Goal: Task Accomplishment & Management: Use online tool/utility

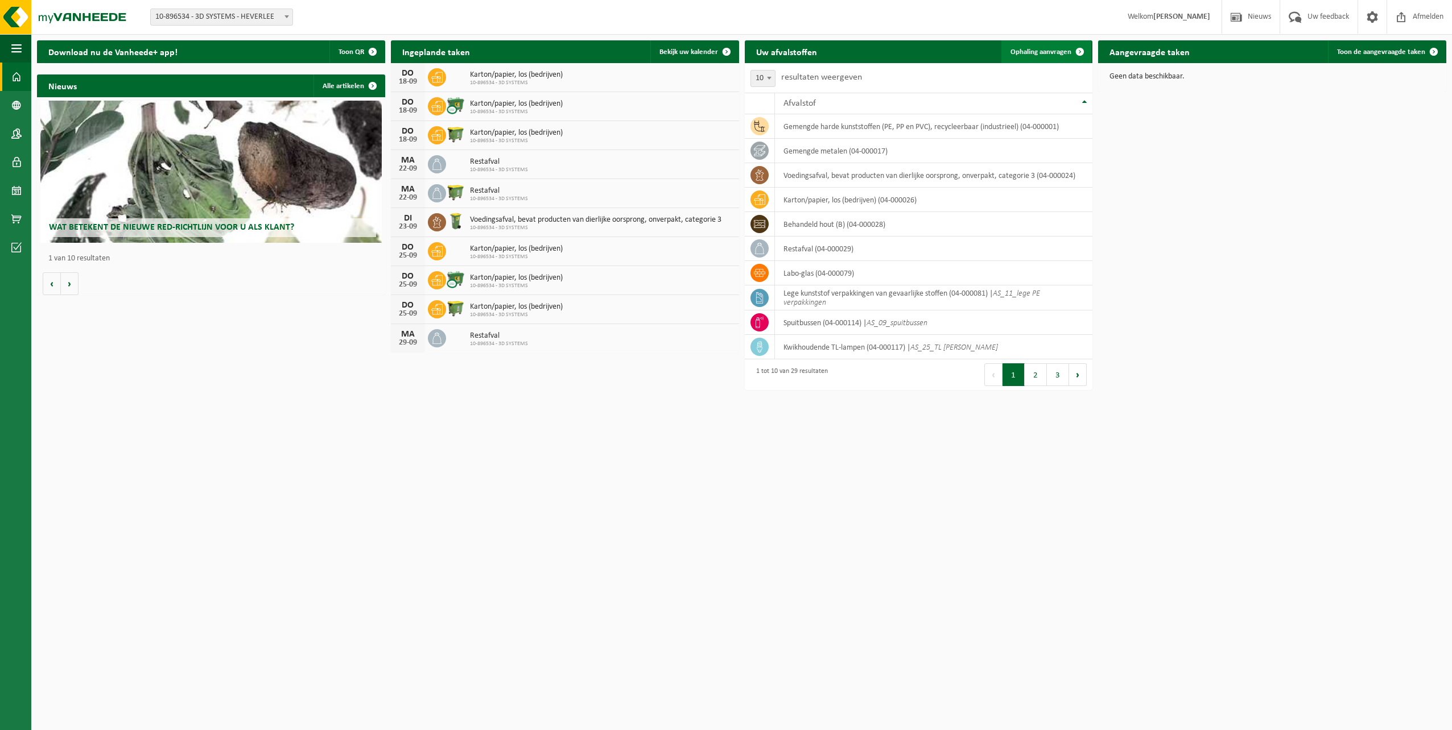
click at [1084, 49] on span at bounding box center [1079, 51] width 23 height 23
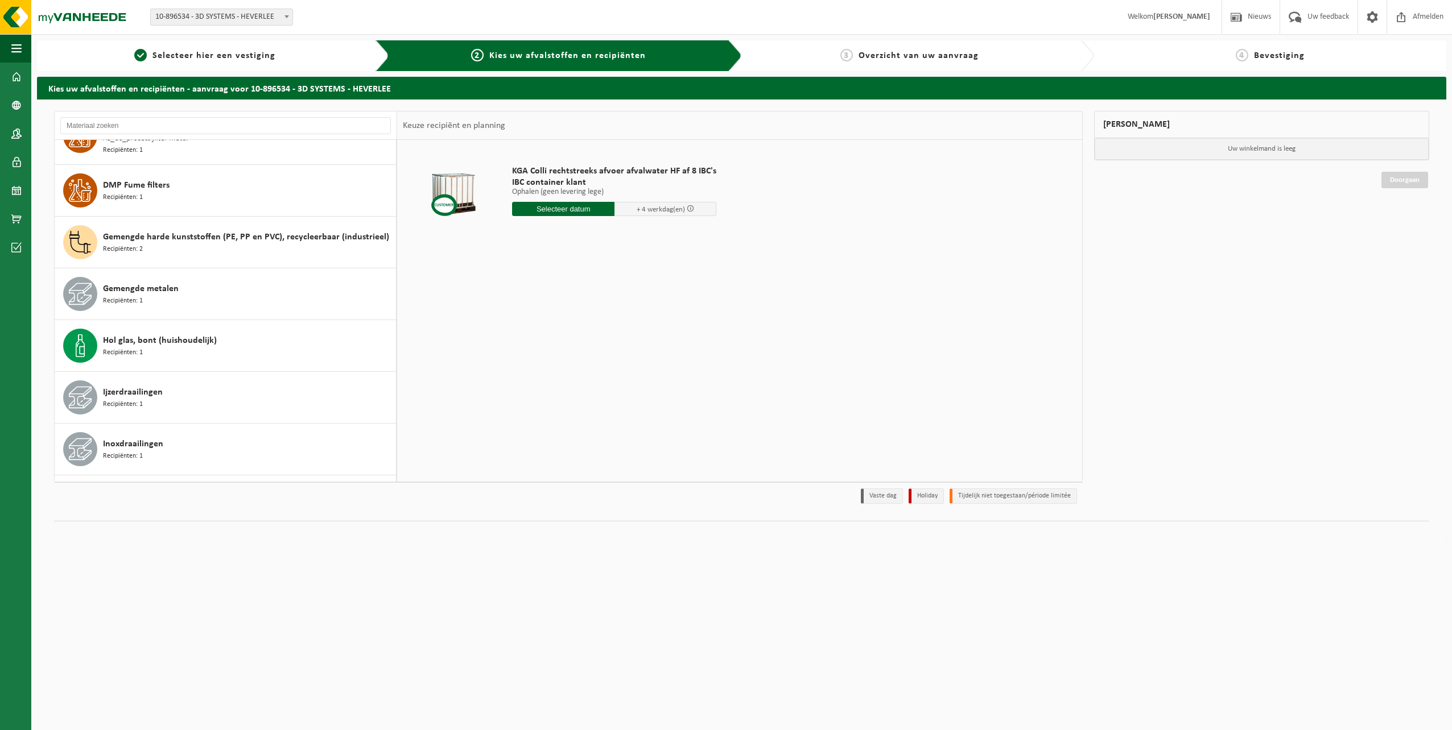
scroll to position [371, 0]
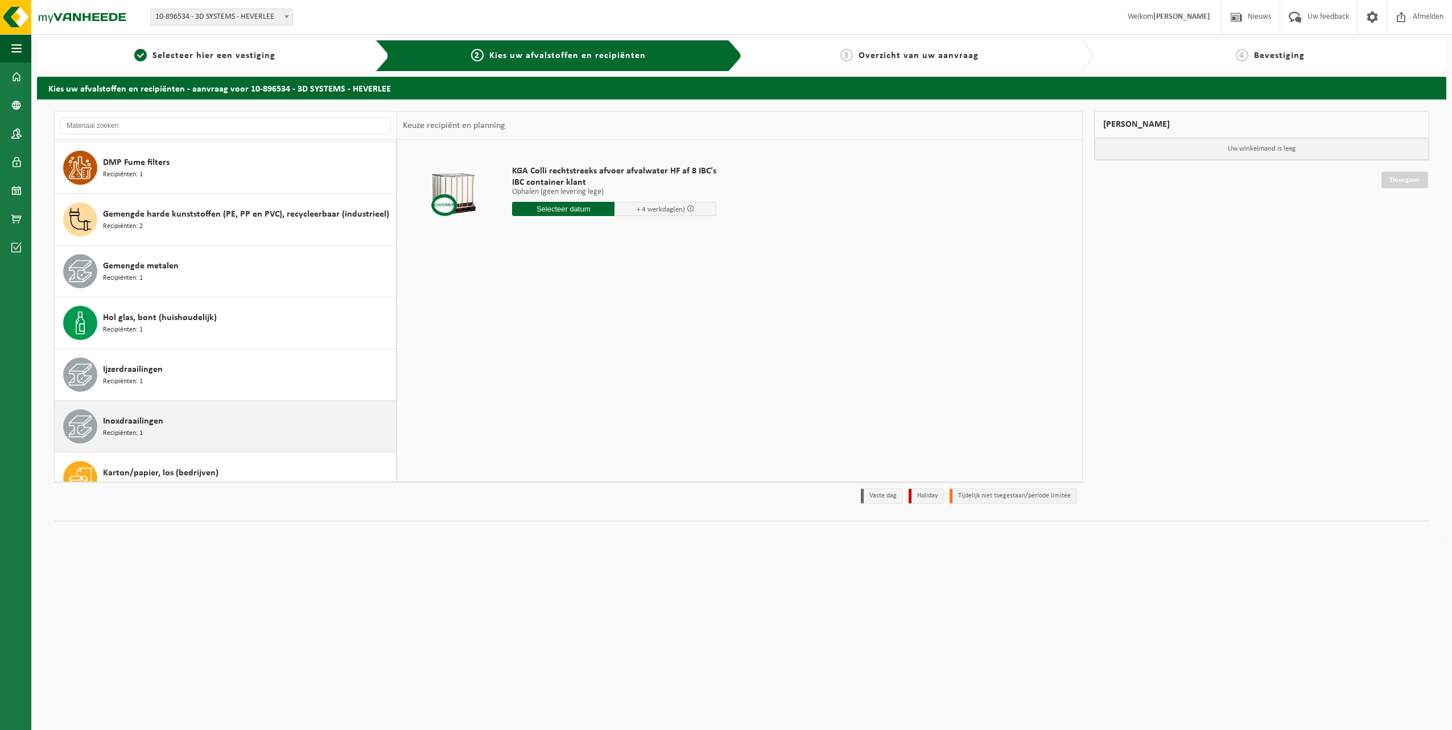
click at [147, 418] on span "Inoxdraailingen" at bounding box center [133, 422] width 60 height 14
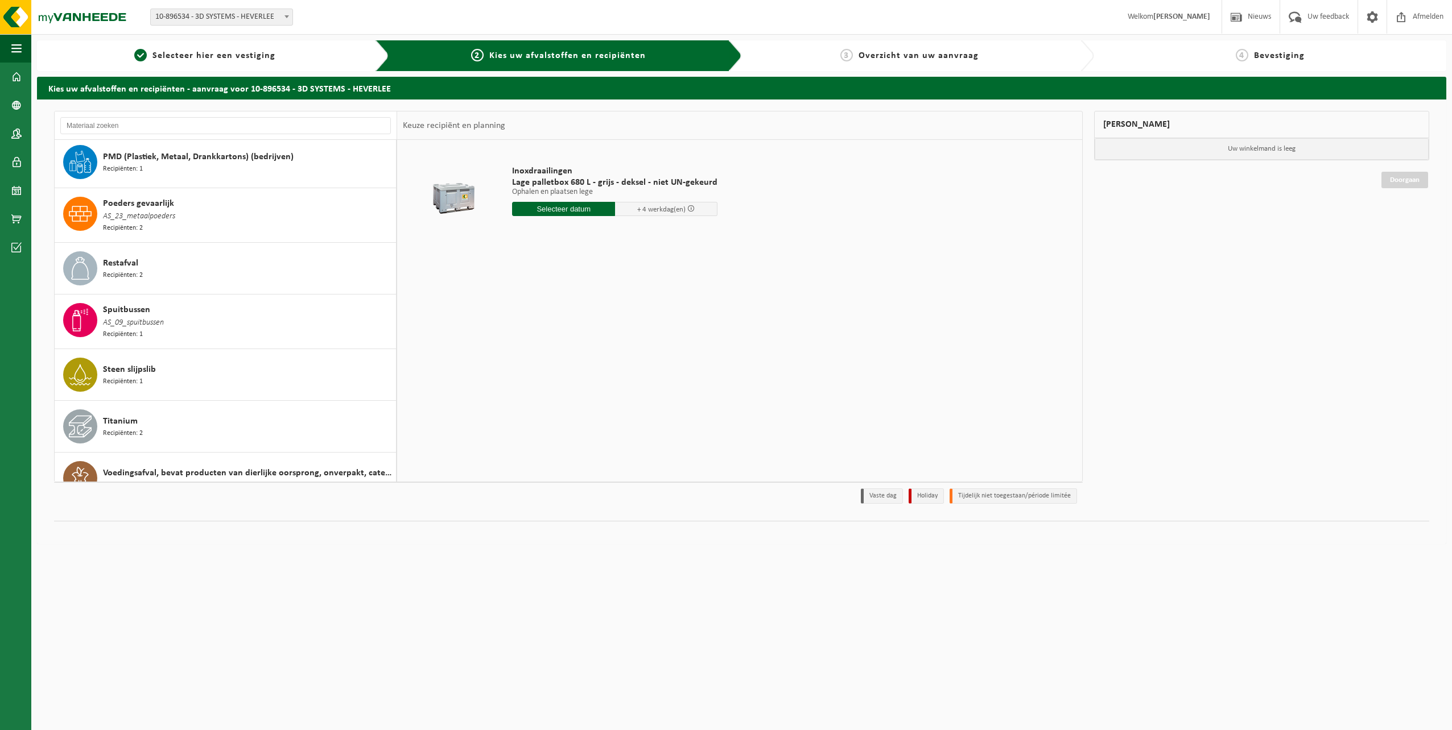
scroll to position [1120, 0]
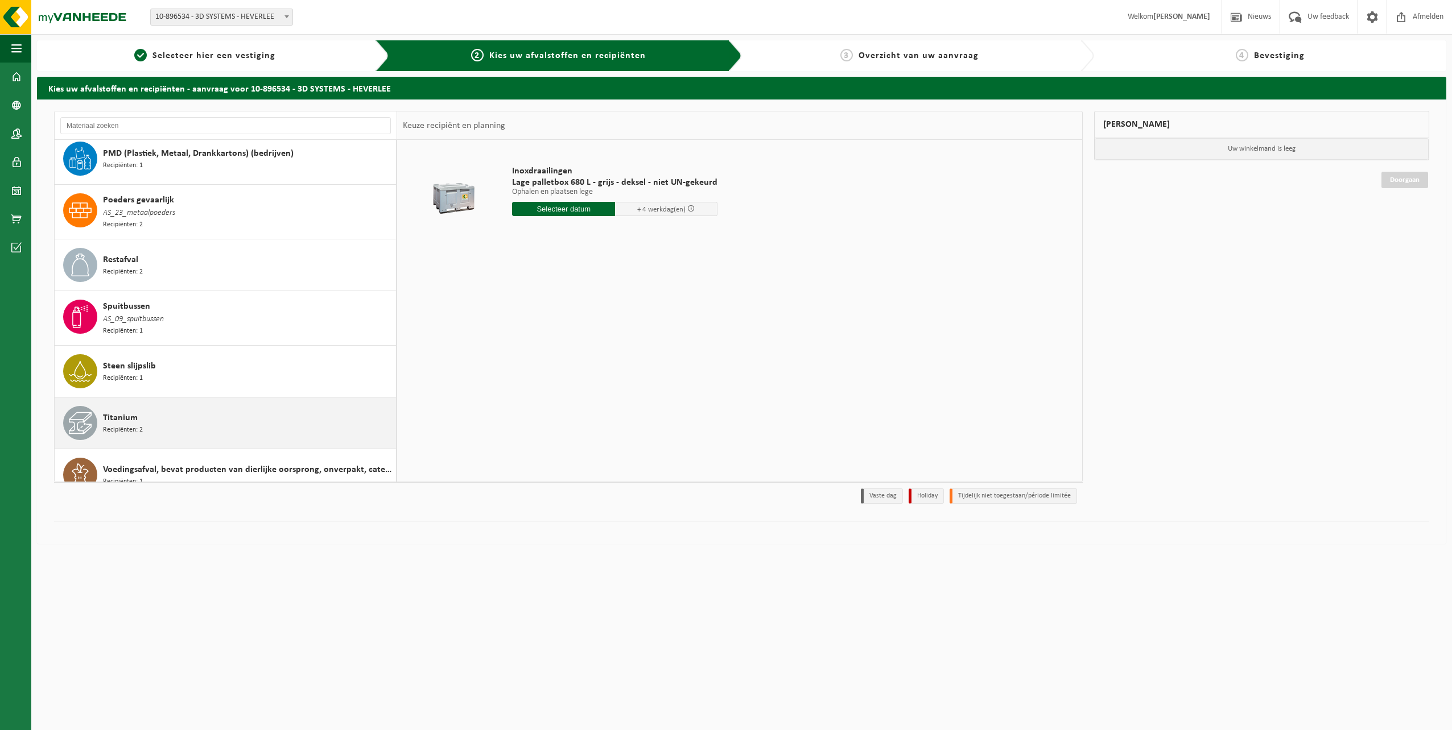
click at [129, 411] on span "Titanium" at bounding box center [120, 418] width 35 height 14
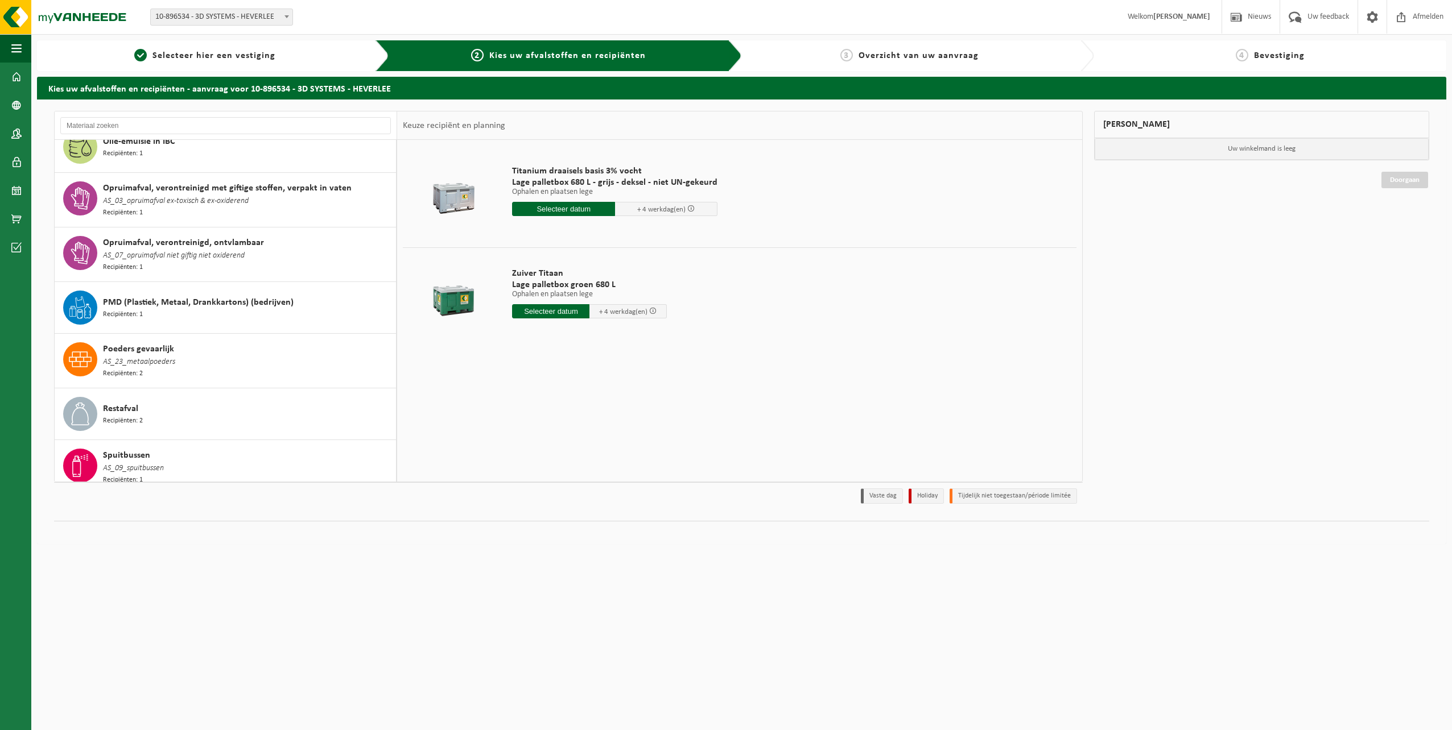
scroll to position [960, 0]
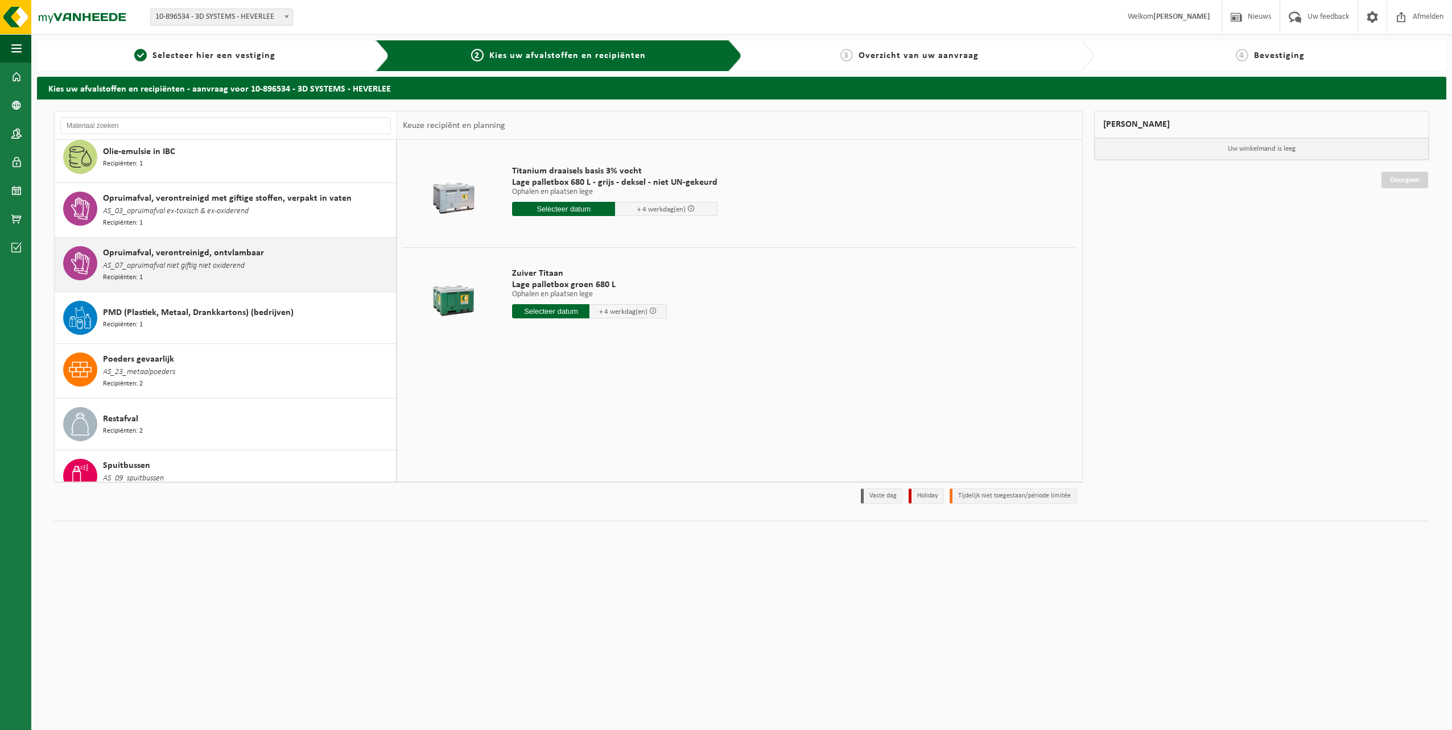
click at [177, 246] on span "Opruimafval, verontreinigd, ontvlambaar" at bounding box center [183, 253] width 161 height 14
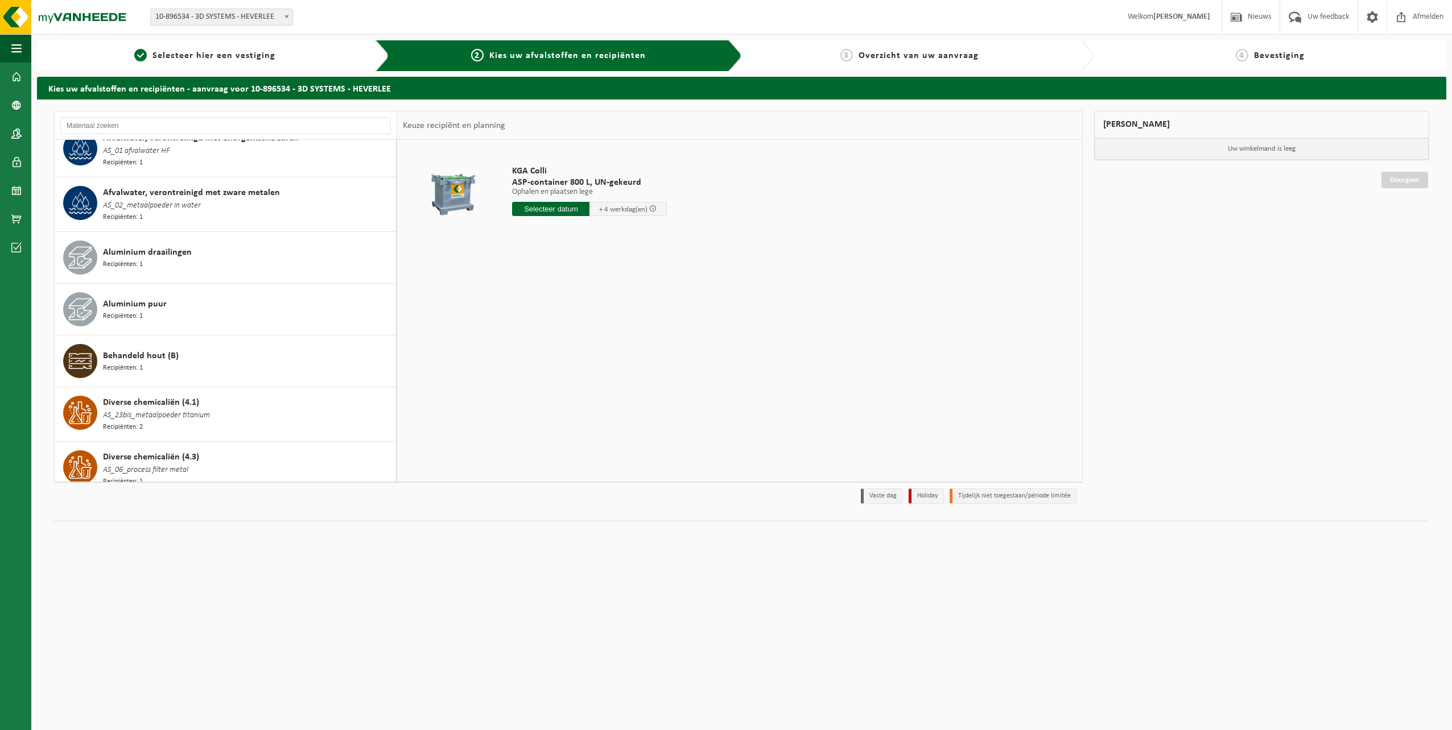
scroll to position [0, 0]
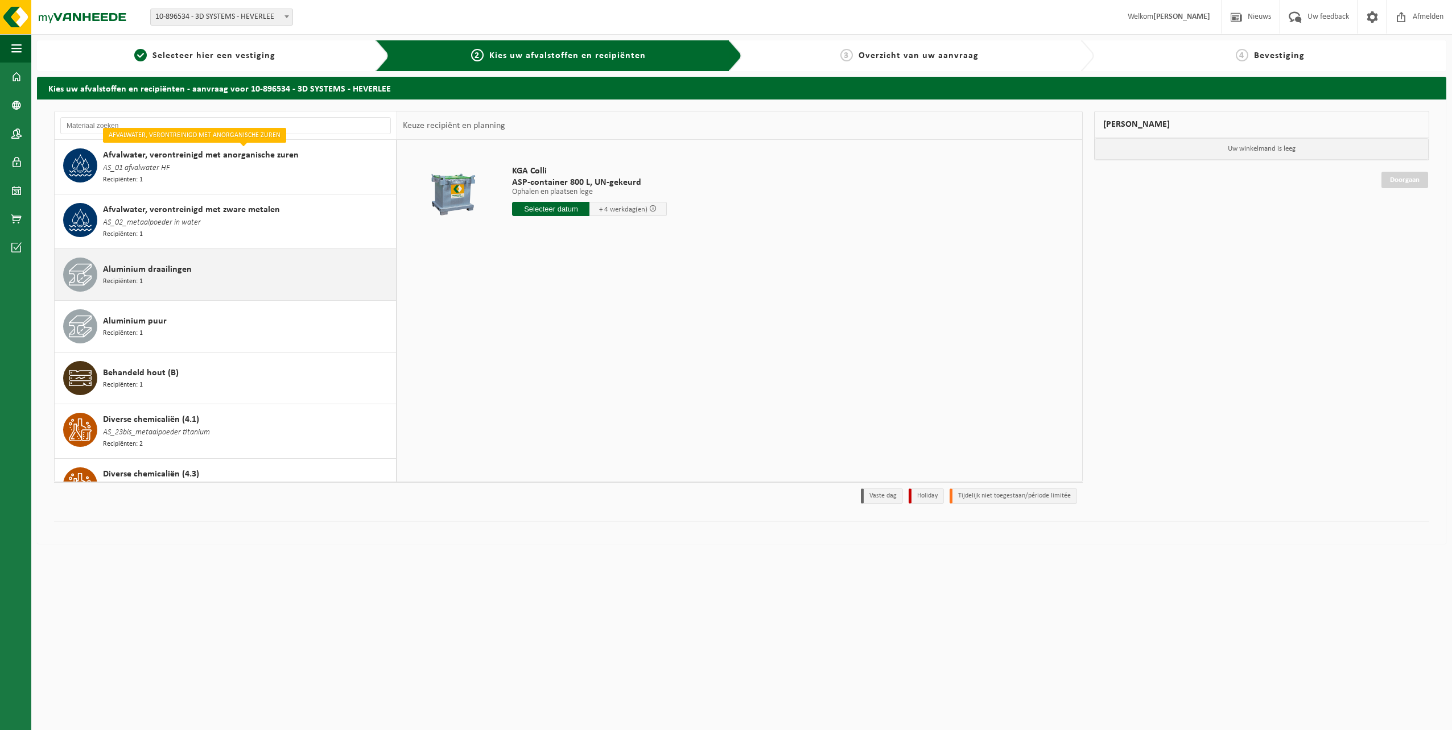
click at [209, 280] on div "Aluminium draailingen Recipiënten: 1" at bounding box center [248, 275] width 290 height 34
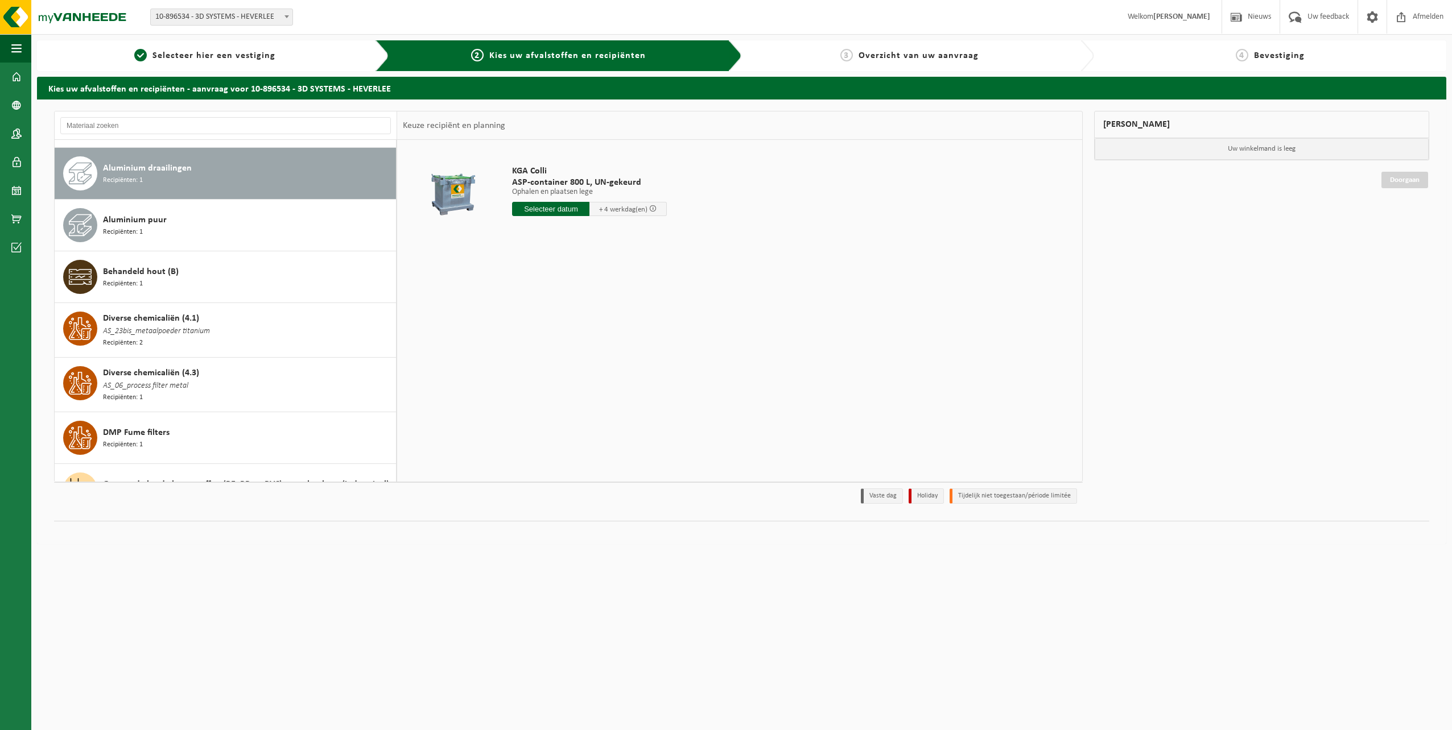
scroll to position [106, 0]
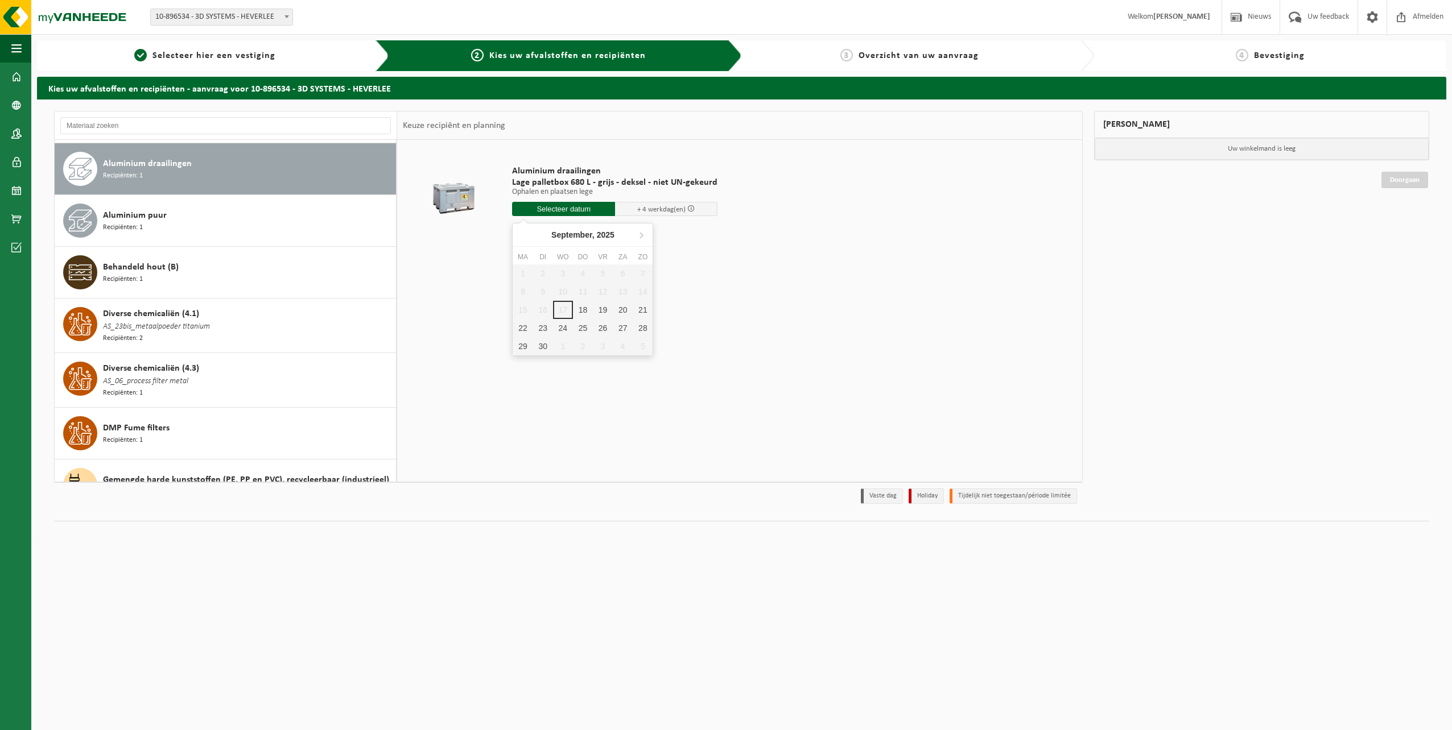
click at [567, 209] on input "text" at bounding box center [563, 209] width 103 height 14
click at [524, 332] on div "22" at bounding box center [523, 328] width 20 height 18
type input "Van 2025-09-22"
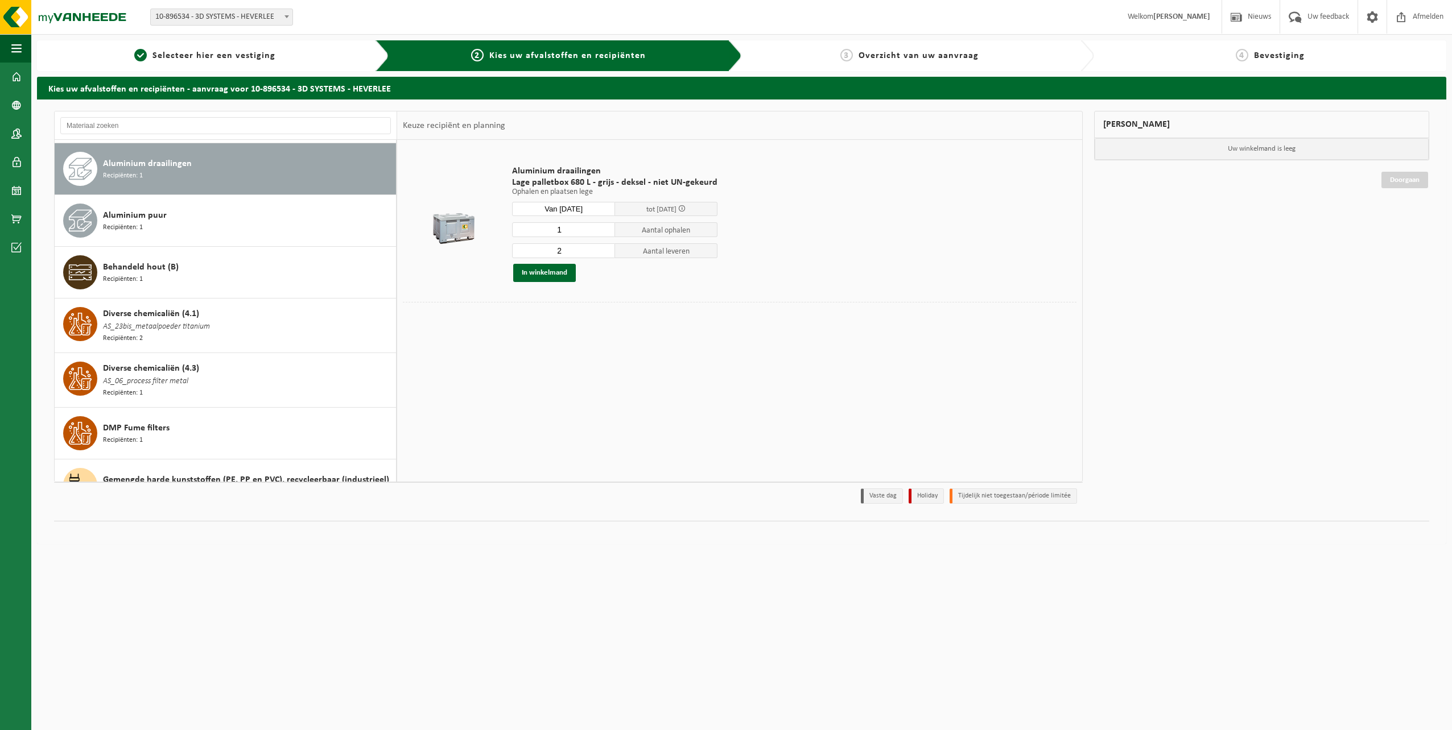
click at [605, 233] on input "1" at bounding box center [563, 229] width 103 height 15
type input "0"
click at [605, 233] on input "0" at bounding box center [563, 229] width 103 height 15
type input "3"
click at [603, 249] on input "3" at bounding box center [563, 250] width 103 height 15
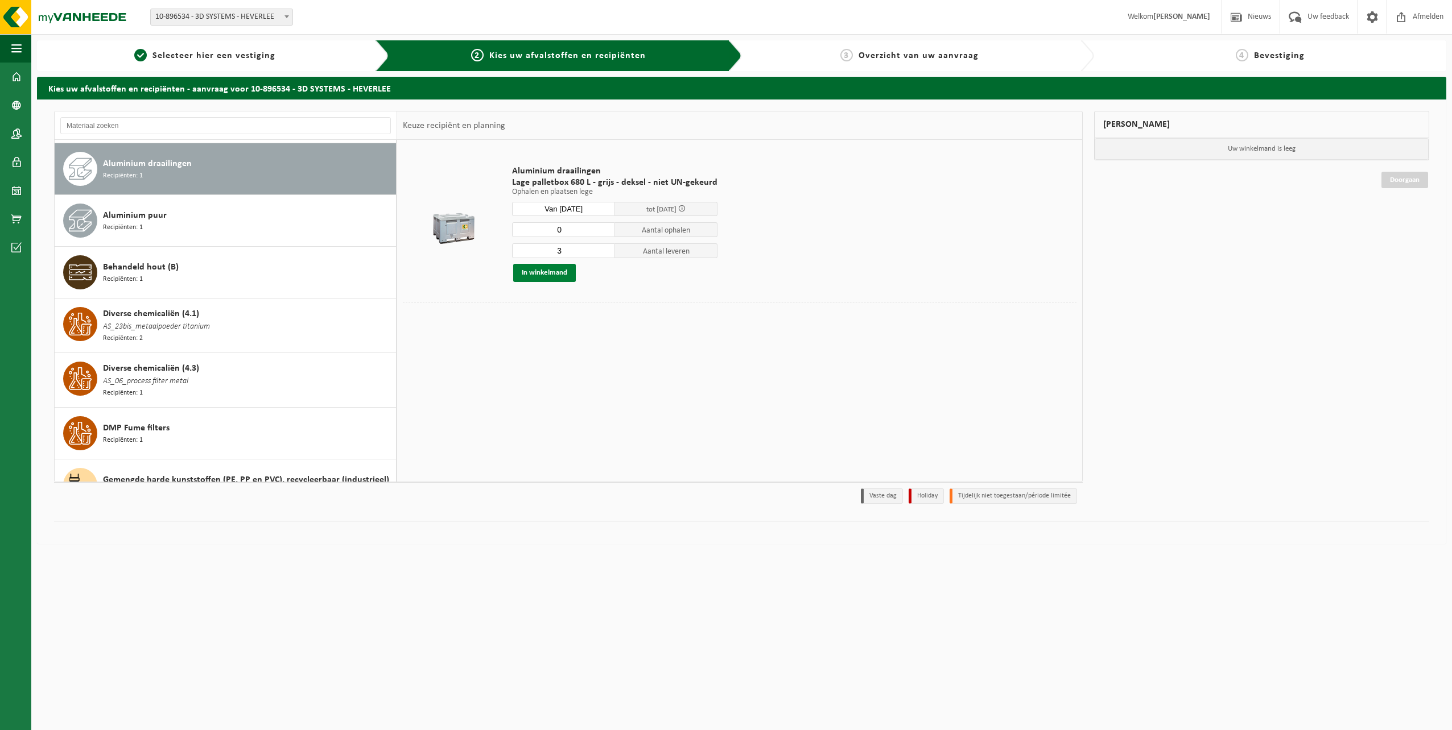
click at [550, 275] on button "In winkelmand" at bounding box center [544, 273] width 63 height 18
type input "1"
click at [604, 227] on input "1" at bounding box center [563, 229] width 103 height 15
type input "4"
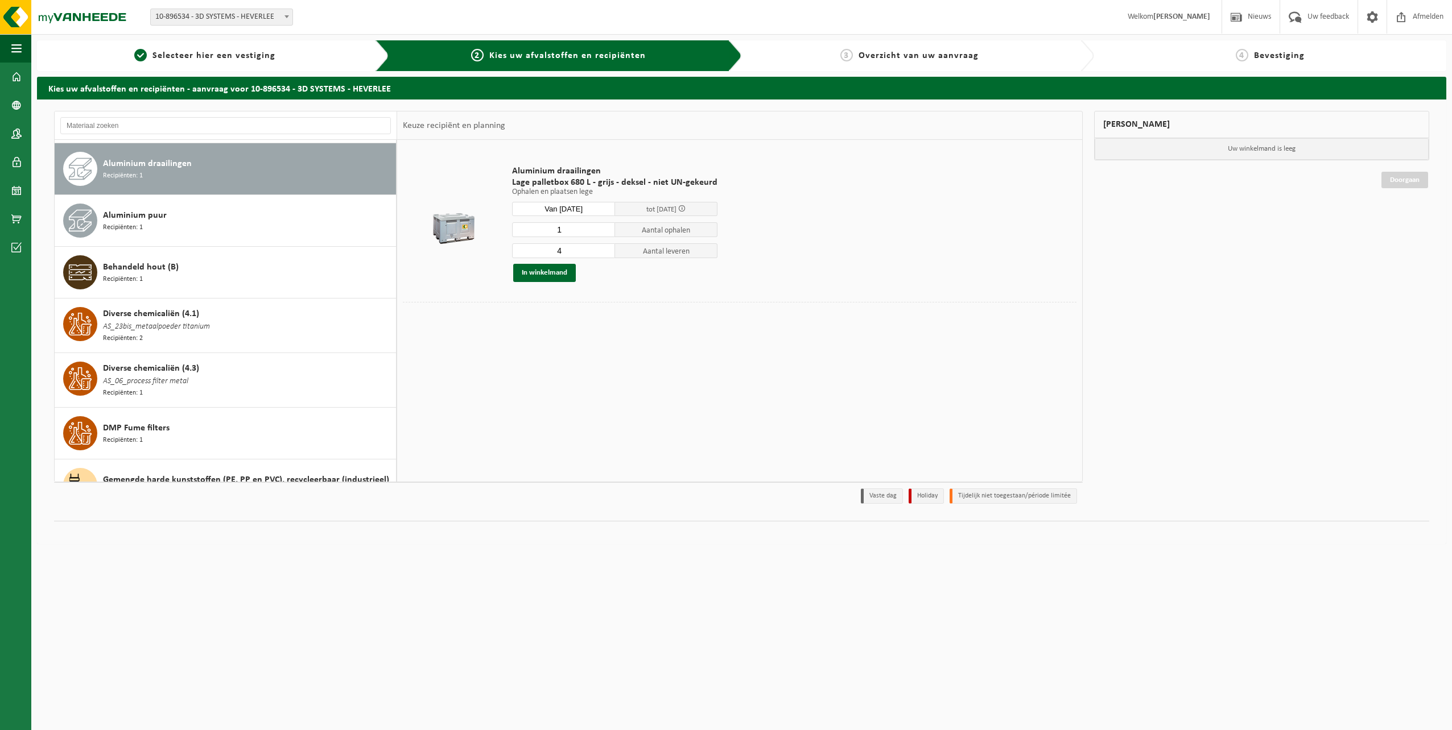
click at [604, 250] on input "4" at bounding box center [563, 250] width 103 height 15
click at [553, 273] on button "In winkelmand" at bounding box center [544, 273] width 63 height 18
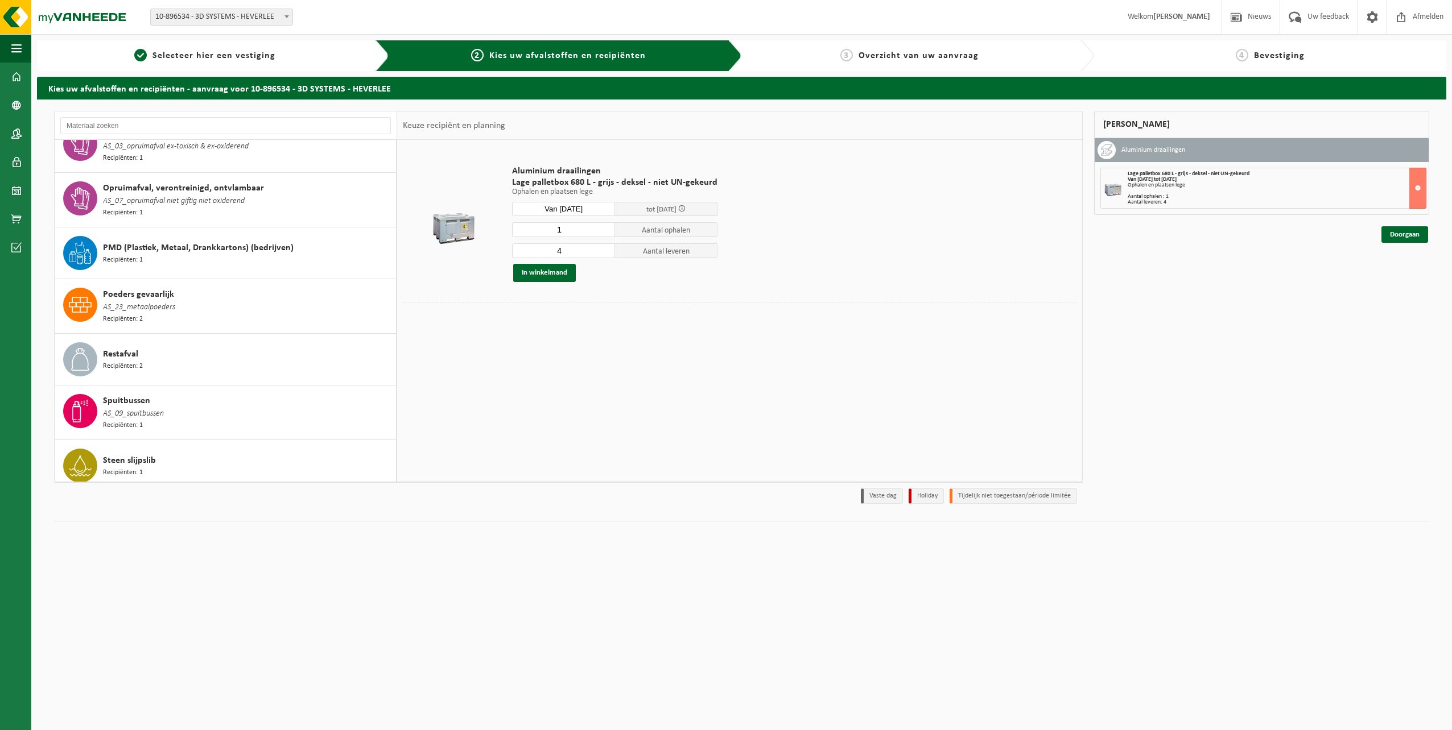
scroll to position [954, 0]
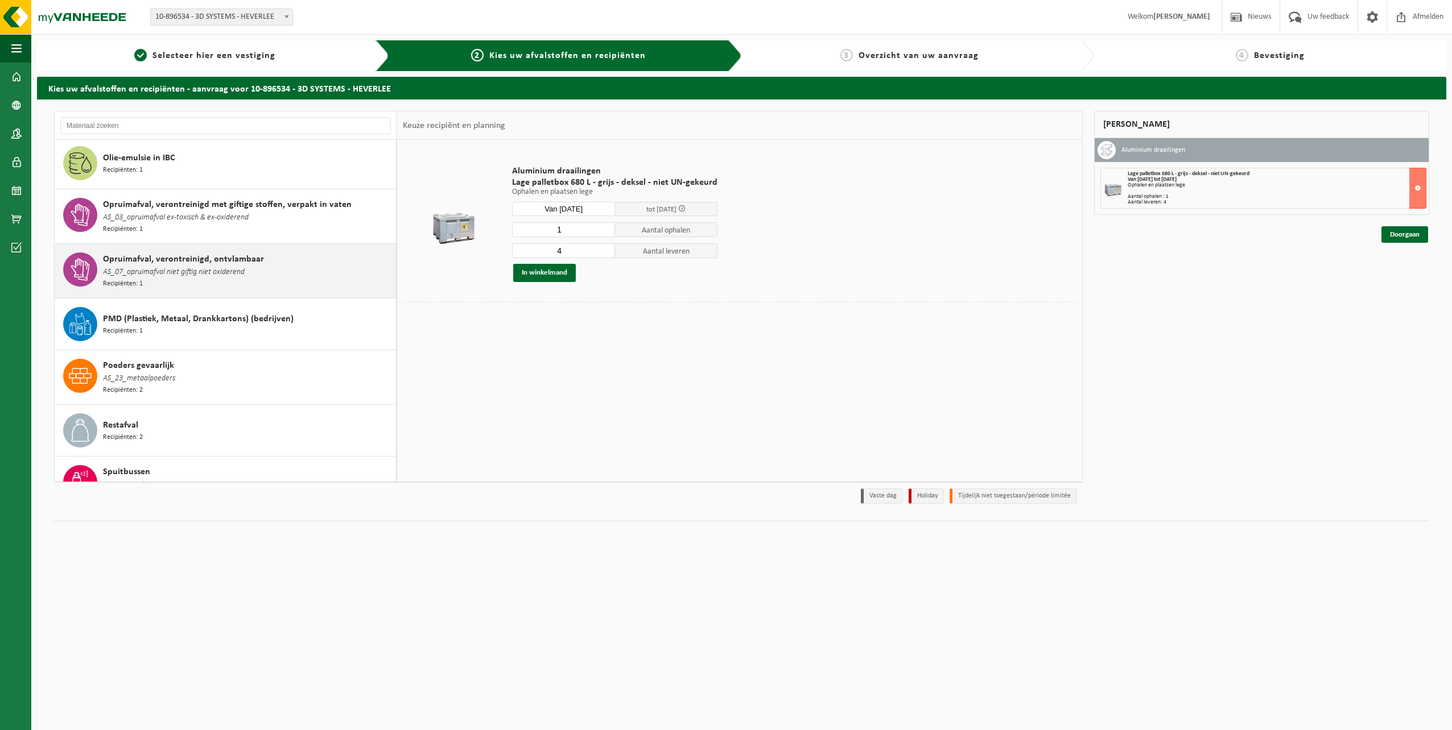
click at [148, 266] on span "AS_07_opruimafval niet giftig niet oxiderend" at bounding box center [174, 272] width 142 height 13
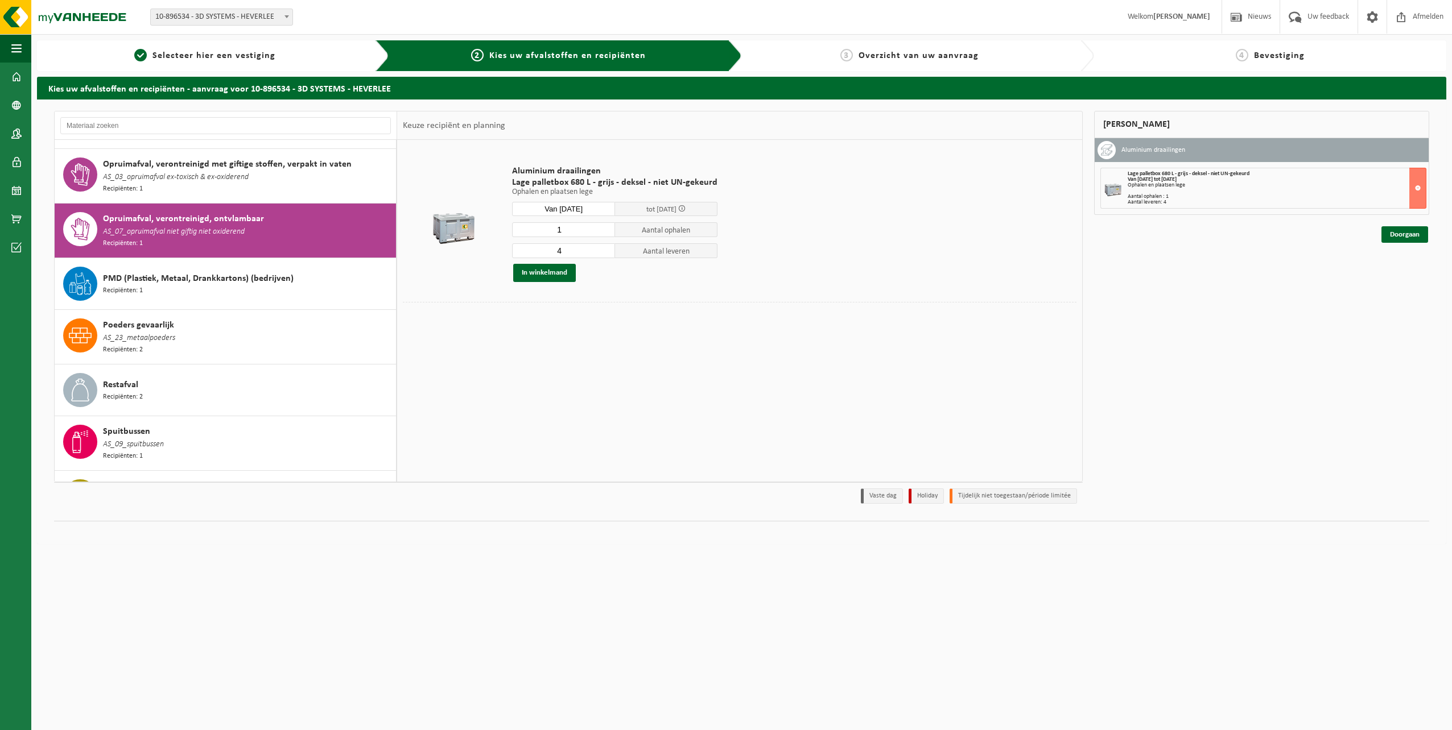
scroll to position [1044, 0]
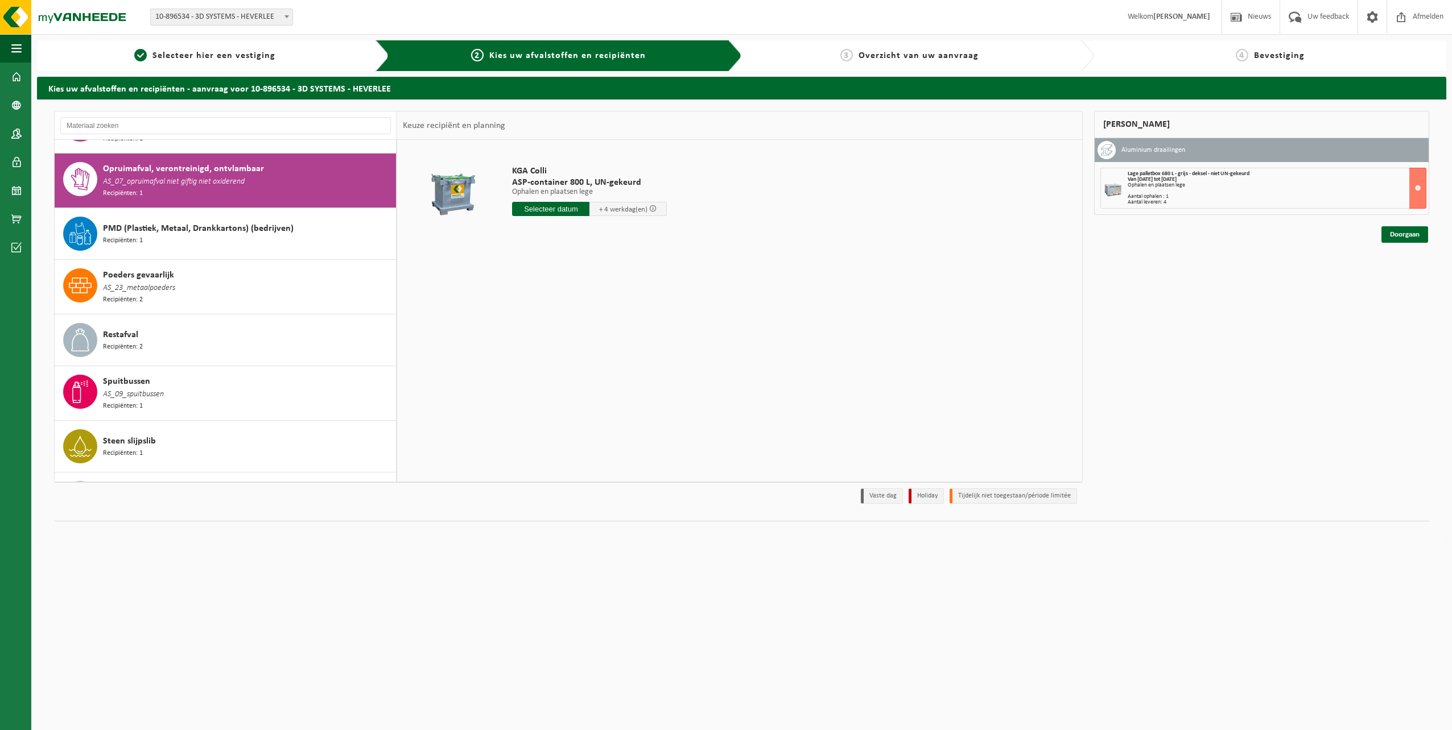
click at [556, 210] on input "text" at bounding box center [550, 209] width 77 height 14
click at [563, 330] on div "24" at bounding box center [563, 328] width 20 height 18
type input "Van 2025-09-24"
click at [546, 270] on button "In winkelmand" at bounding box center [544, 273] width 63 height 18
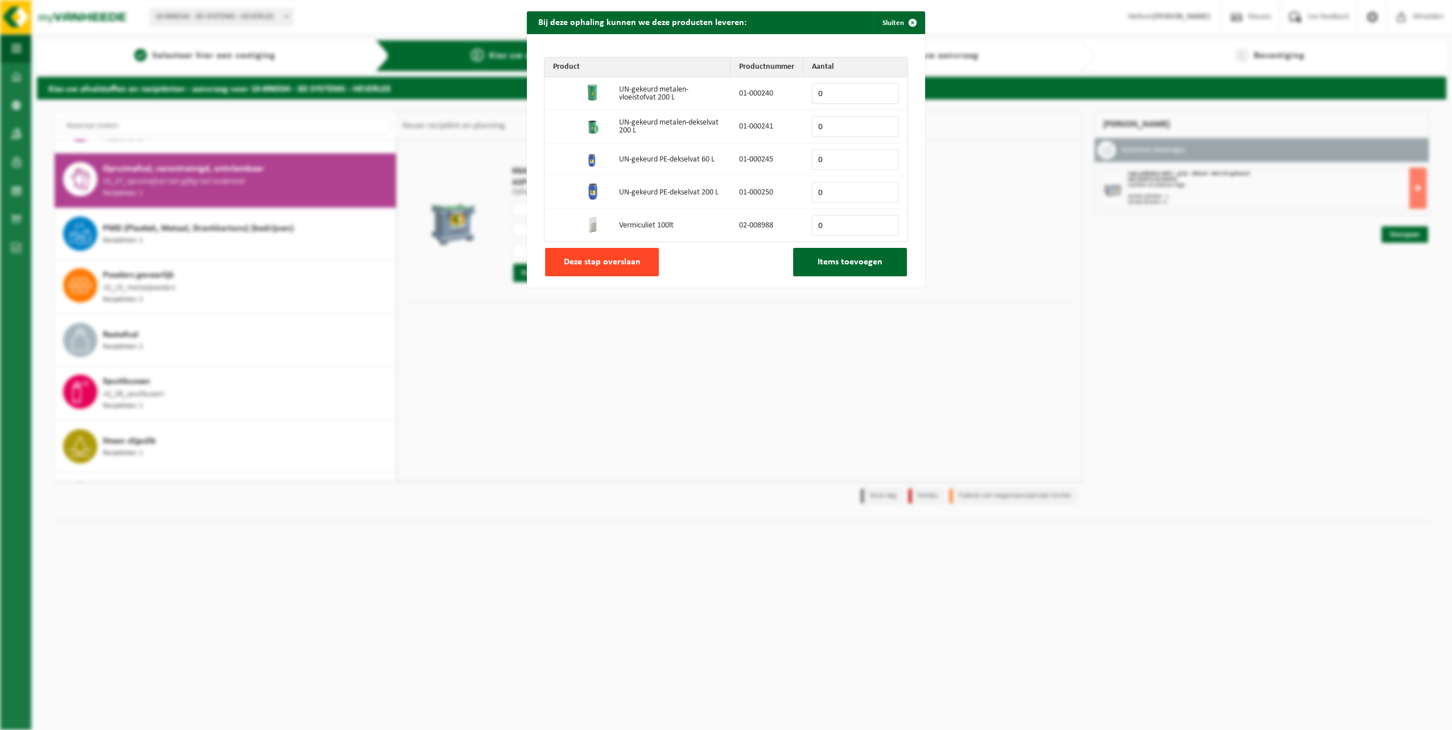
click at [601, 260] on span "Deze stap overslaan" at bounding box center [602, 262] width 77 height 9
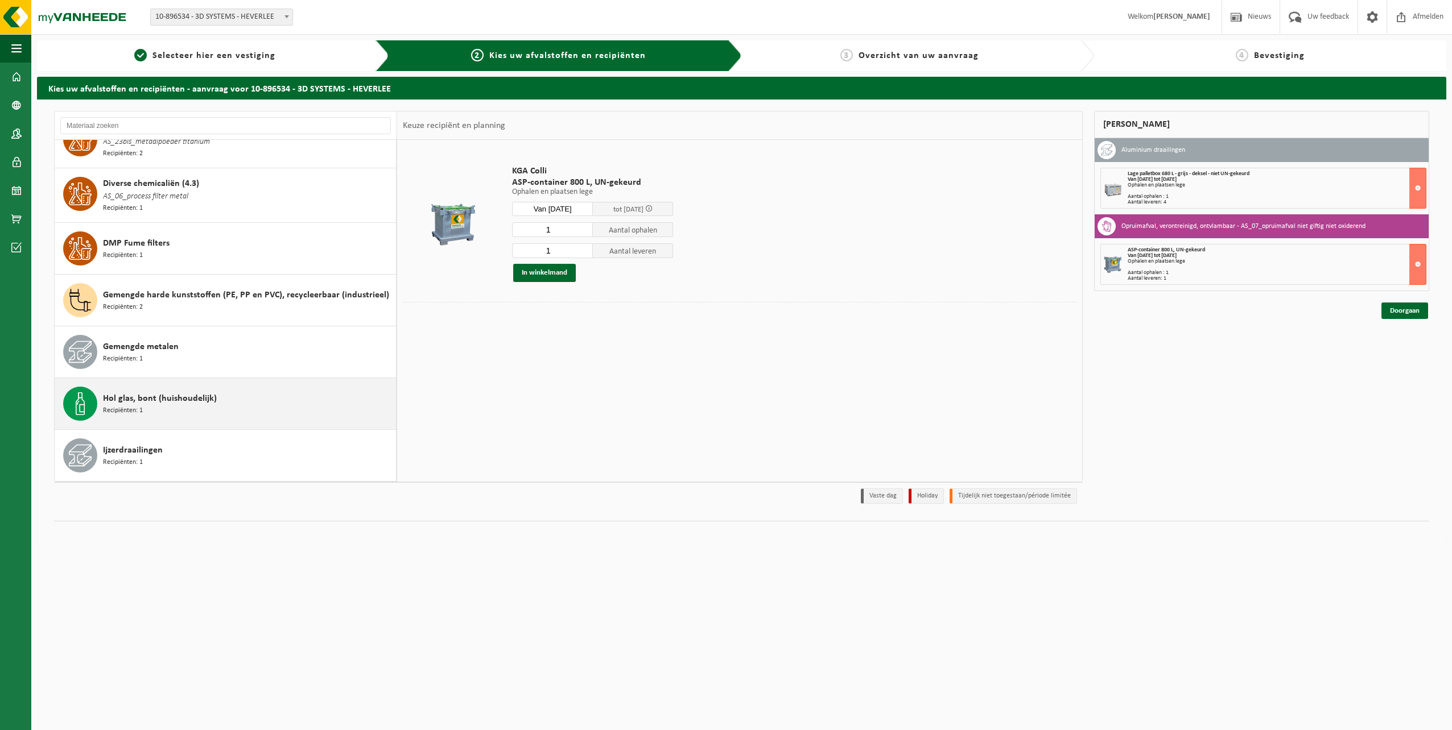
scroll to position [317, 0]
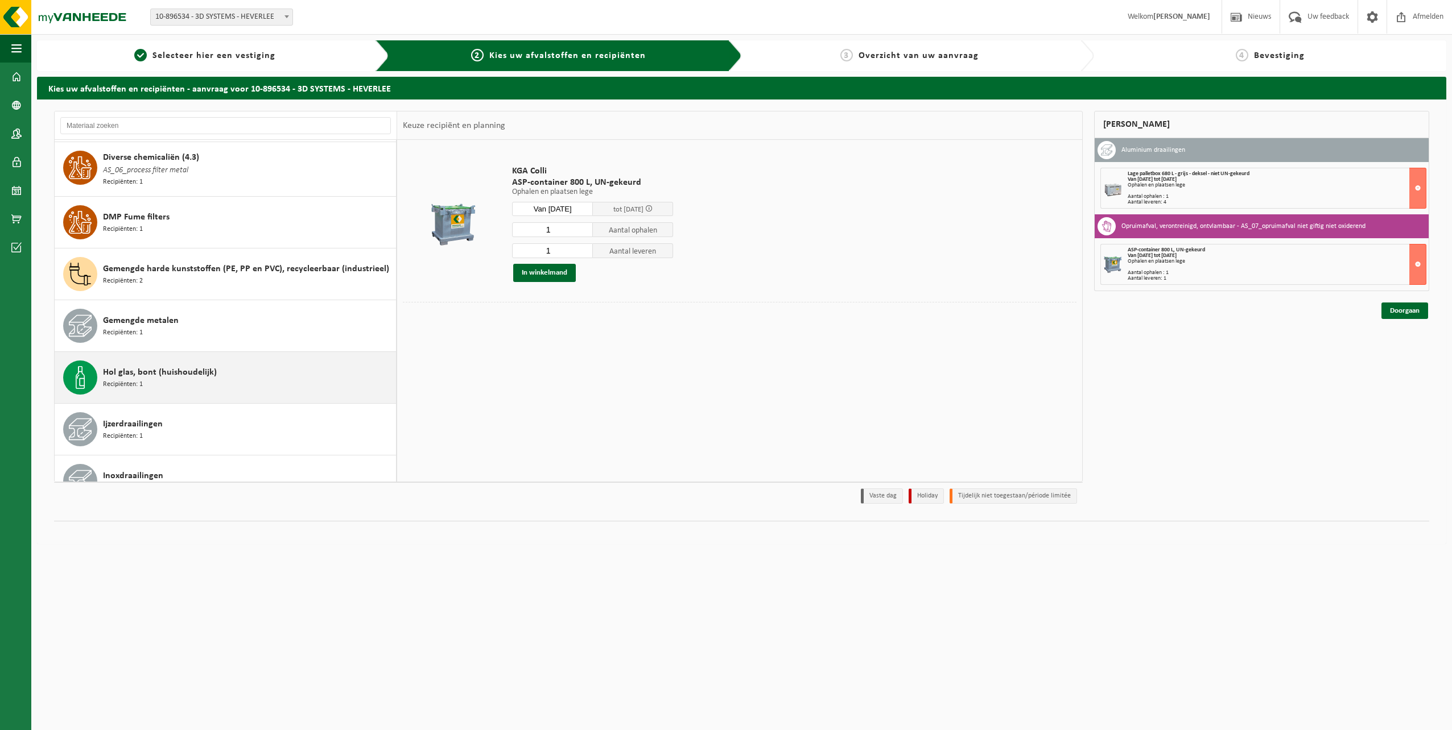
click at [196, 367] on span "Hol glas, bont (huishoudelijk)" at bounding box center [160, 373] width 114 height 14
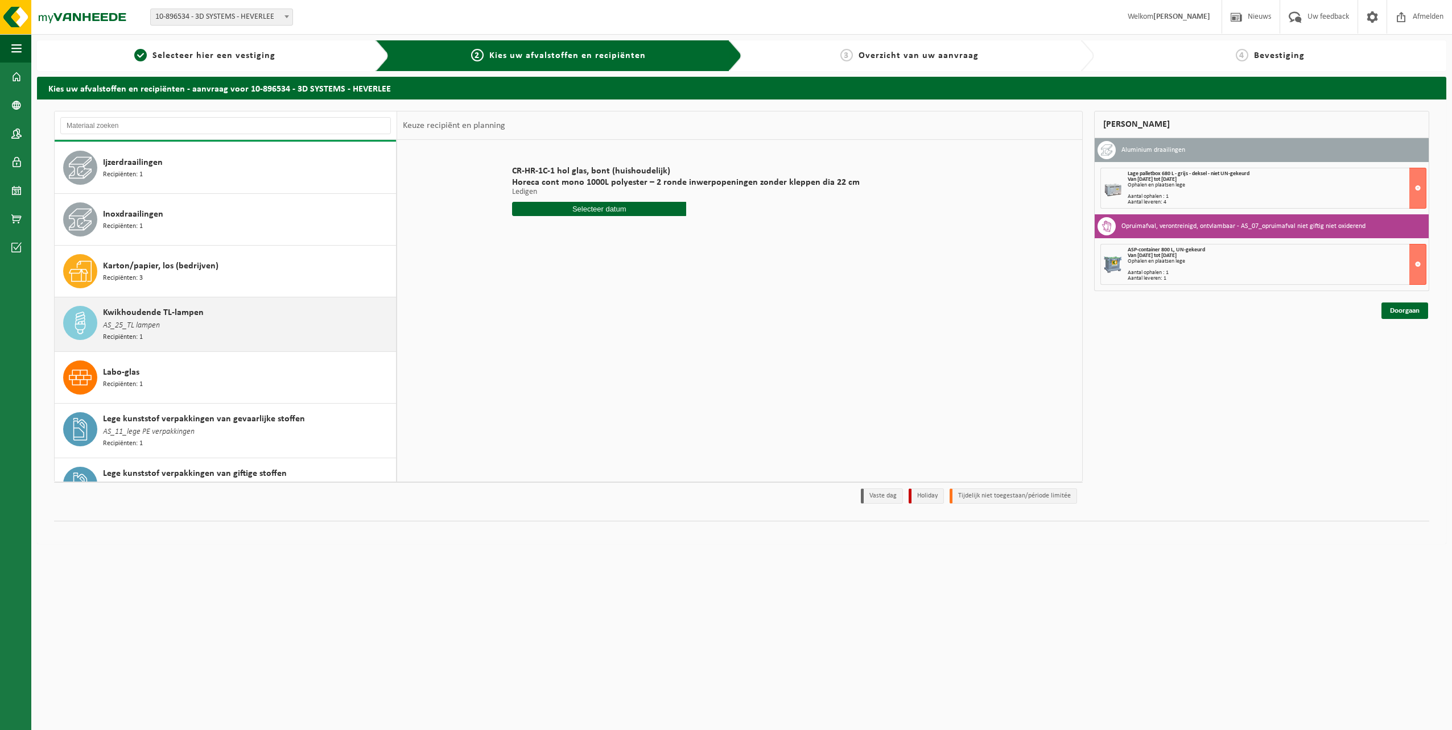
scroll to position [579, 0]
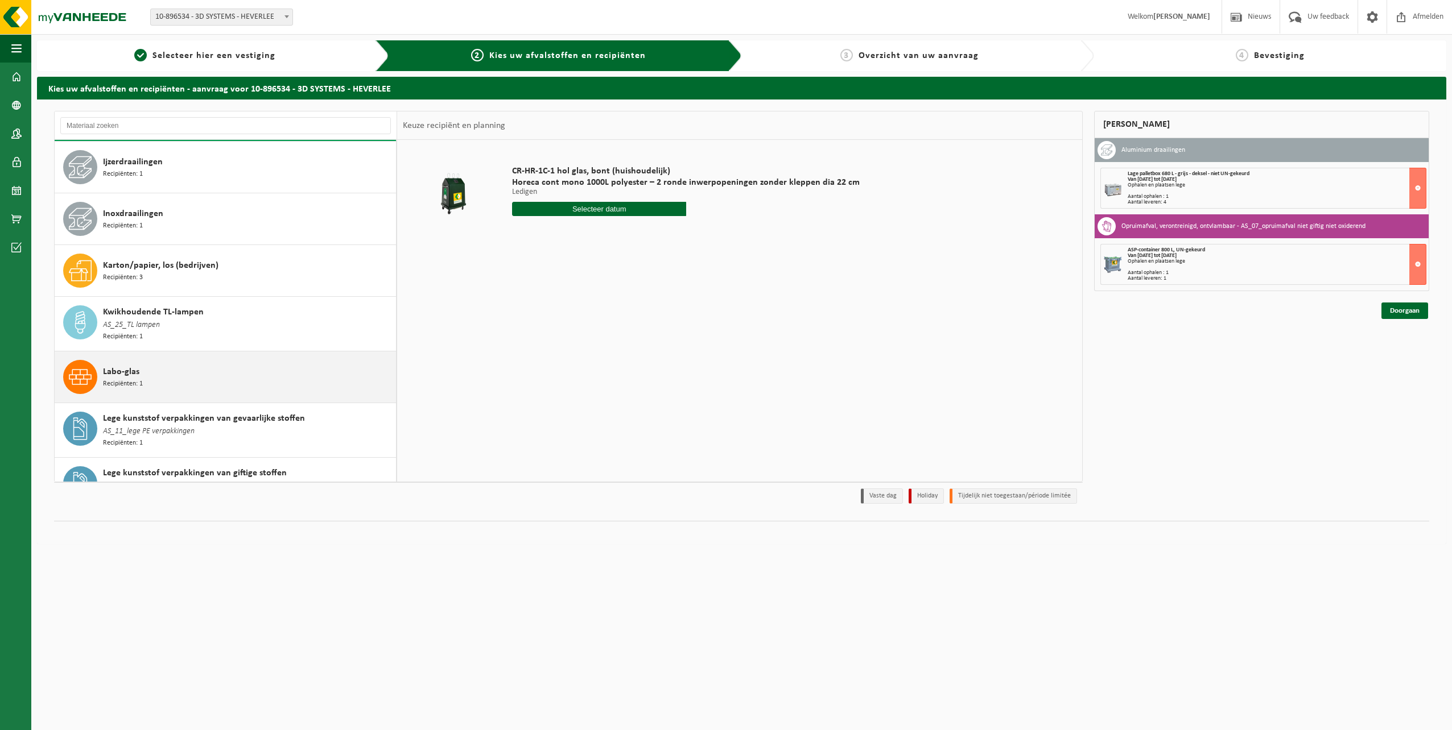
click at [185, 367] on div "Labo-glas Recipiënten: 1" at bounding box center [248, 377] width 290 height 34
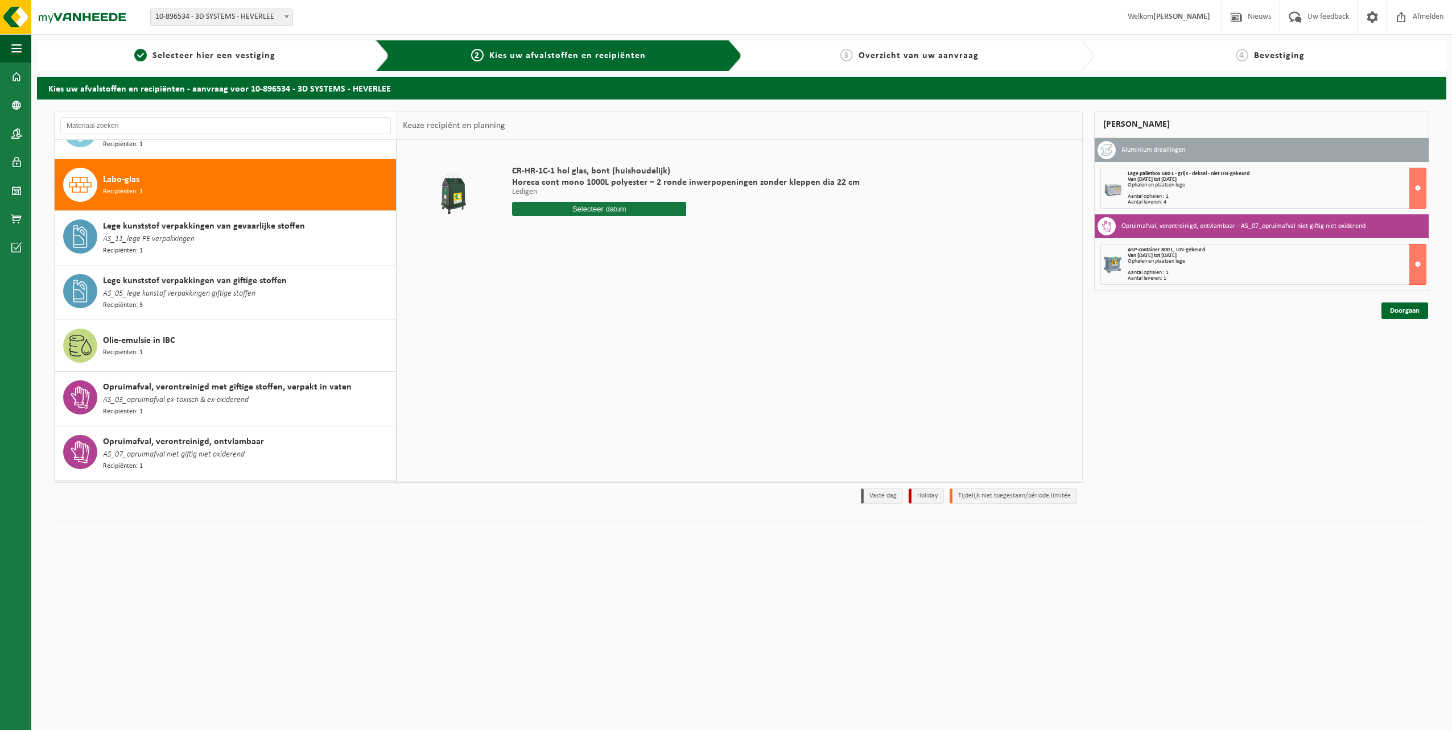
scroll to position [782, 0]
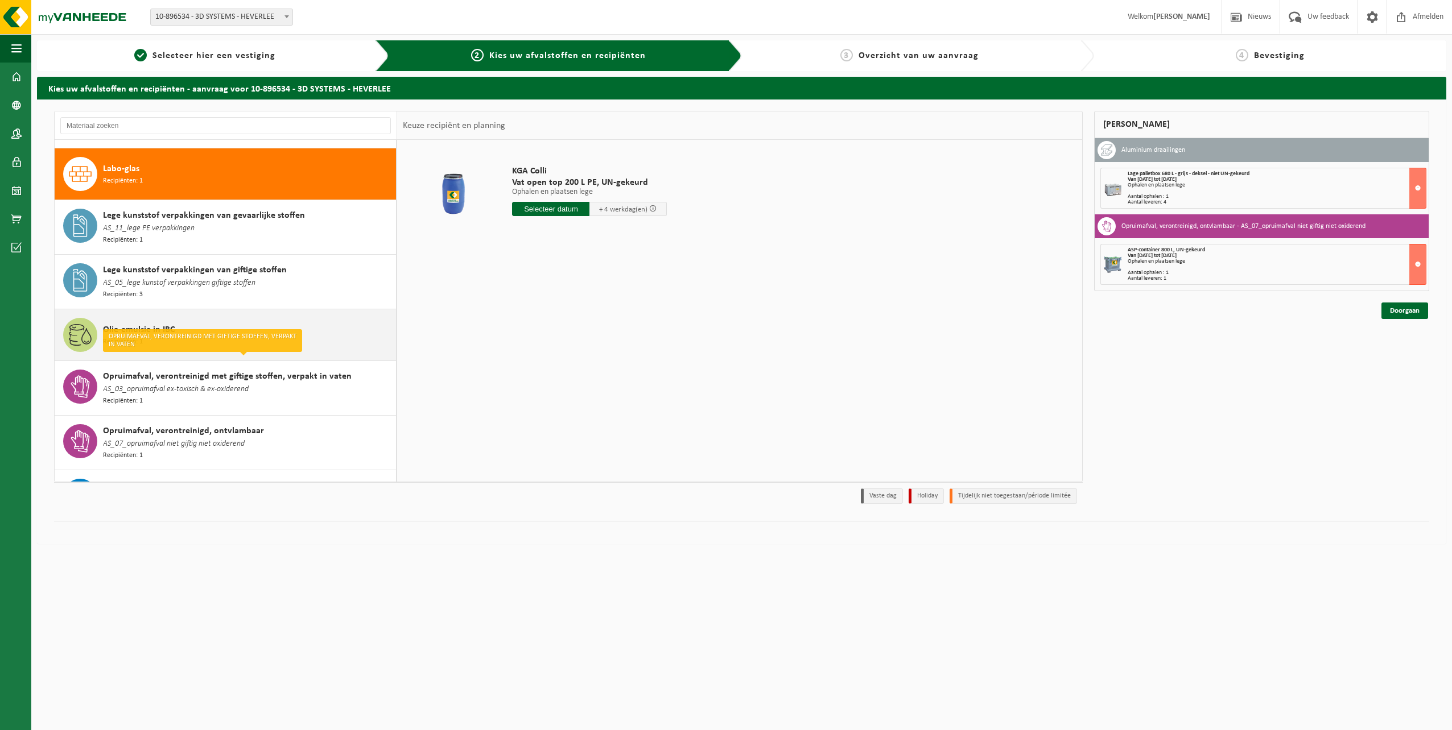
click at [200, 321] on div "Olie-emulsie in IBC Recipiënten: 1" at bounding box center [248, 335] width 290 height 34
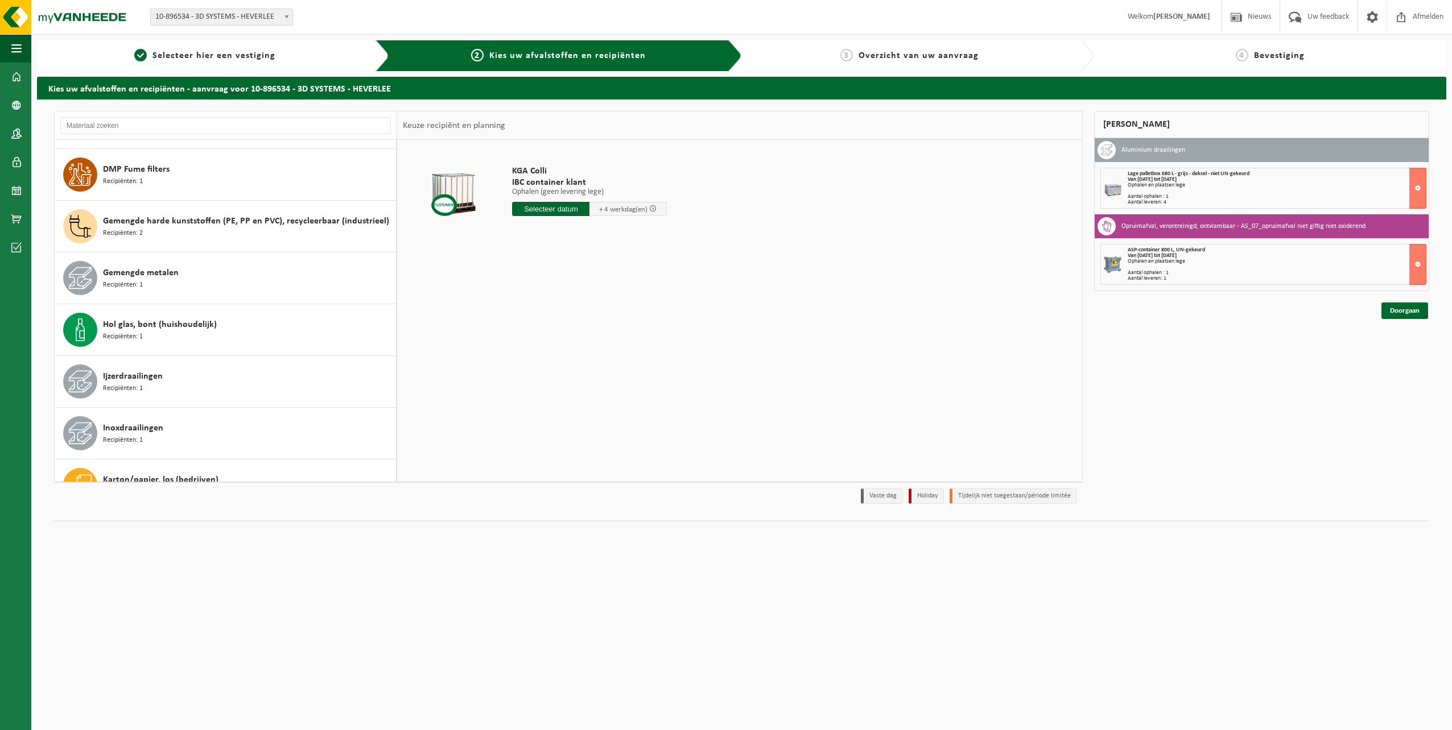
scroll to position [323, 0]
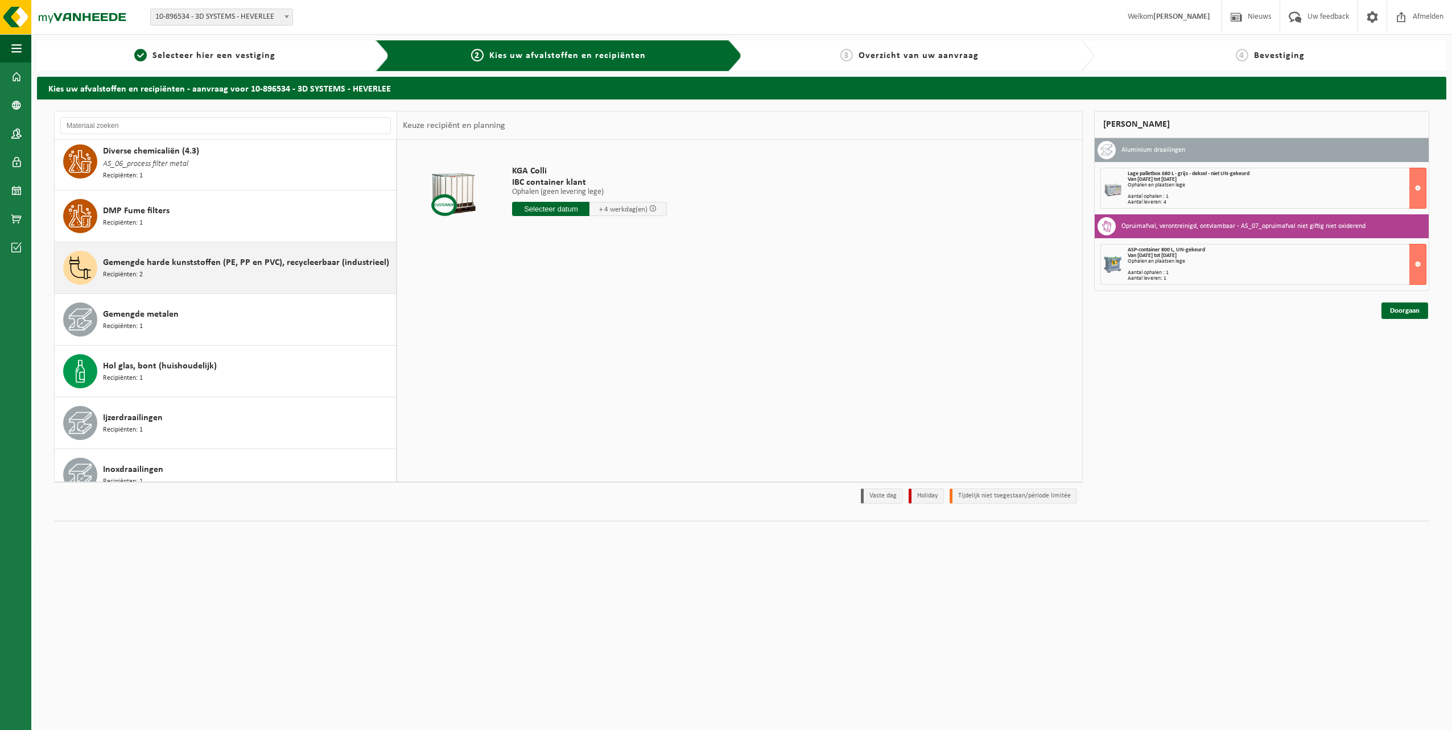
click at [207, 262] on span "Gemengde harde kunststoffen (PE, PP en PVC), recycleerbaar (industrieel)" at bounding box center [246, 263] width 286 height 14
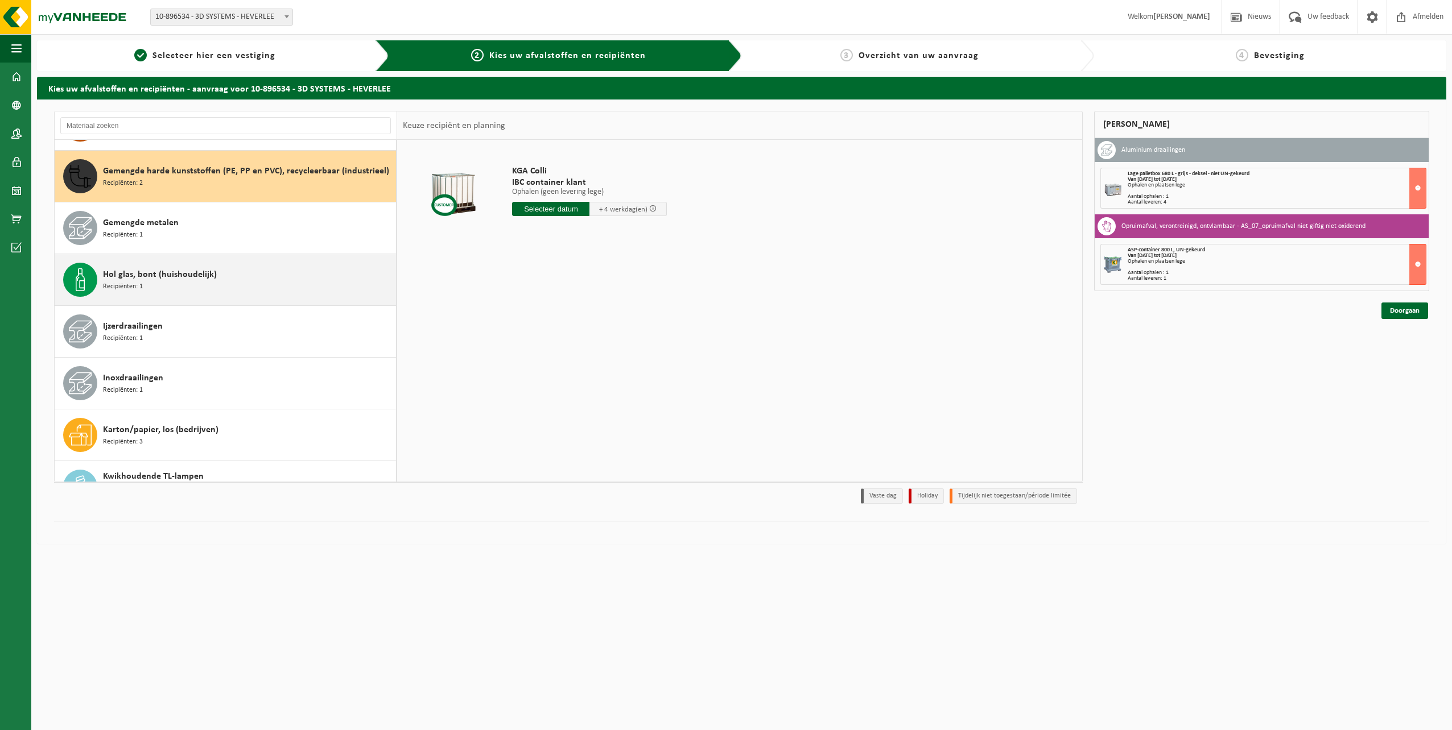
scroll to position [419, 0]
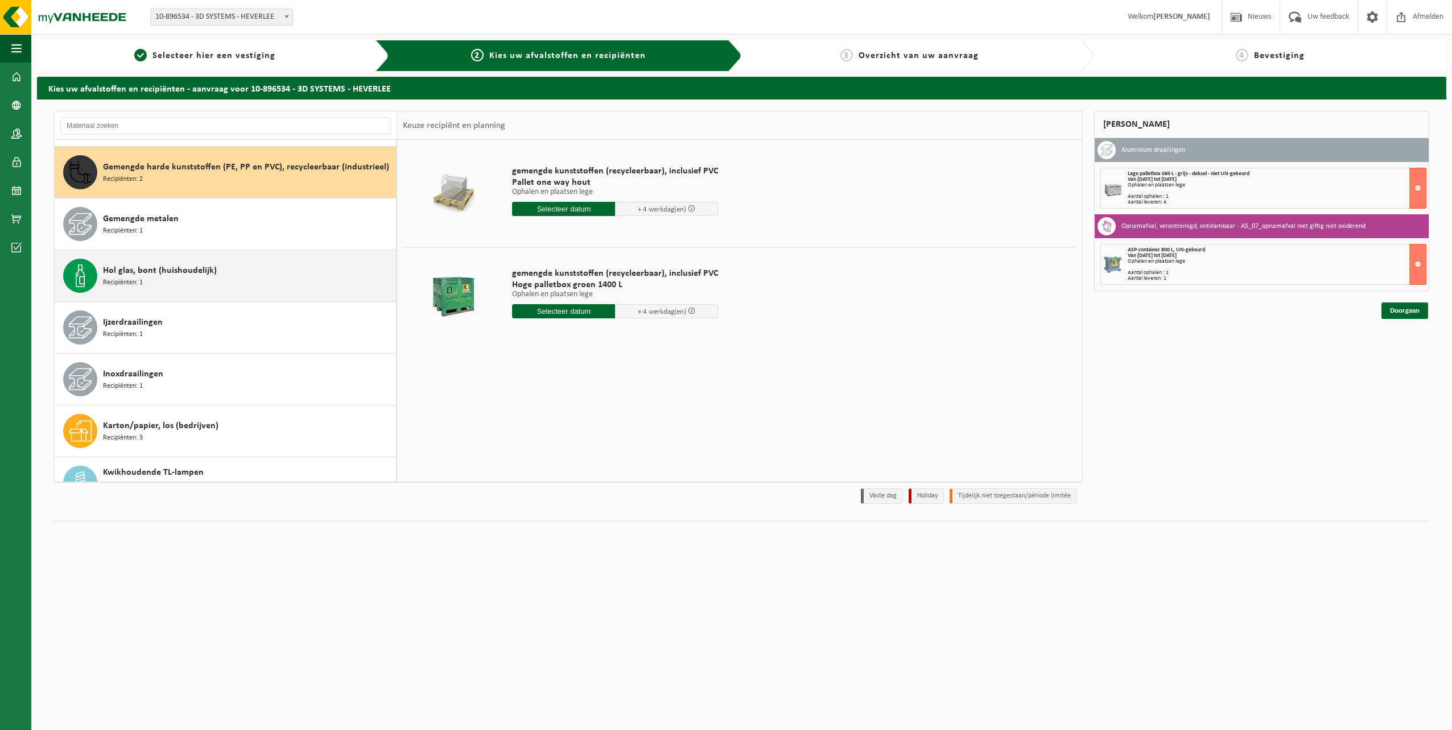
click at [210, 275] on div "Hol glas, bont (huishoudelijk) Recipiënten: 1" at bounding box center [248, 276] width 290 height 34
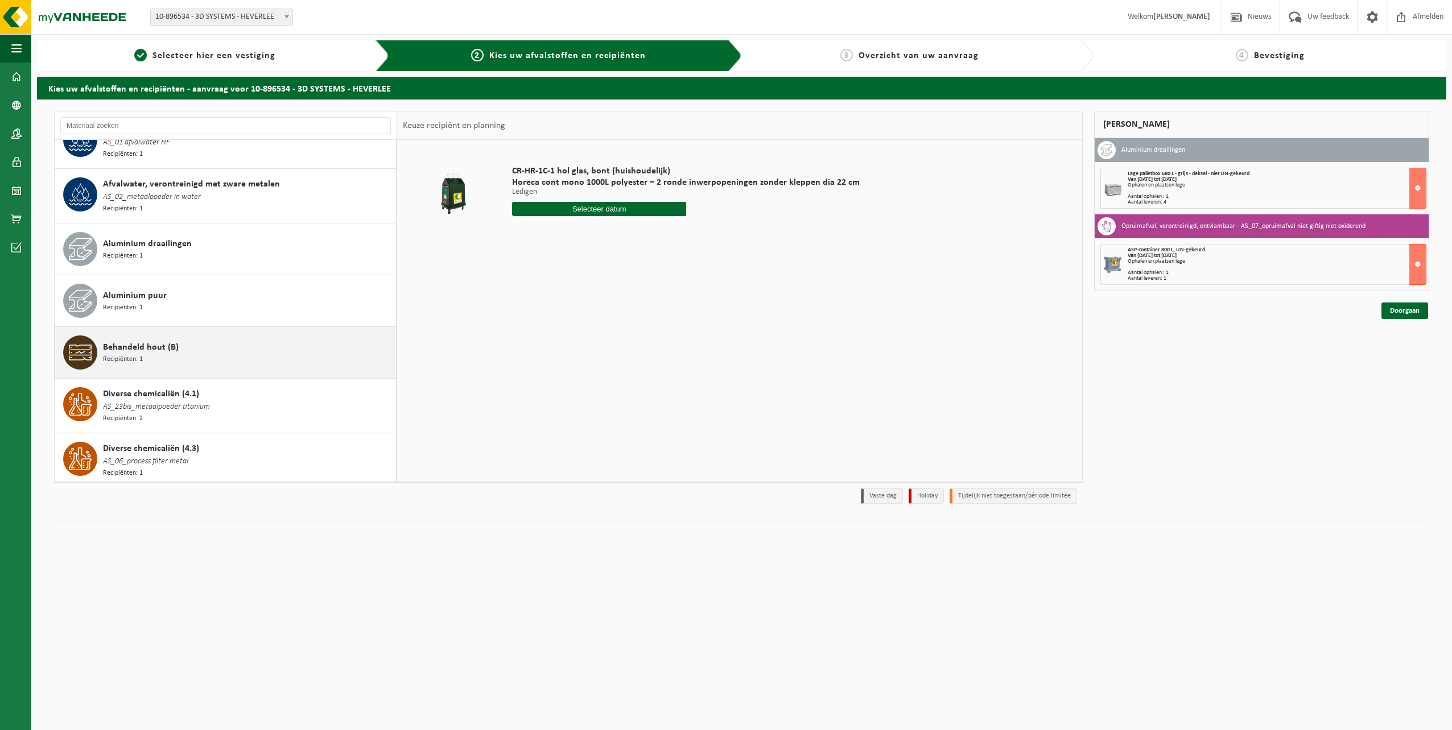
scroll to position [0, 0]
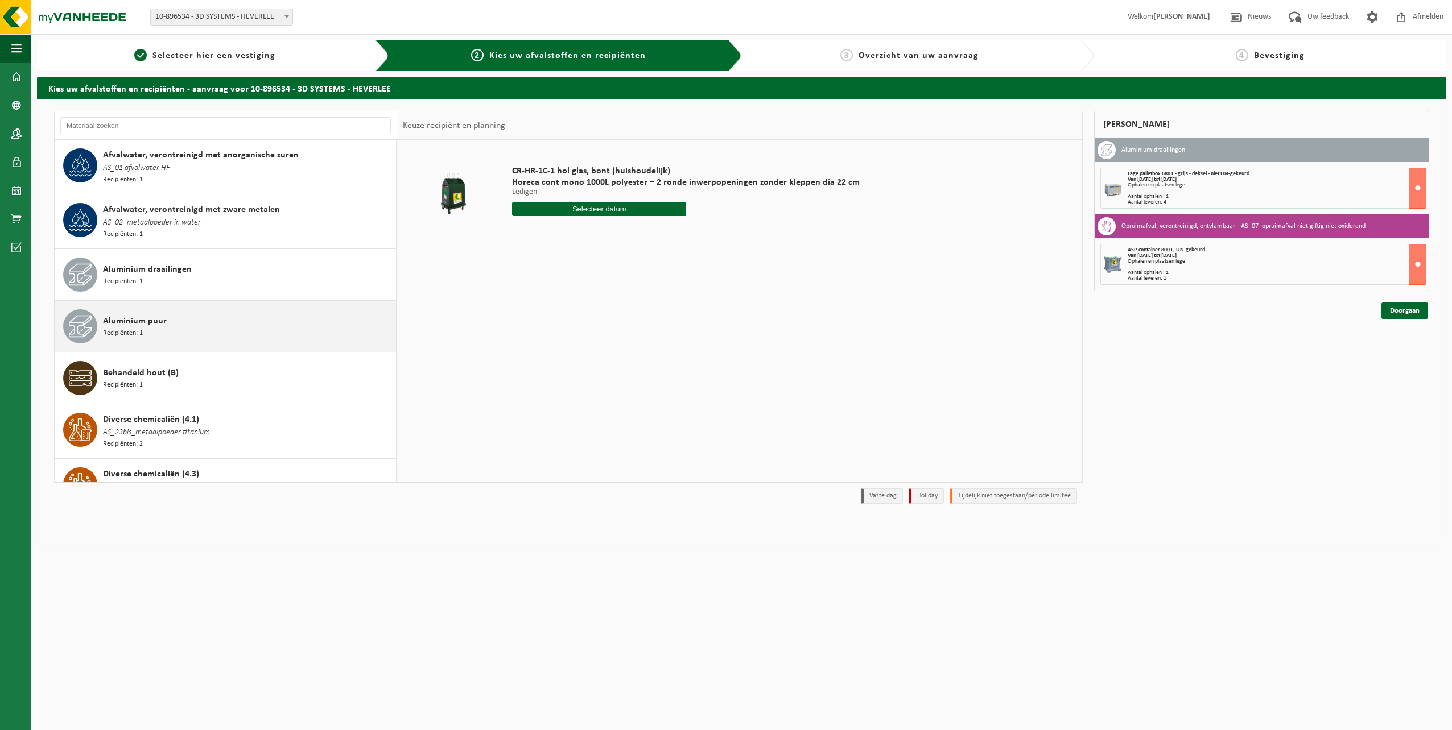
click at [213, 312] on div "Aluminium puur Recipiënten: 1" at bounding box center [248, 326] width 290 height 34
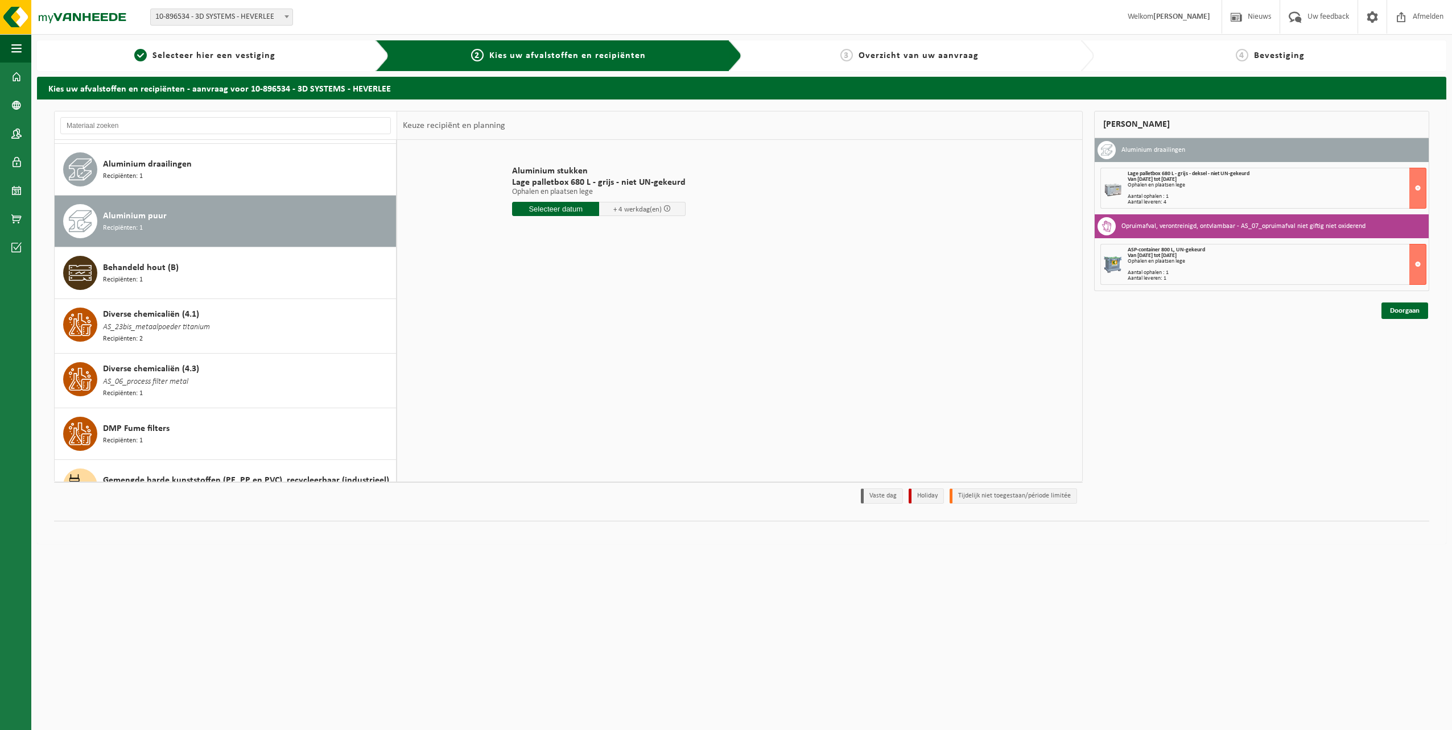
scroll to position [341, 0]
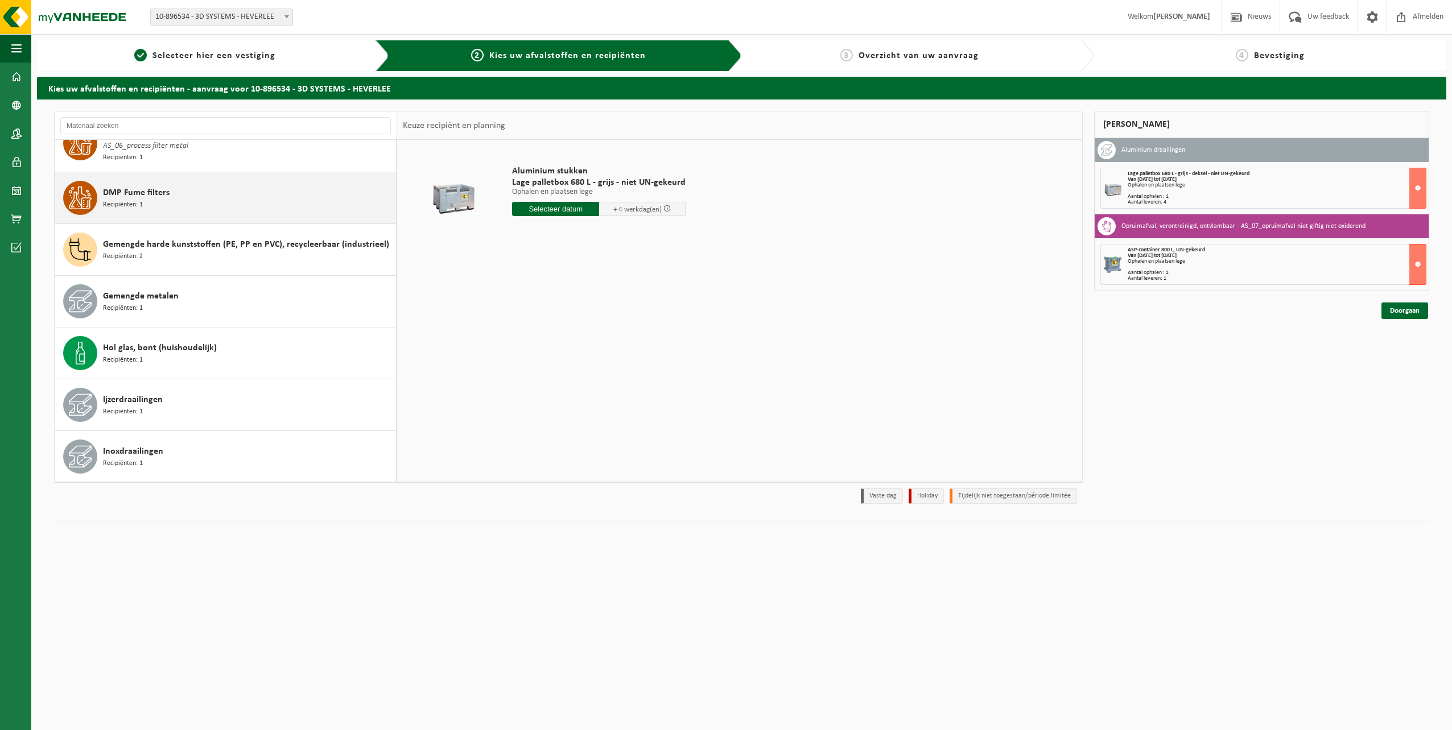
click at [223, 190] on div "DMP Fume filters Recipiënten: 1" at bounding box center [248, 198] width 290 height 34
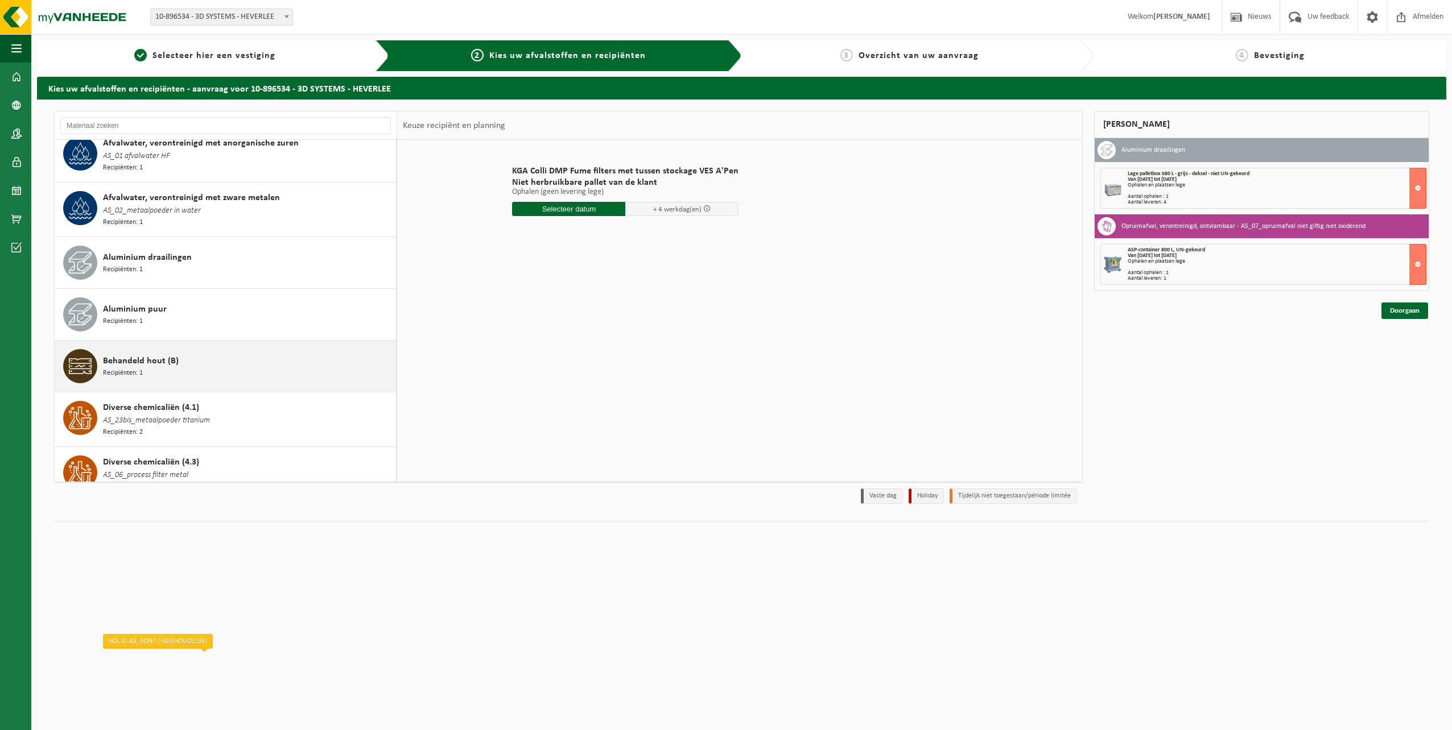
scroll to position [0, 0]
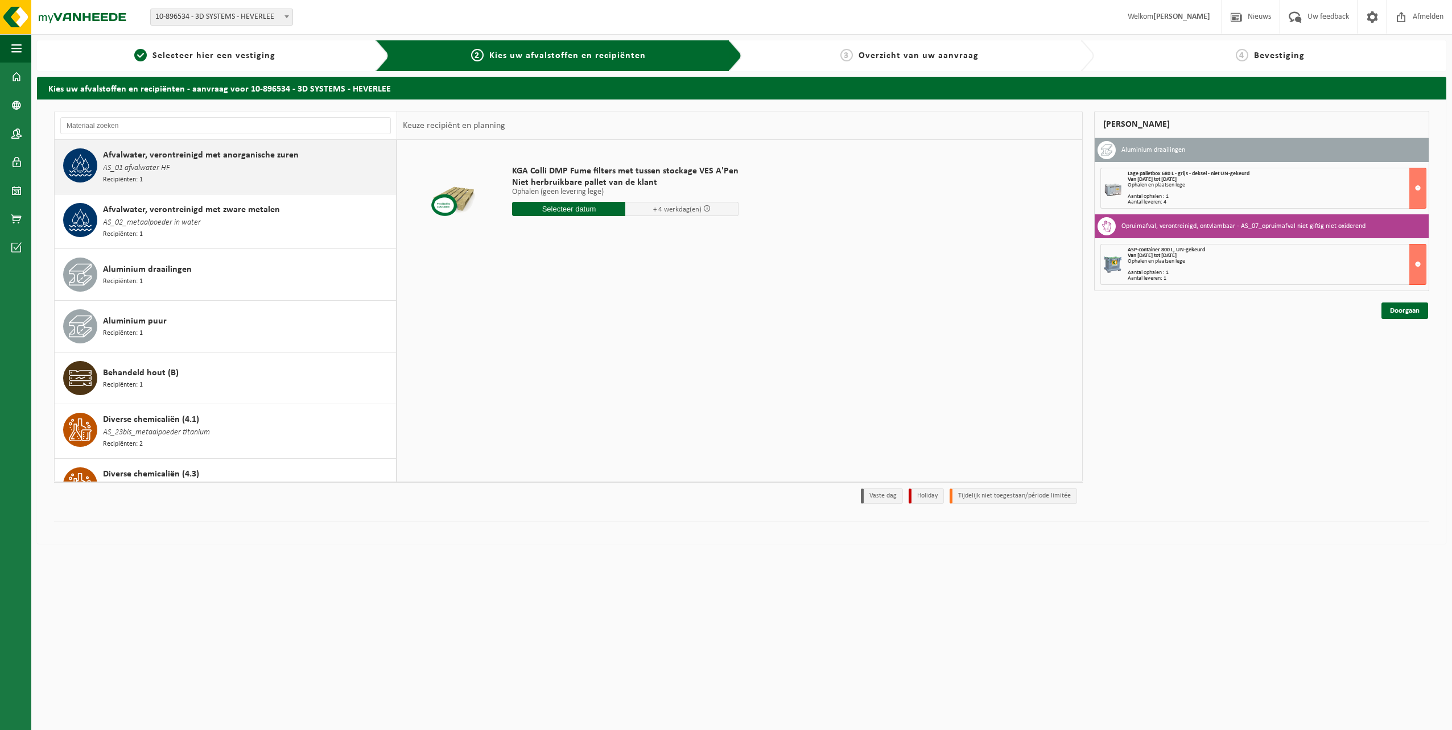
click at [175, 177] on div "Afvalwater, verontreinigd met anorganische zuren AS_01 afvalwater HF Recipiënte…" at bounding box center [248, 166] width 290 height 37
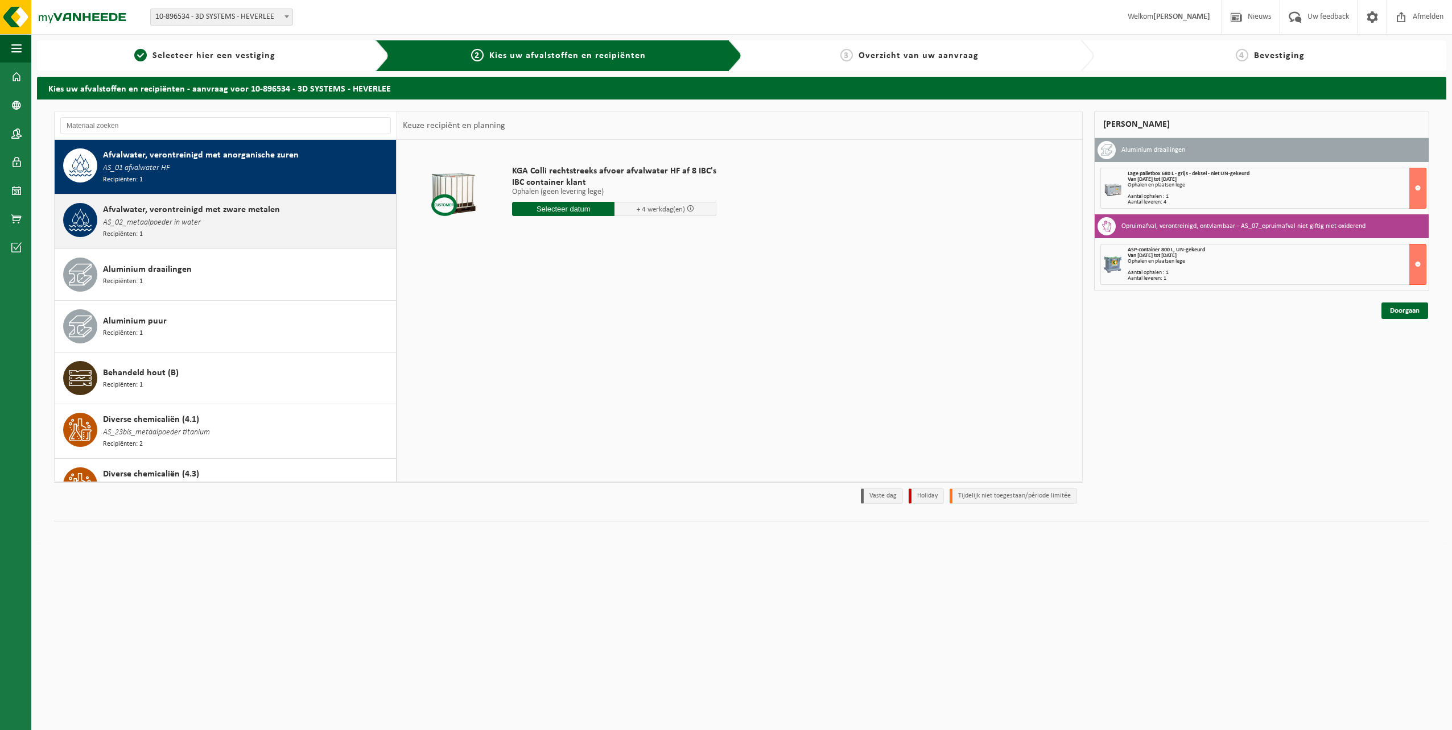
click at [184, 213] on span "Afvalwater, verontreinigd met zware metalen" at bounding box center [191, 210] width 177 height 14
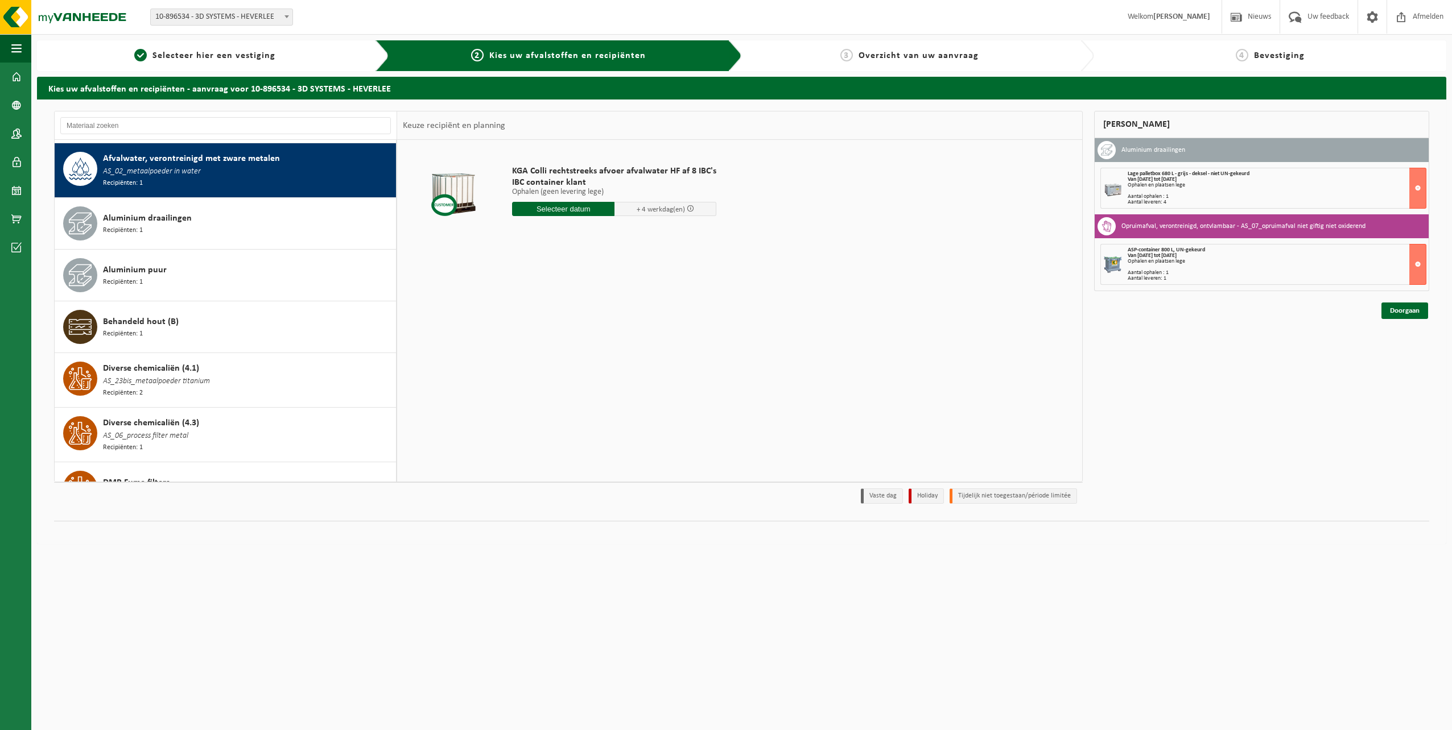
scroll to position [53, 0]
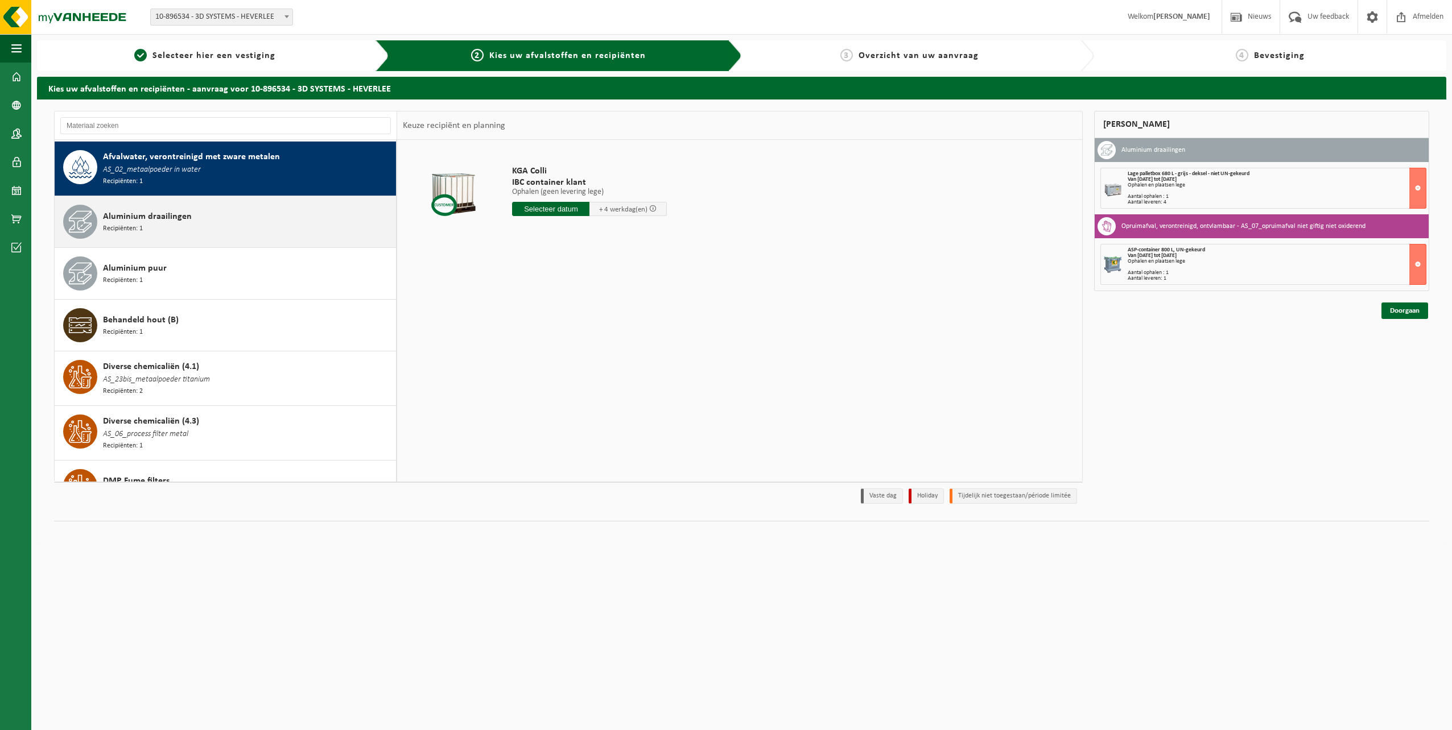
click at [168, 218] on span "Aluminium draailingen" at bounding box center [147, 217] width 89 height 14
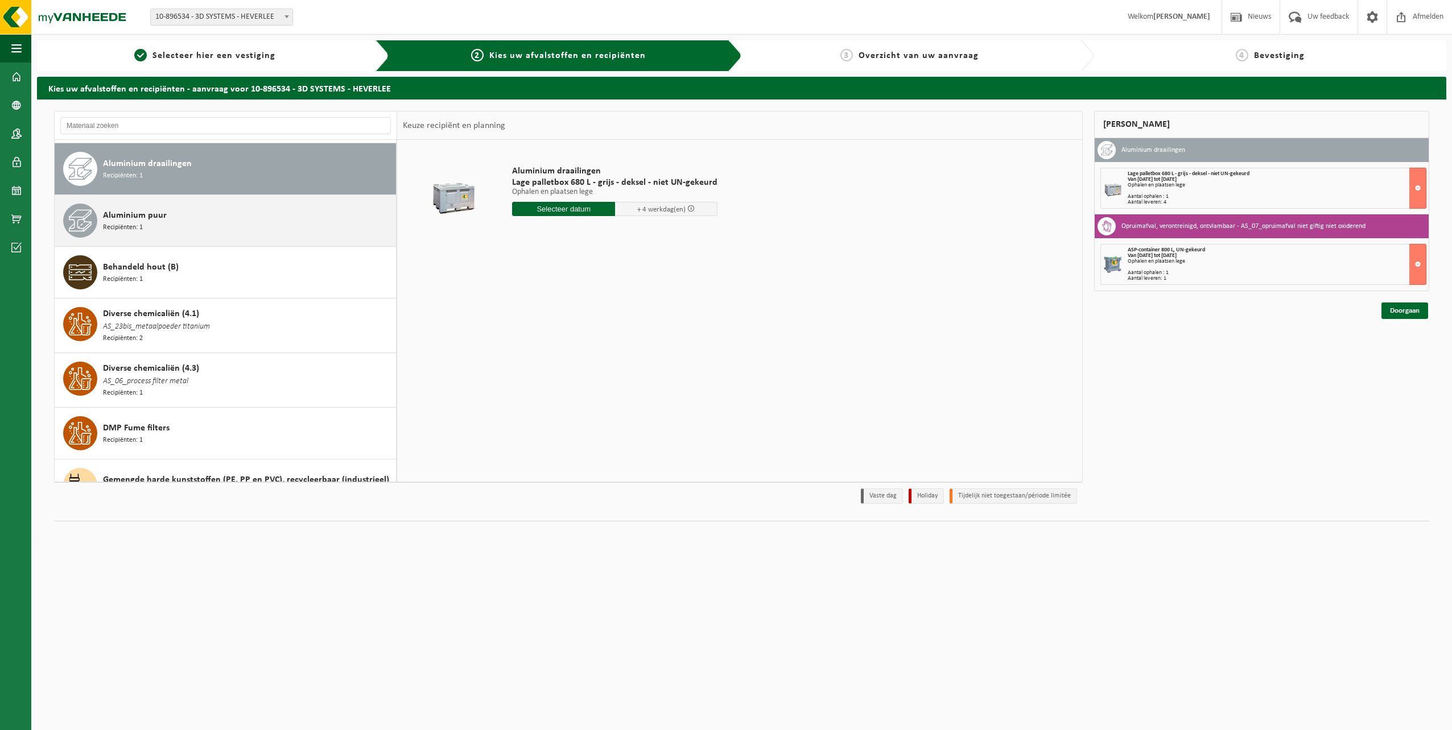
click at [170, 212] on div "Aluminium puur Recipiënten: 1" at bounding box center [248, 221] width 290 height 34
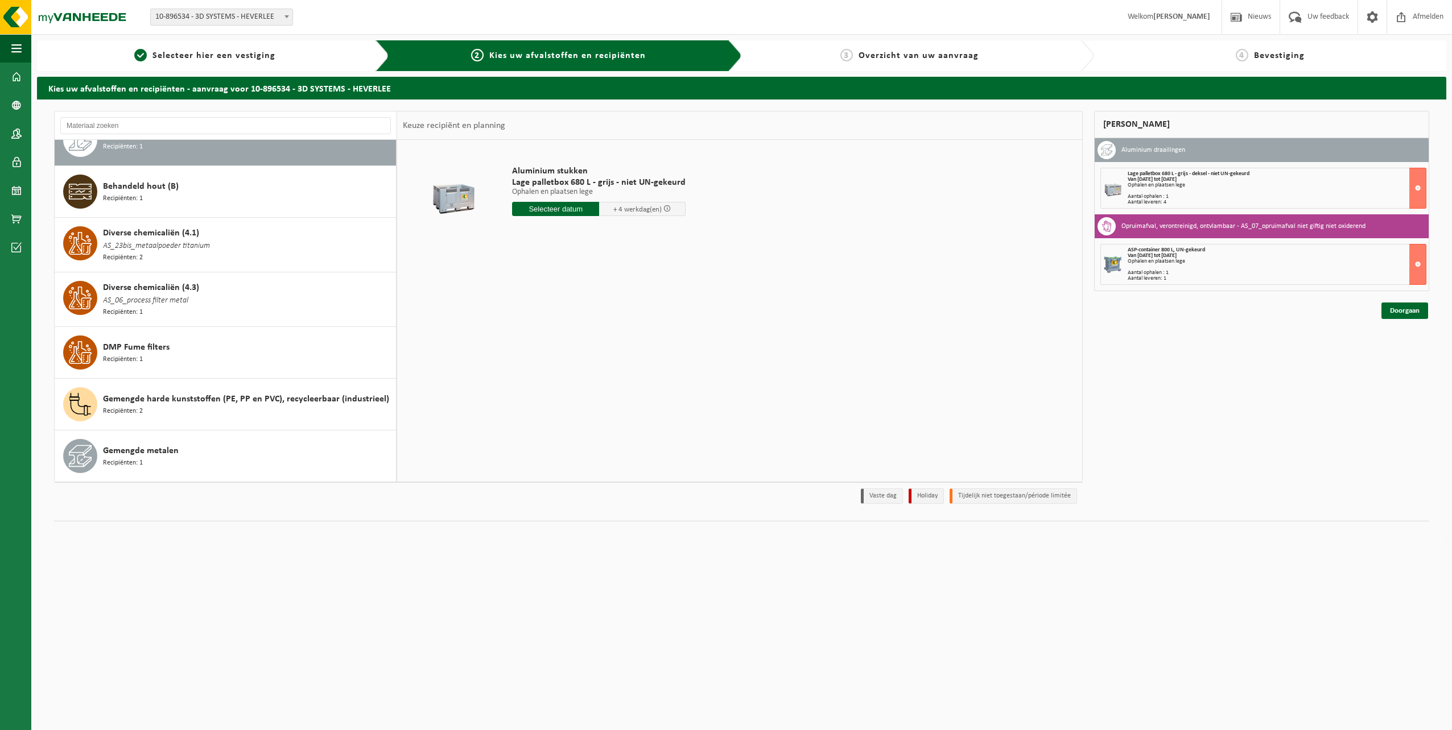
scroll to position [192, 0]
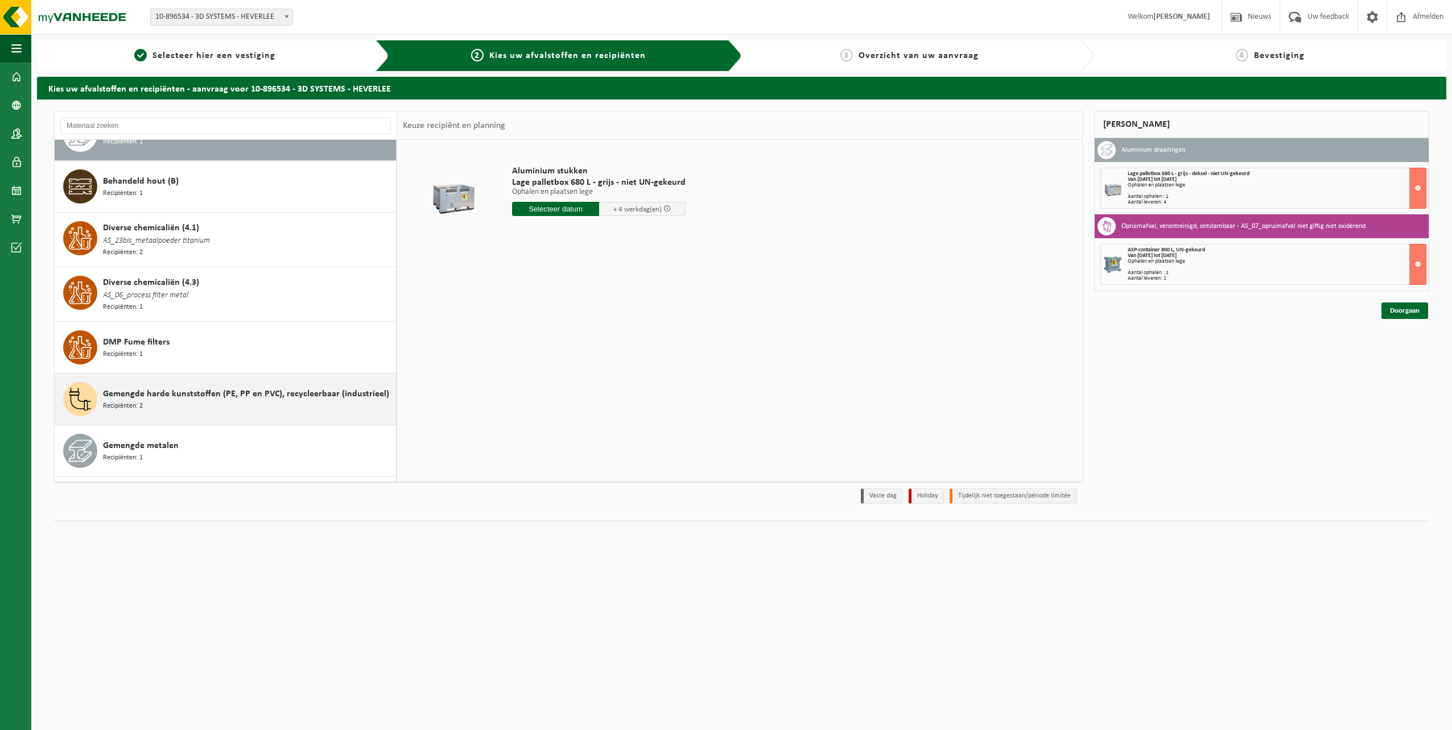
click at [232, 389] on span "Gemengde harde kunststoffen (PE, PP en PVC), recycleerbaar (industrieel)" at bounding box center [246, 394] width 286 height 14
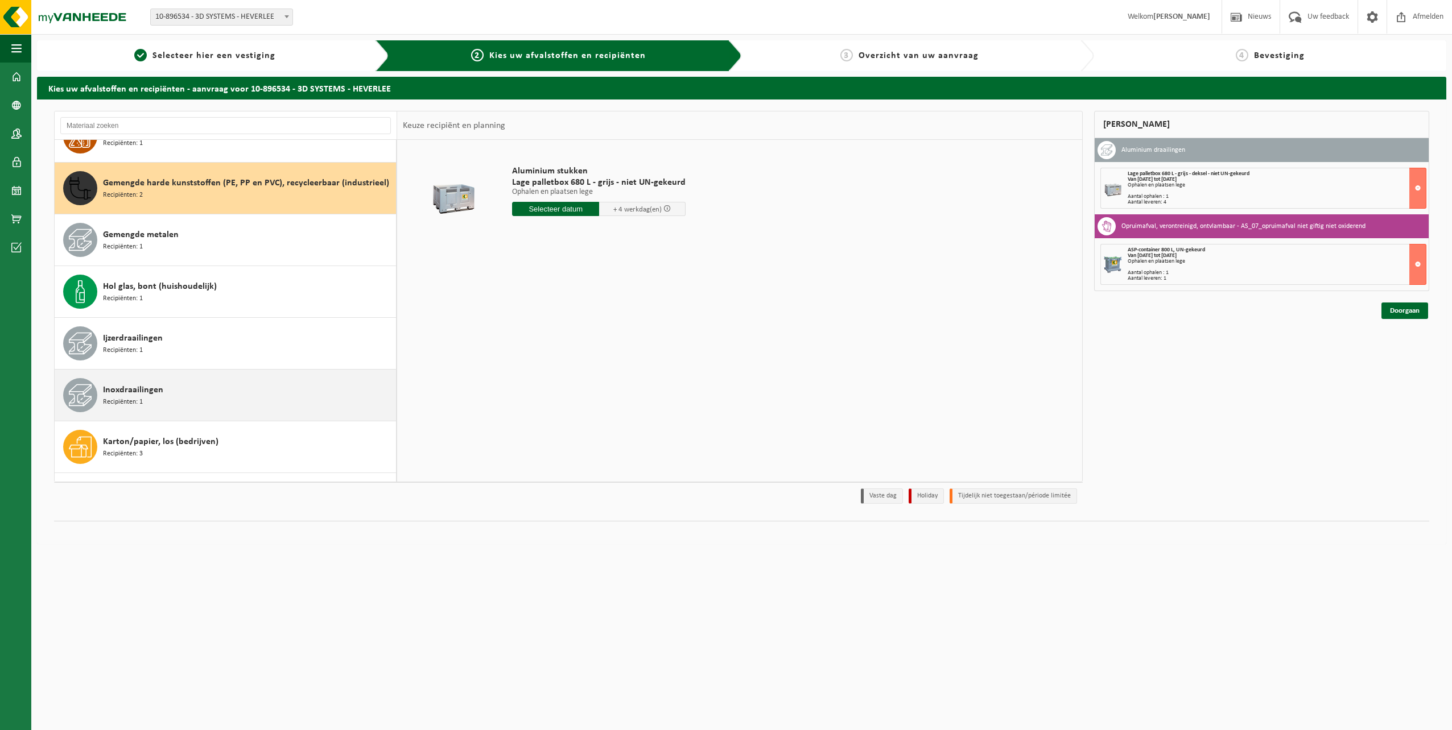
scroll to position [419, 0]
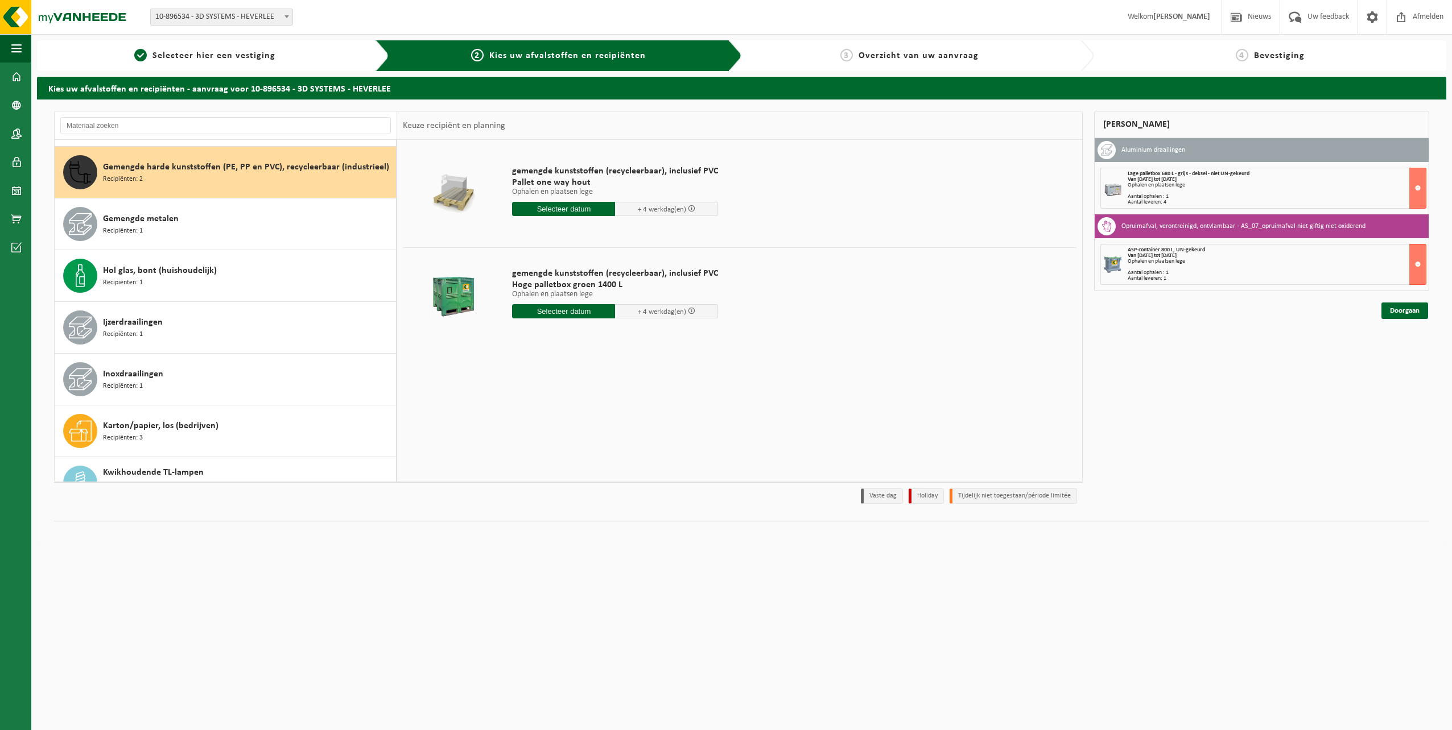
click at [563, 311] on input "text" at bounding box center [563, 311] width 103 height 14
click at [560, 434] on div "24" at bounding box center [563, 431] width 20 height 18
type input "Van 2025-09-24"
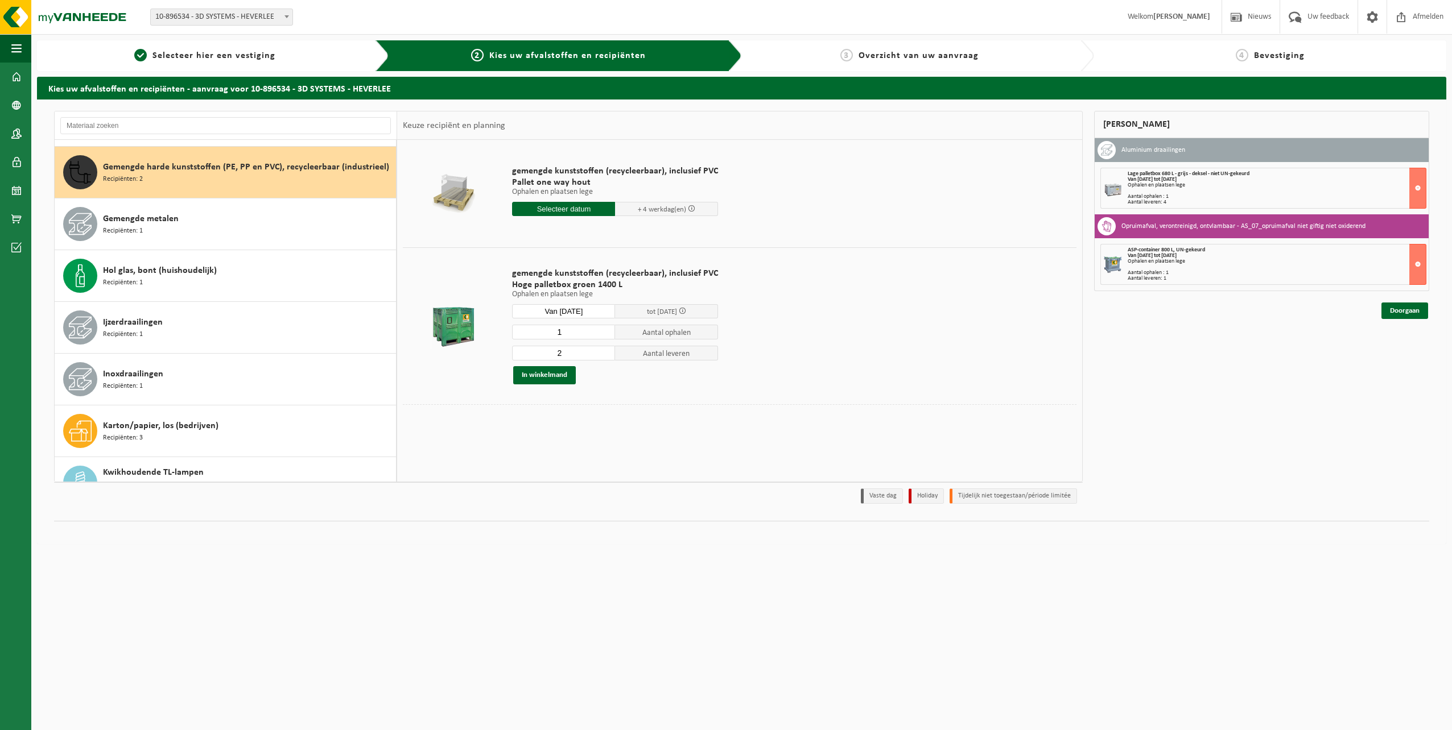
type input "1"
click at [604, 336] on input "1" at bounding box center [563, 332] width 103 height 15
click at [605, 358] on input "2" at bounding box center [563, 353] width 103 height 15
type input "1"
click at [603, 356] on input "1" at bounding box center [563, 353] width 103 height 15
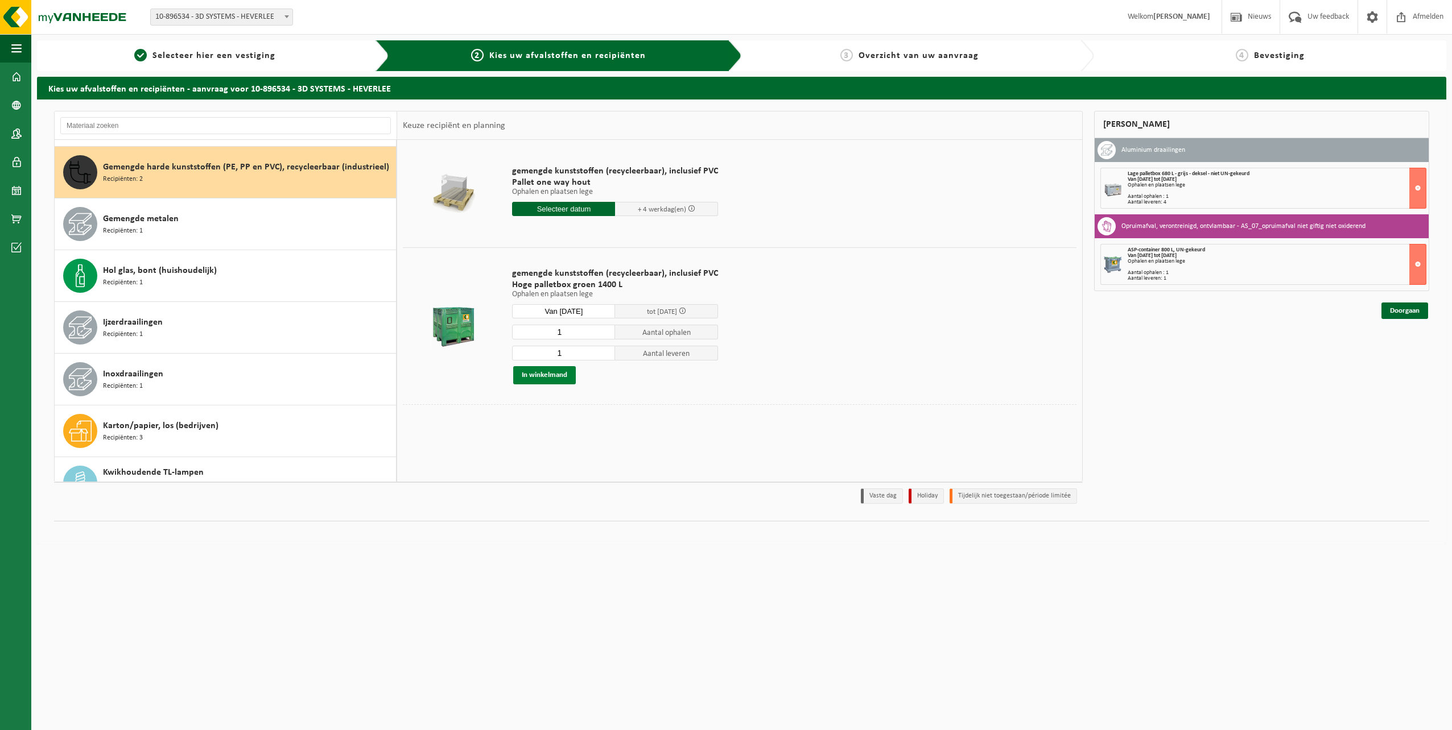
click at [558, 379] on button "In winkelmand" at bounding box center [544, 375] width 63 height 18
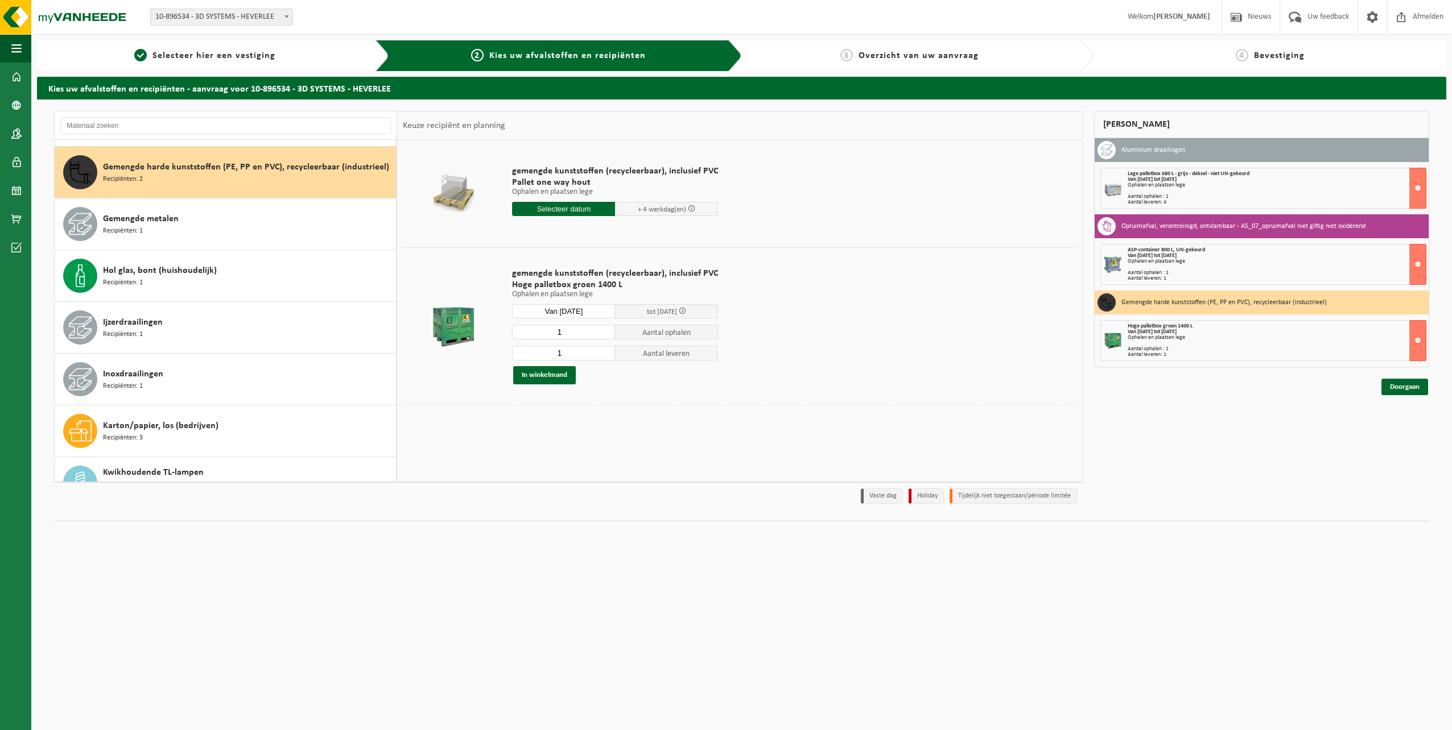
click at [1222, 178] on div "Van 2025-09-22 tot 2025-09-26" at bounding box center [1277, 180] width 298 height 6
click at [1415, 185] on button at bounding box center [1417, 188] width 17 height 41
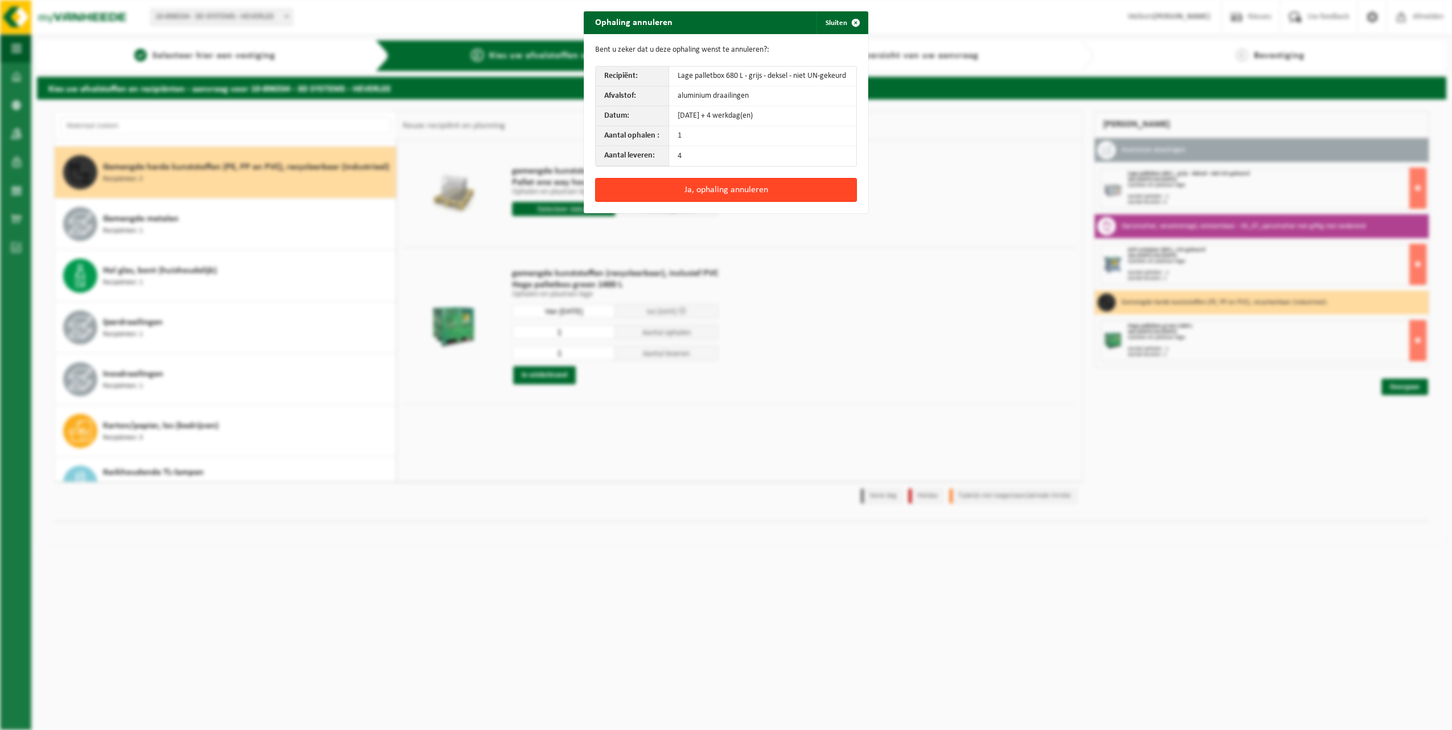
click at [728, 192] on button "Ja, ophaling annuleren" at bounding box center [726, 190] width 262 height 24
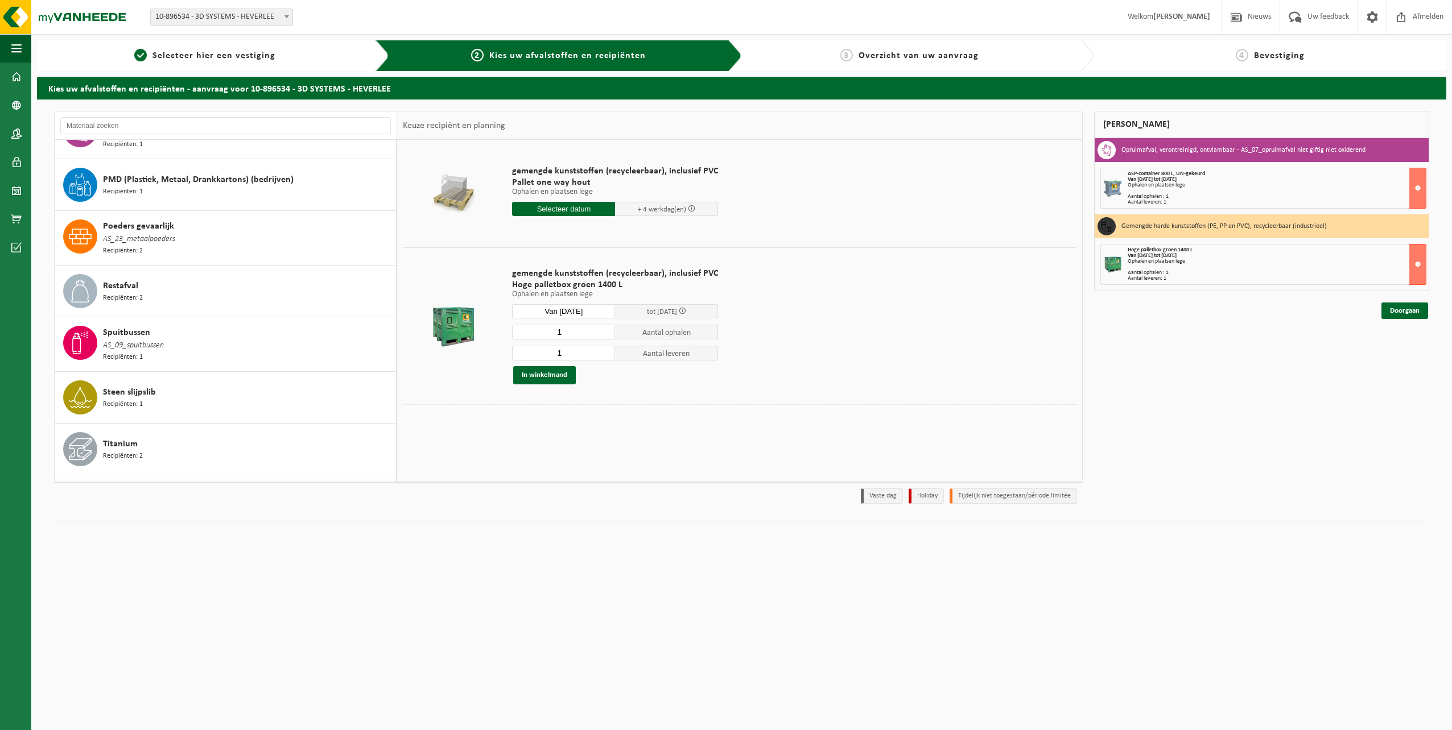
scroll to position [1120, 0]
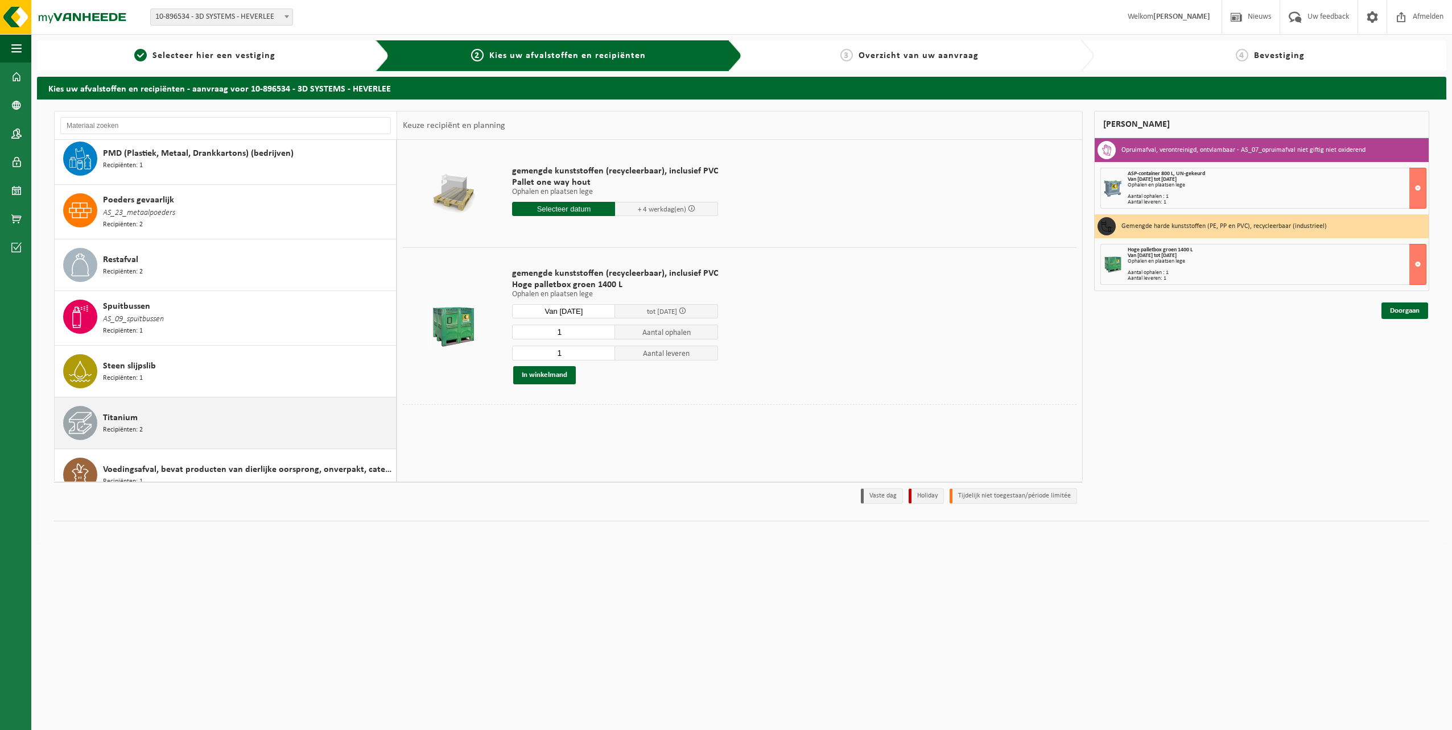
click at [129, 425] on span "Recipiënten: 2" at bounding box center [123, 430] width 40 height 11
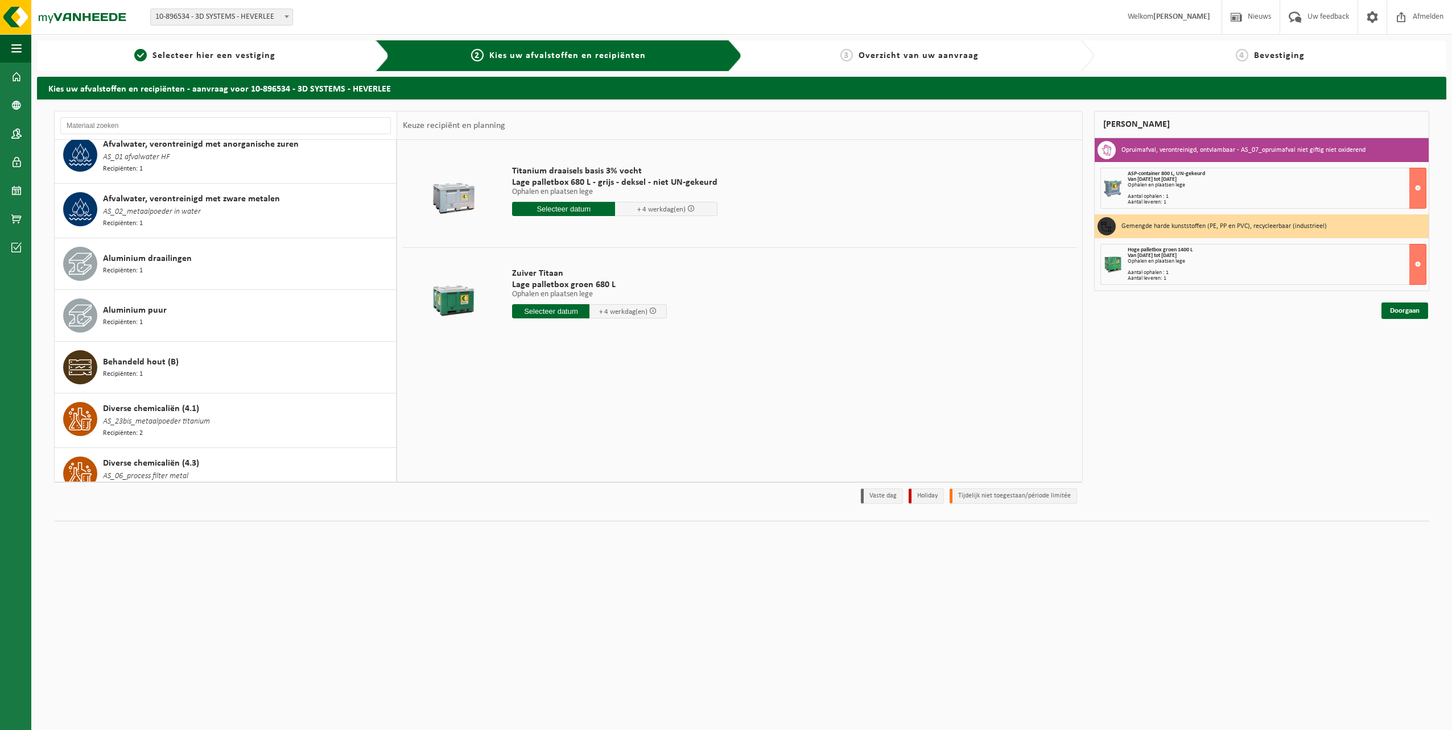
scroll to position [0, 0]
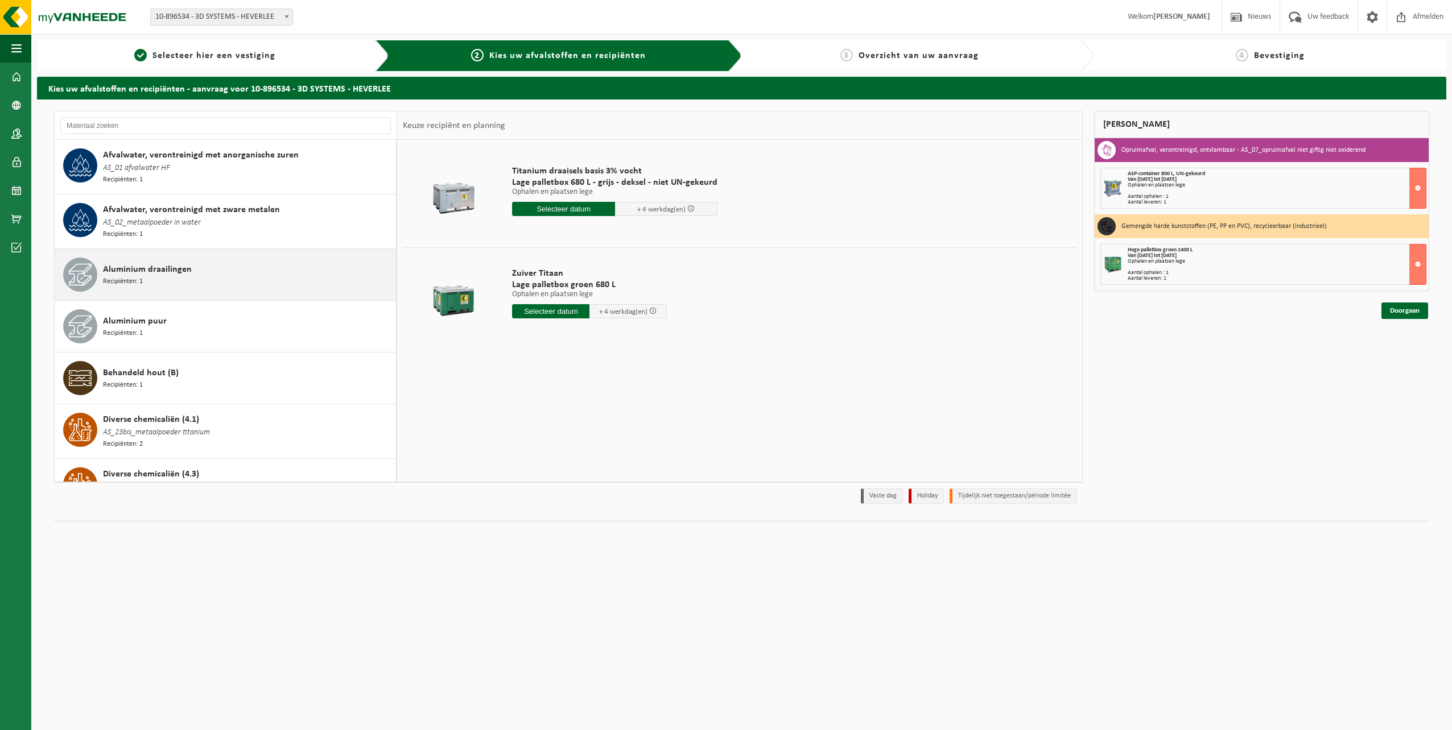
click at [133, 286] on div "Aluminium draailingen Recipiënten: 1" at bounding box center [248, 275] width 290 height 34
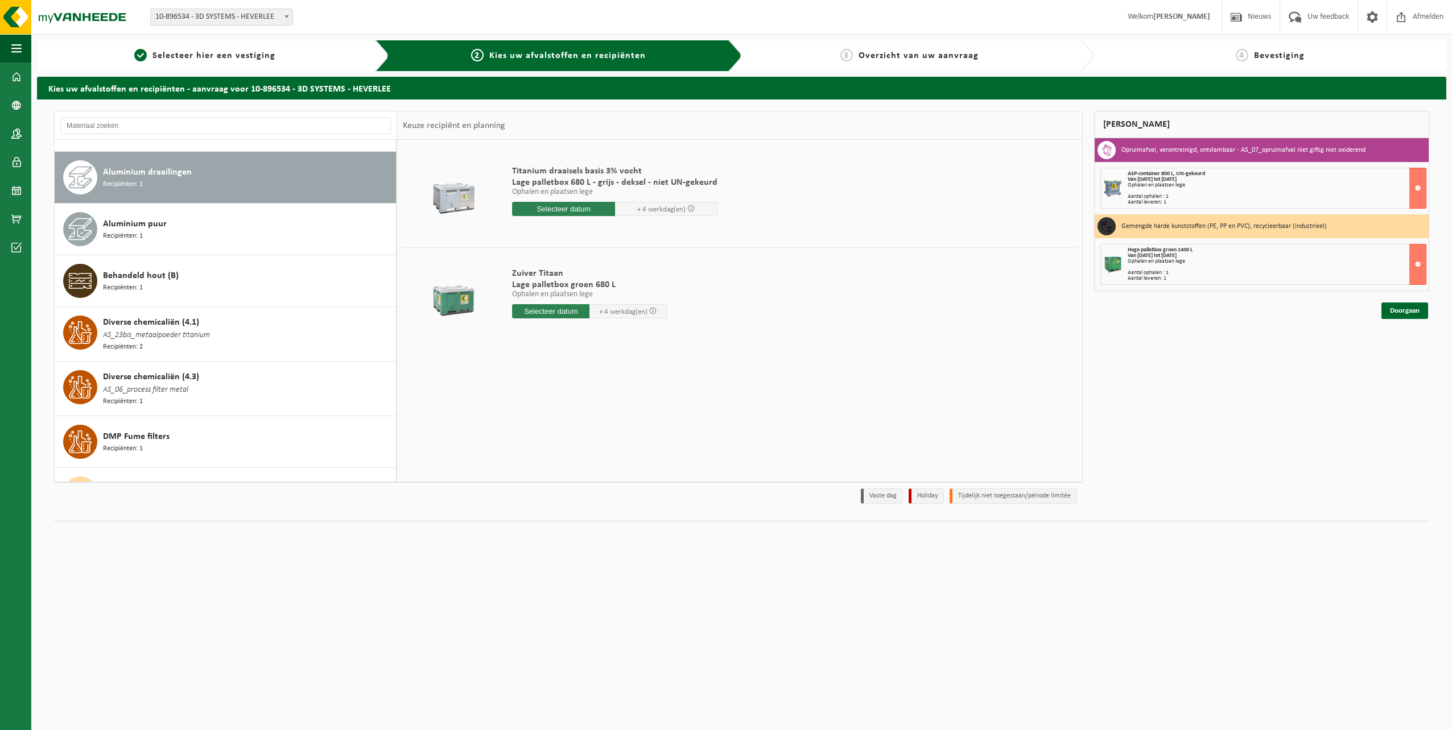
scroll to position [106, 0]
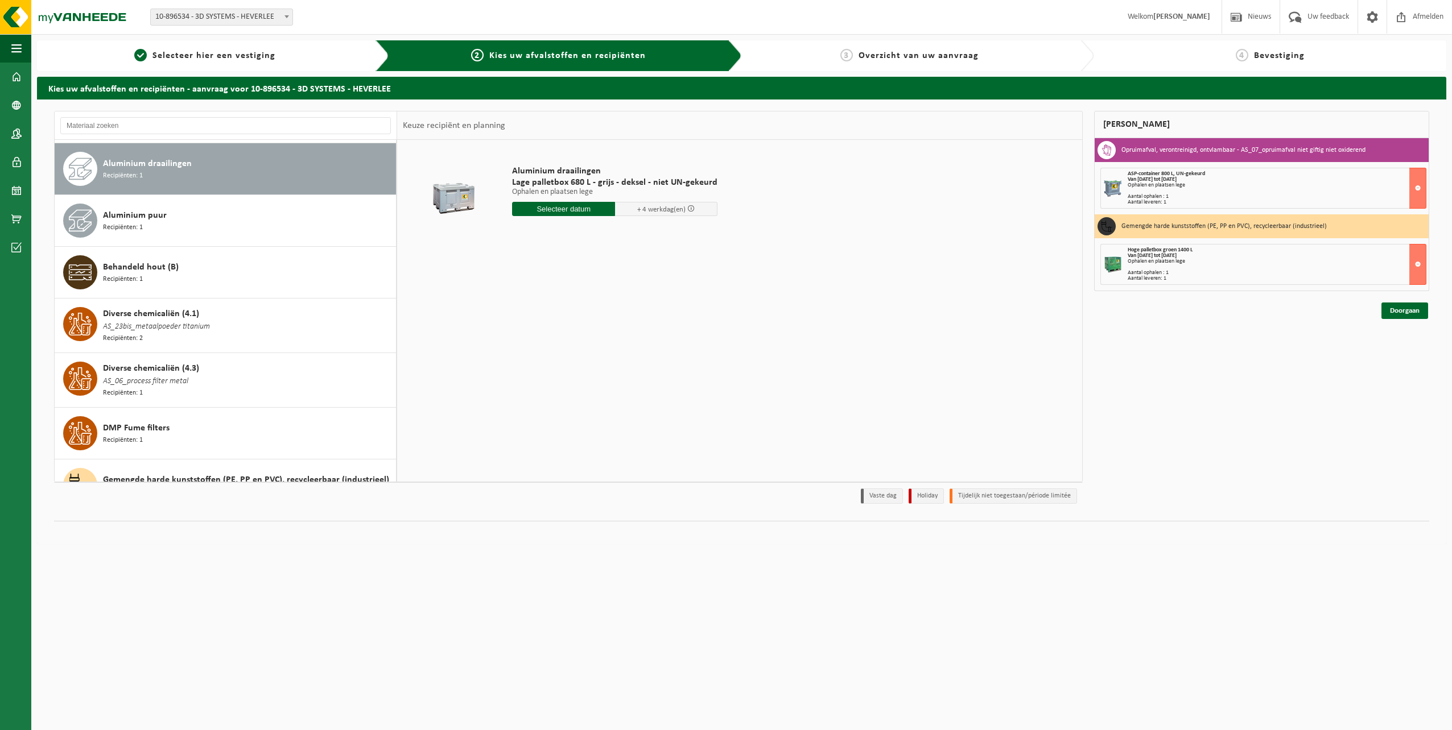
click at [579, 212] on input "text" at bounding box center [563, 209] width 103 height 14
click at [555, 331] on div "24" at bounding box center [563, 328] width 20 height 18
type input "Van 2025-09-24"
click at [602, 253] on input "1" at bounding box center [563, 250] width 103 height 15
click at [604, 250] on input "2" at bounding box center [563, 250] width 103 height 15
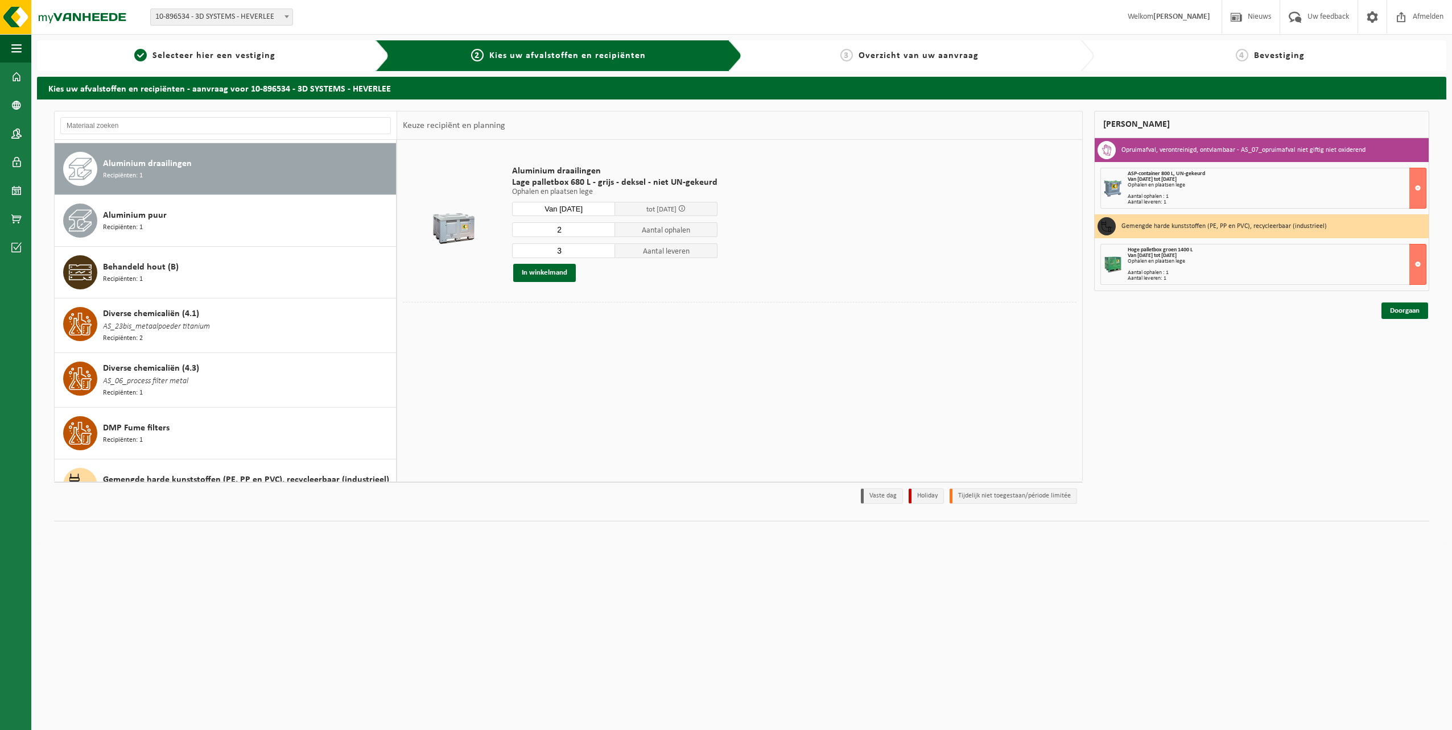
click at [604, 250] on input "3" at bounding box center [563, 250] width 103 height 15
click at [604, 253] on input "2" at bounding box center [563, 250] width 103 height 15
click at [604, 247] on input "2" at bounding box center [563, 250] width 103 height 15
type input "3"
click at [604, 249] on input "3" at bounding box center [563, 250] width 103 height 15
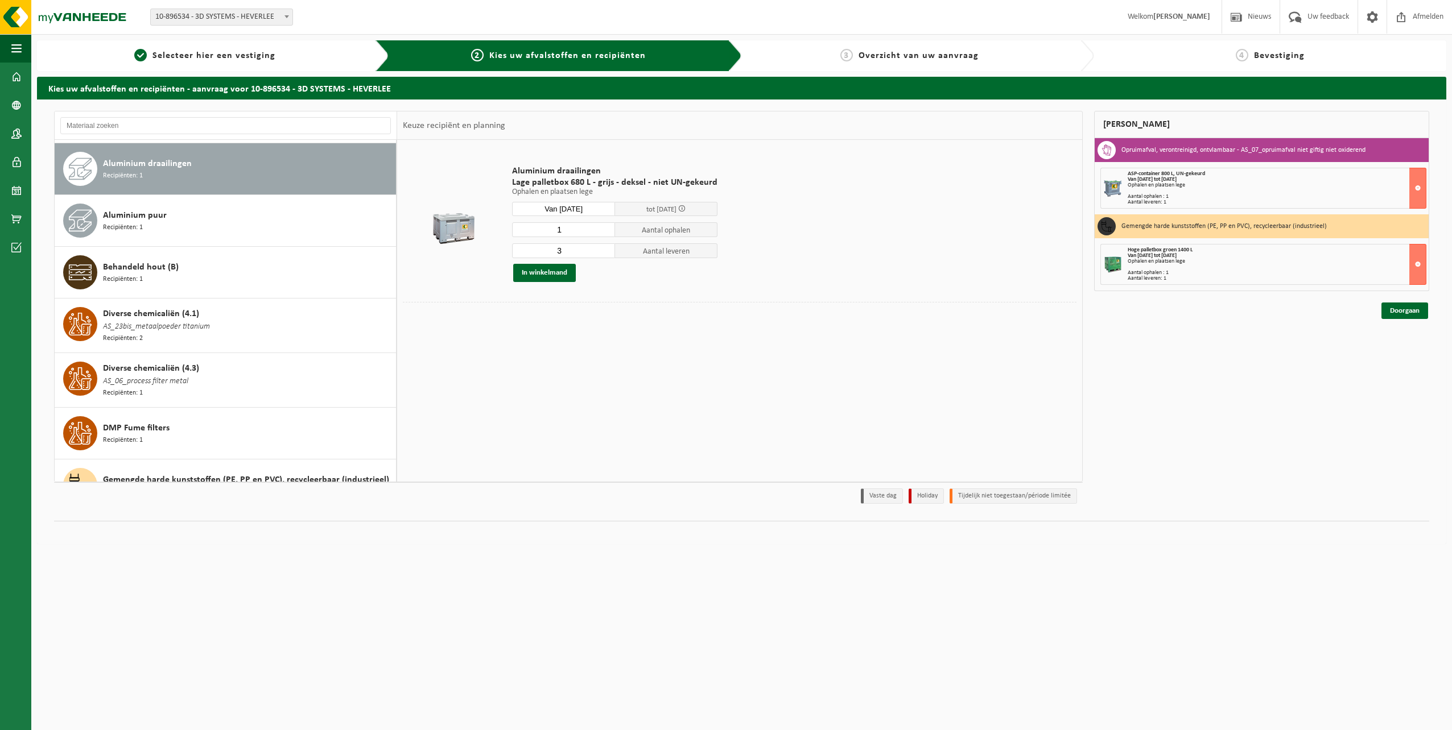
type input "1"
click at [604, 233] on input "1" at bounding box center [563, 229] width 103 height 15
click at [550, 271] on button "In winkelmand" at bounding box center [544, 273] width 63 height 18
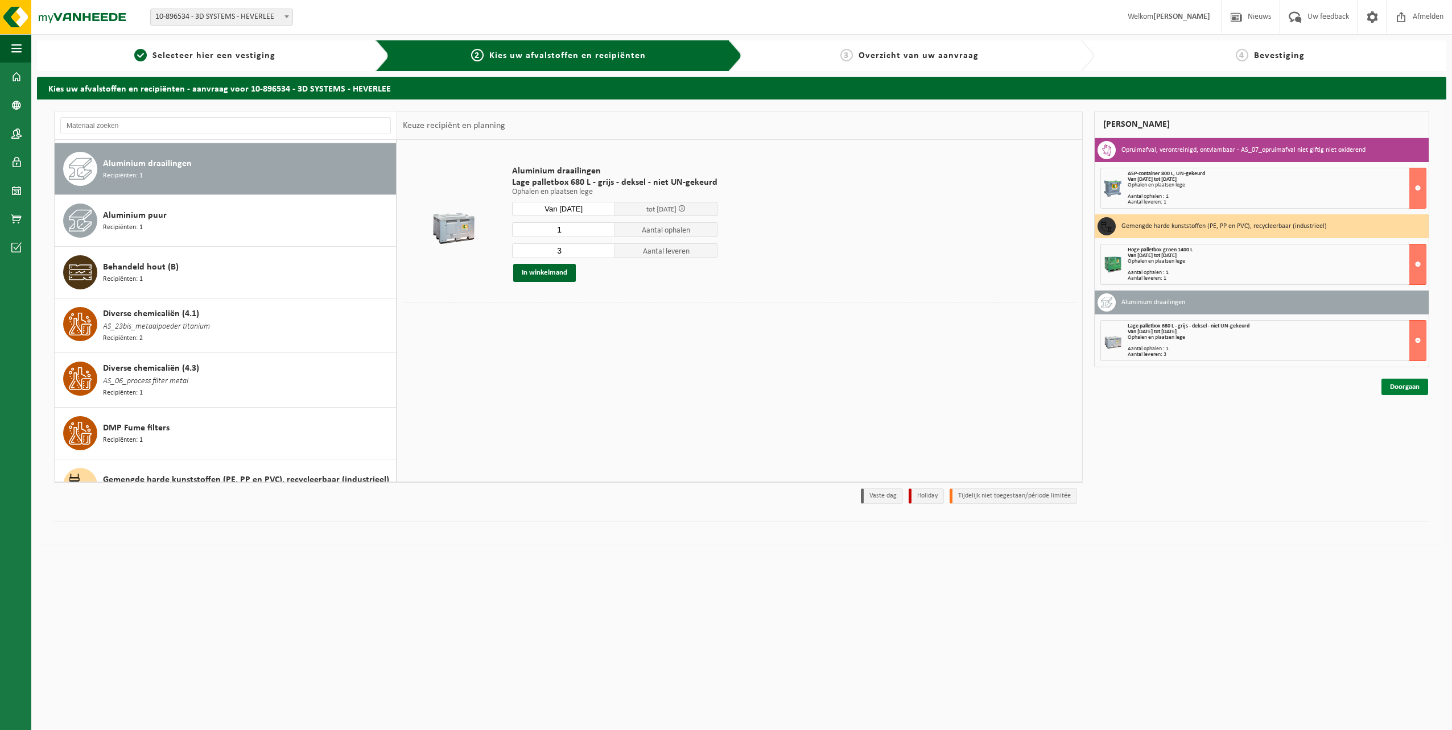
click at [1410, 392] on link "Doorgaan" at bounding box center [1404, 387] width 47 height 16
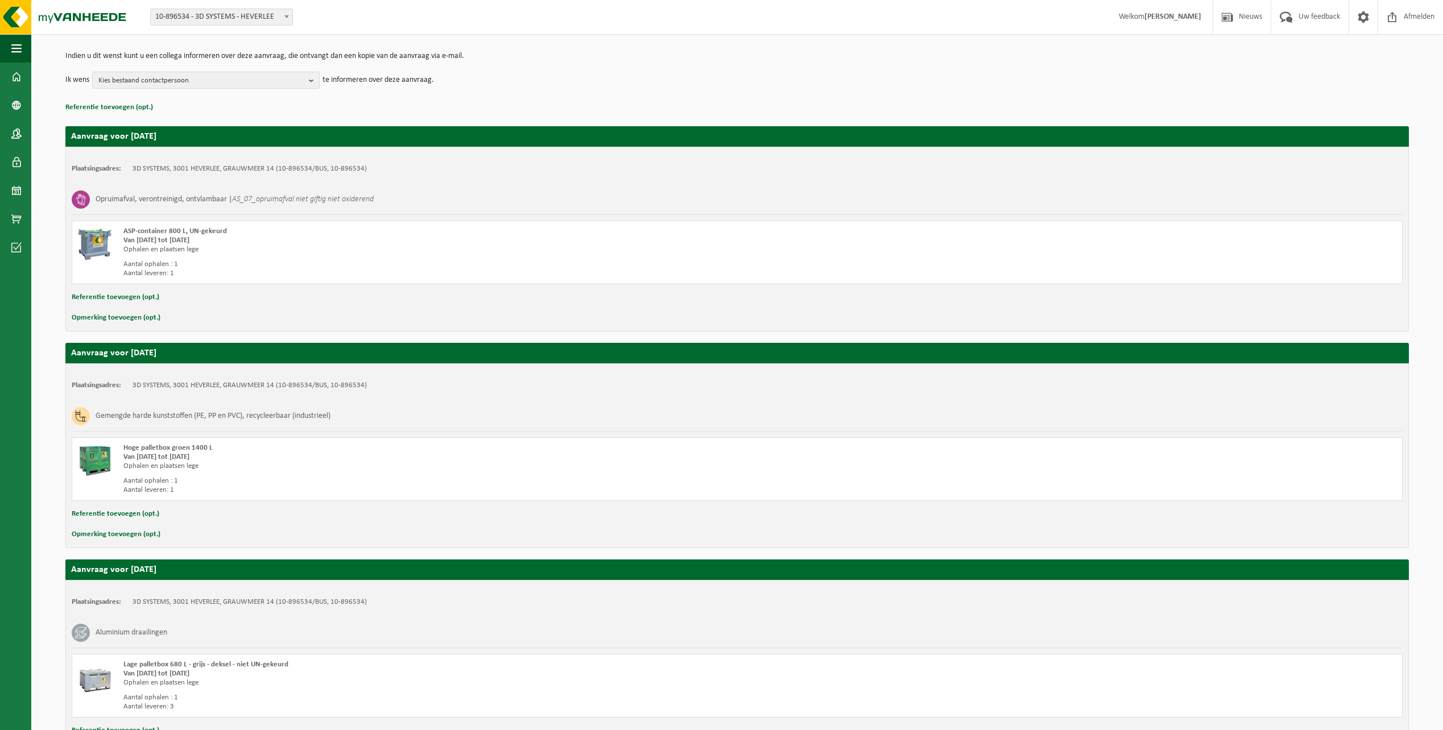
scroll to position [200, 0]
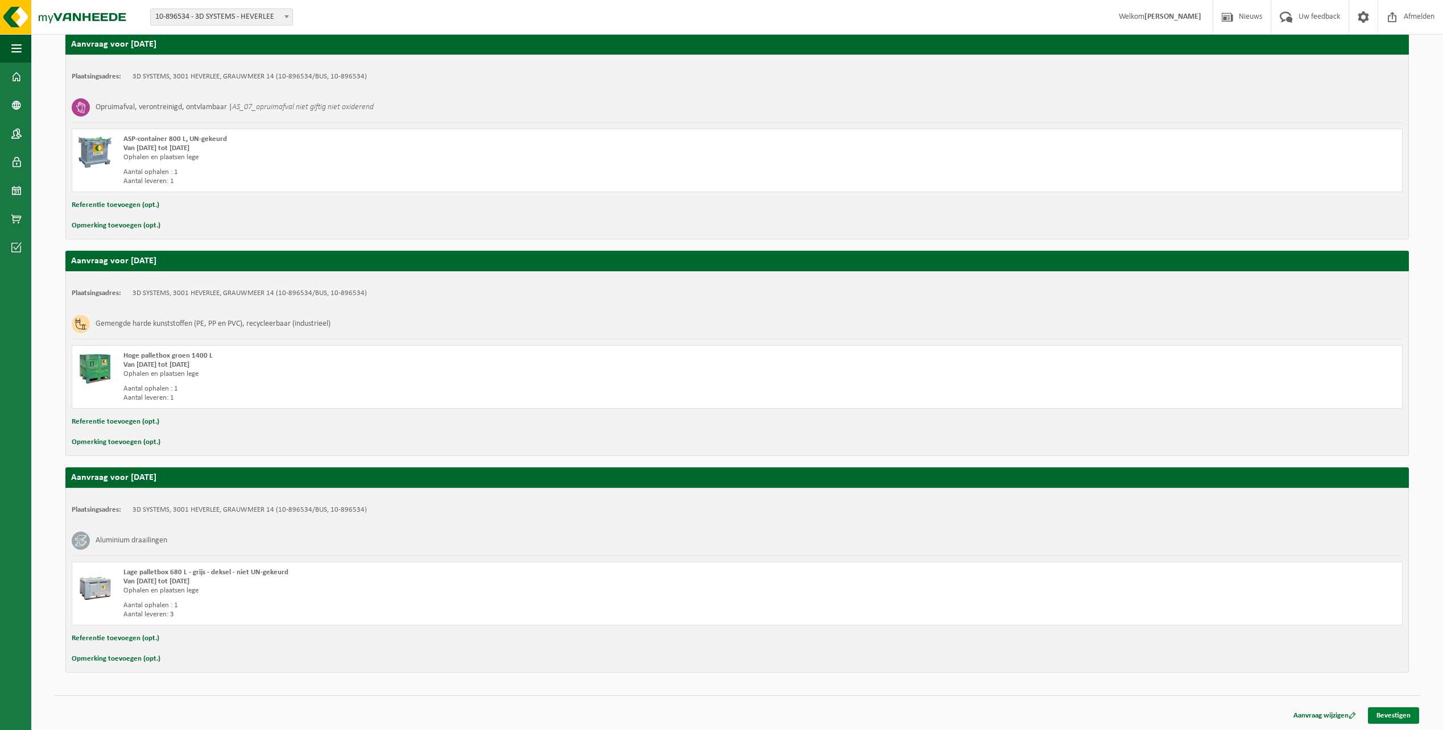
click at [1395, 716] on link "Bevestigen" at bounding box center [1393, 716] width 51 height 16
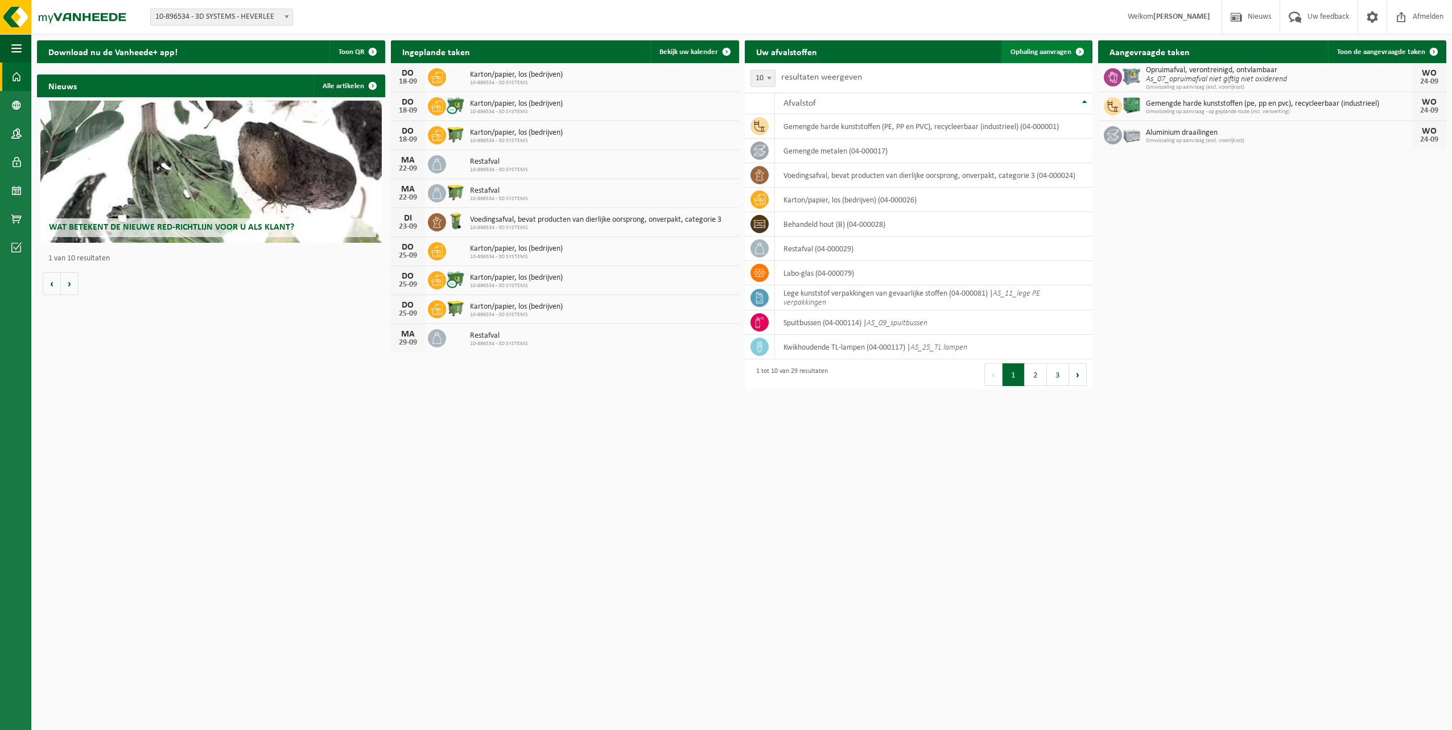
click at [1068, 52] on span "Ophaling aanvragen" at bounding box center [1040, 51] width 61 height 7
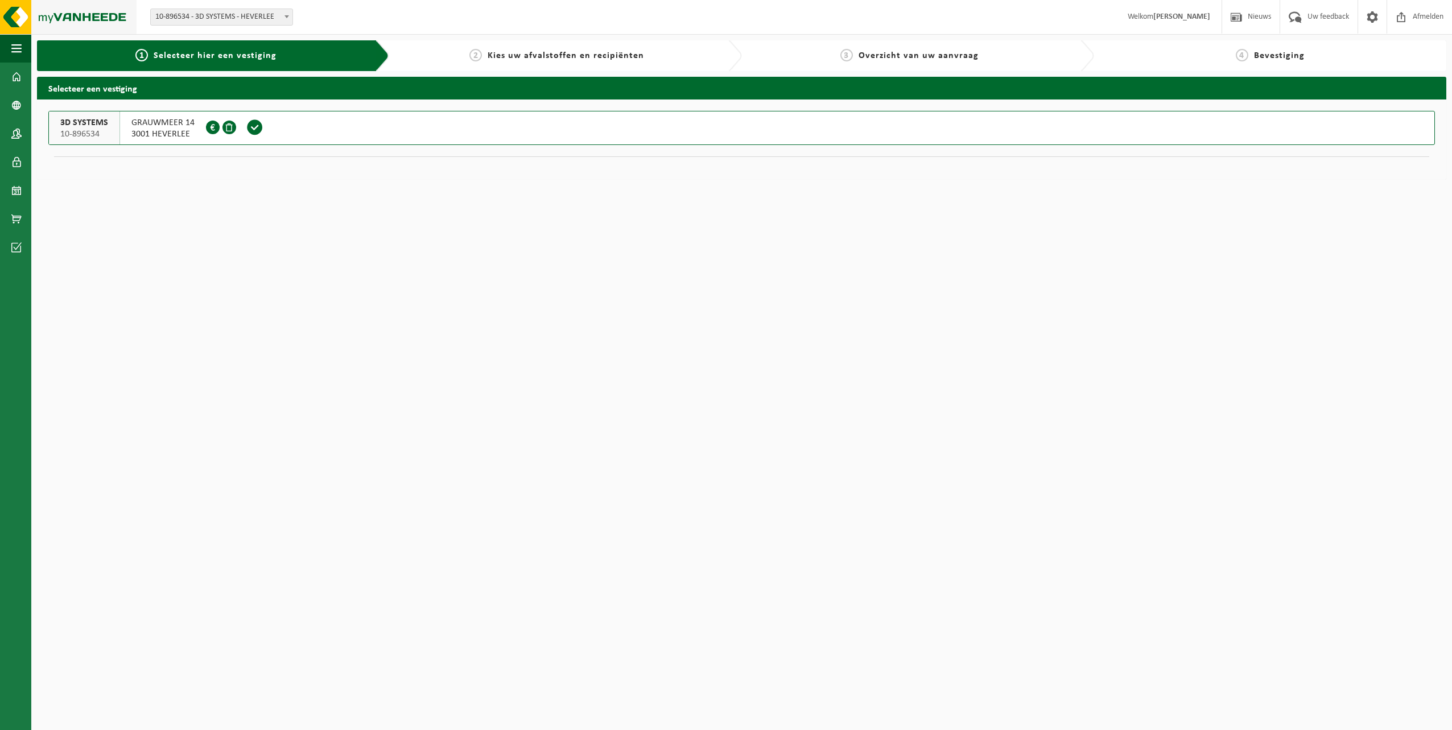
click at [99, 16] on img at bounding box center [68, 17] width 137 height 34
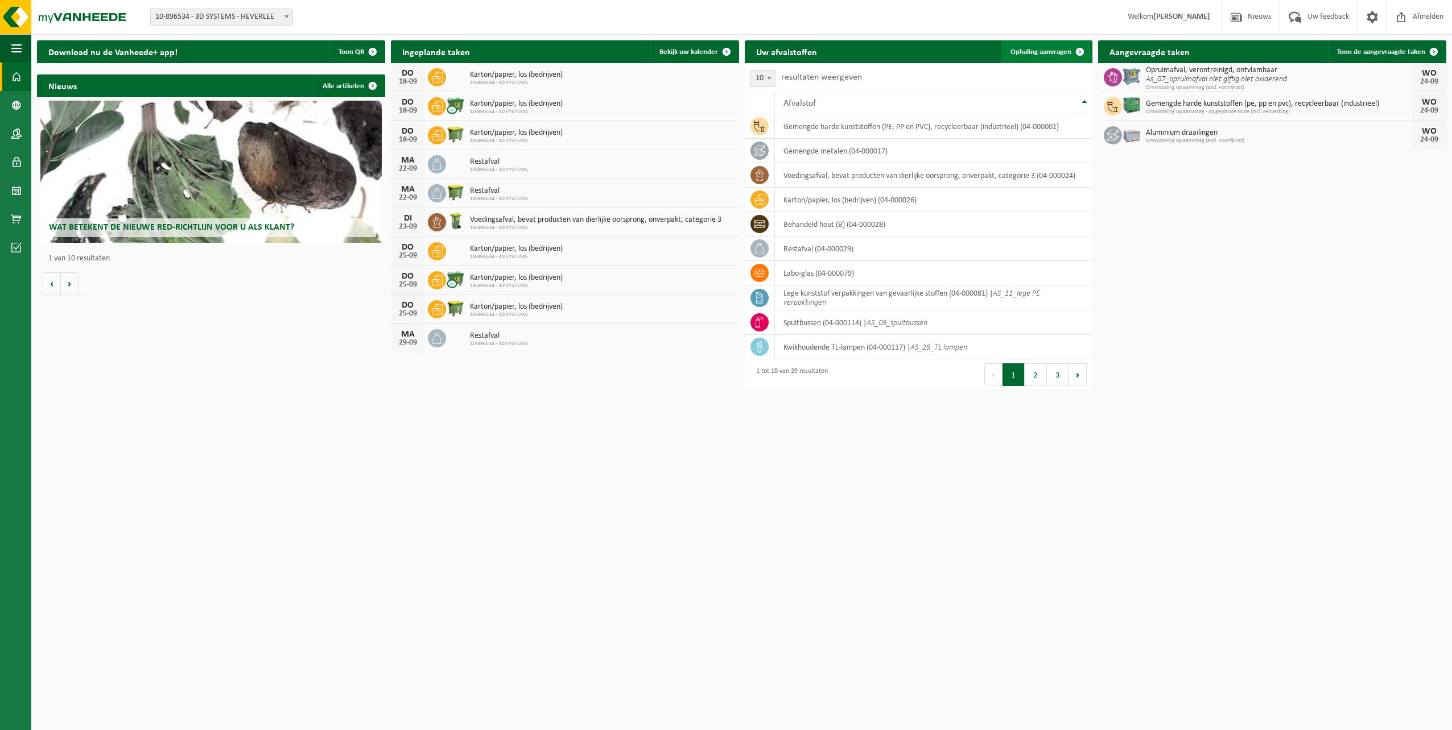
click at [1081, 49] on span at bounding box center [1079, 51] width 23 height 23
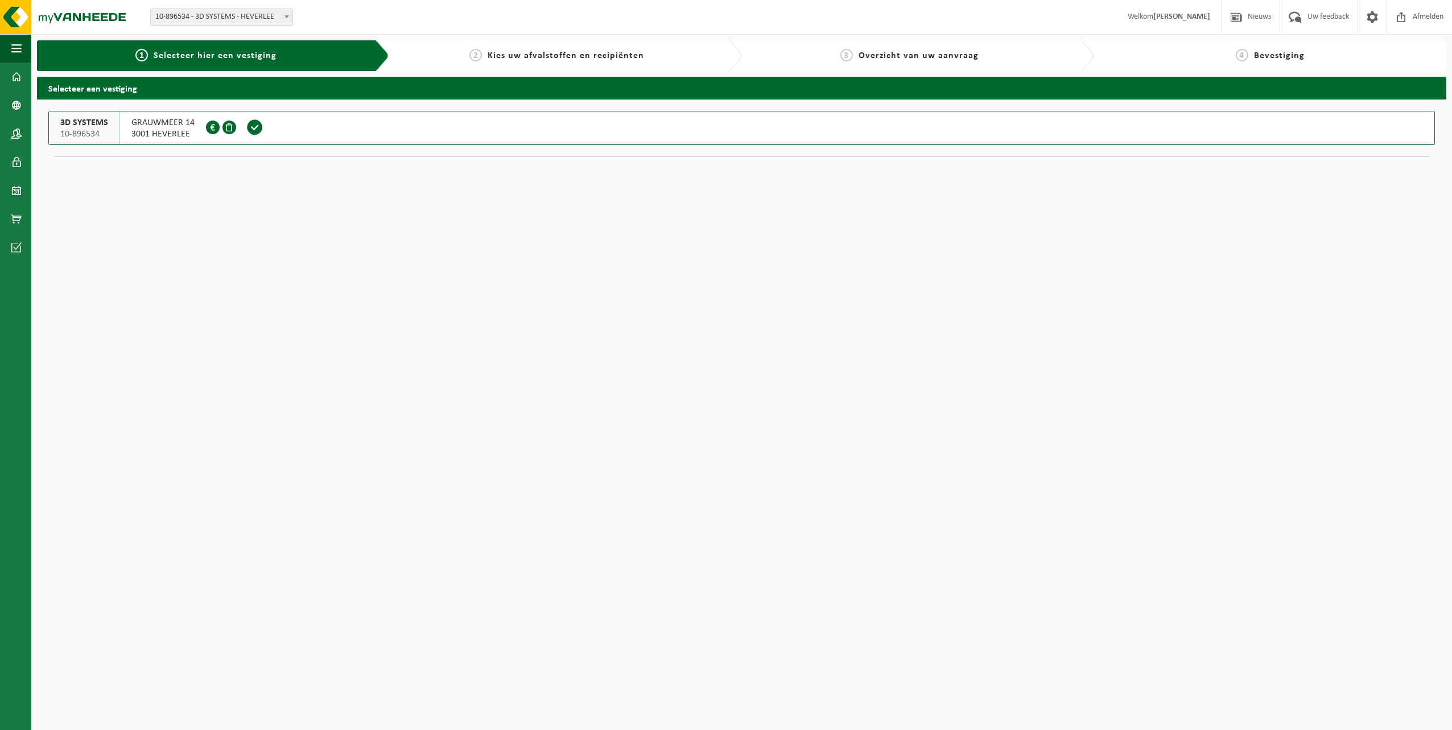
click at [83, 125] on span "3D SYSTEMS" at bounding box center [84, 122] width 48 height 11
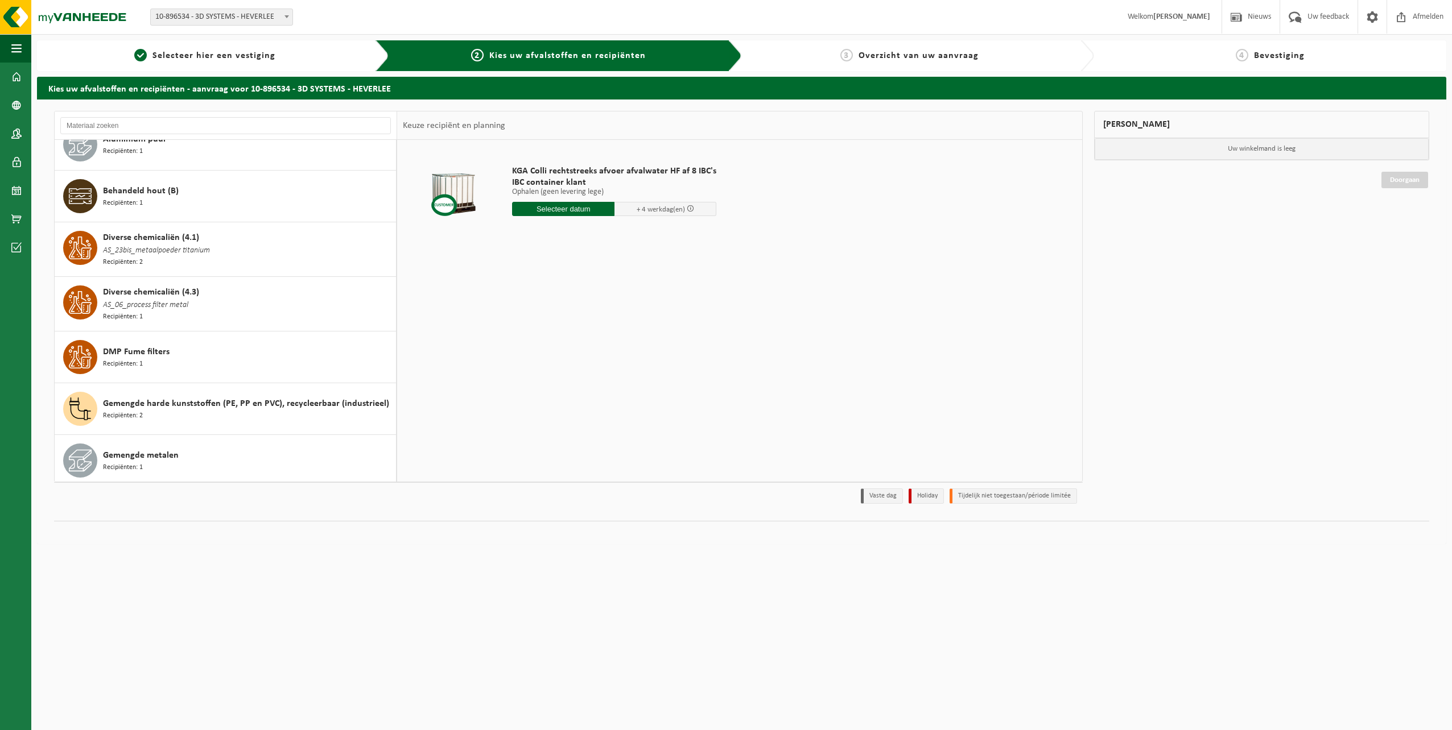
scroll to position [184, 0]
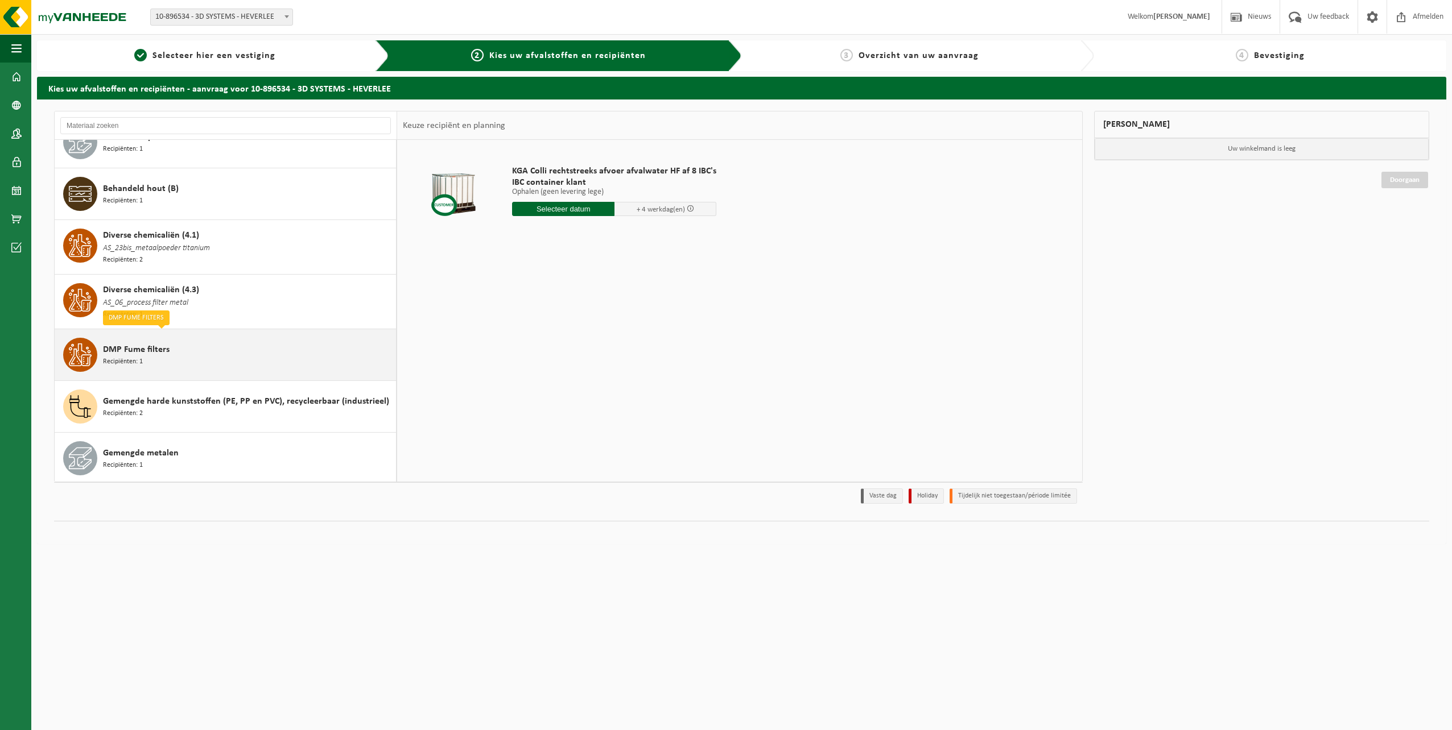
click at [220, 352] on div "DMP Fume filters Recipiënten: 1" at bounding box center [248, 355] width 290 height 34
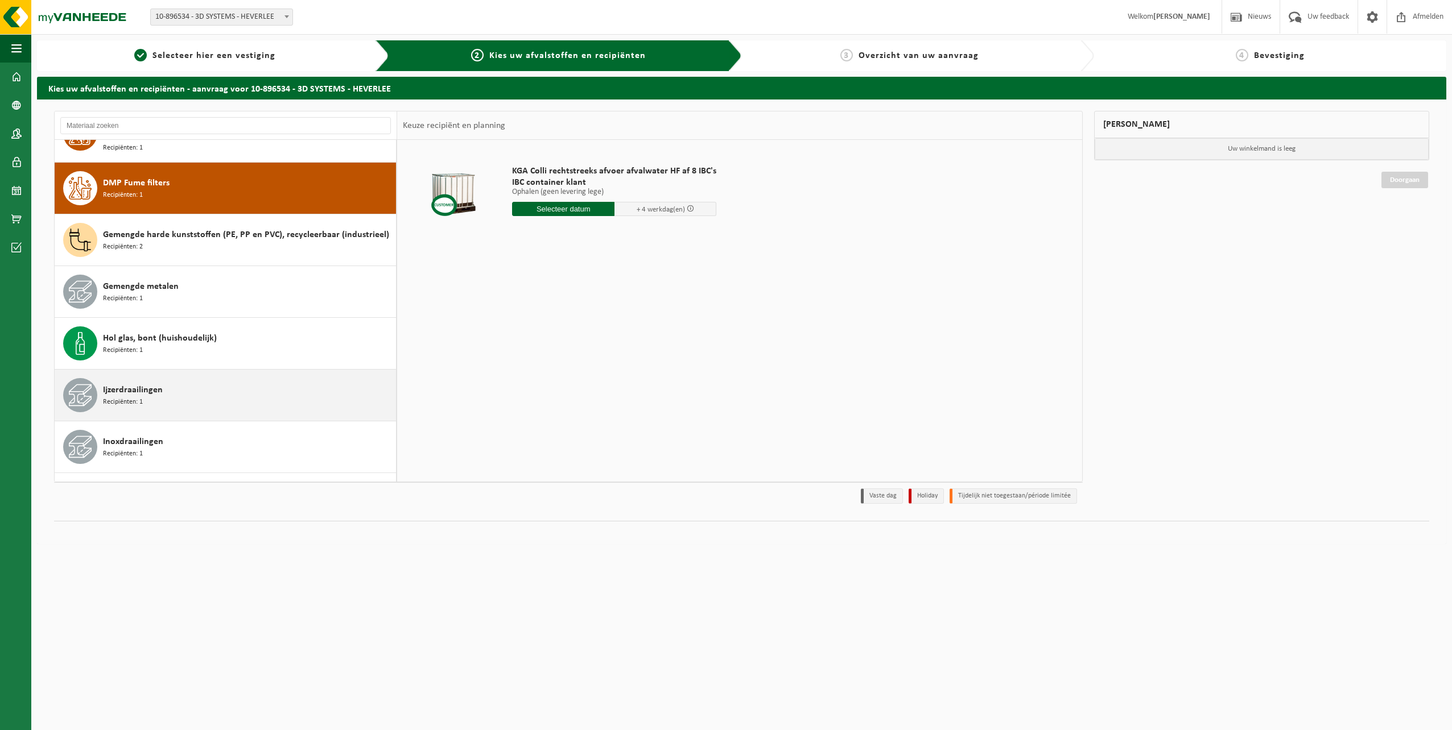
scroll to position [367, 0]
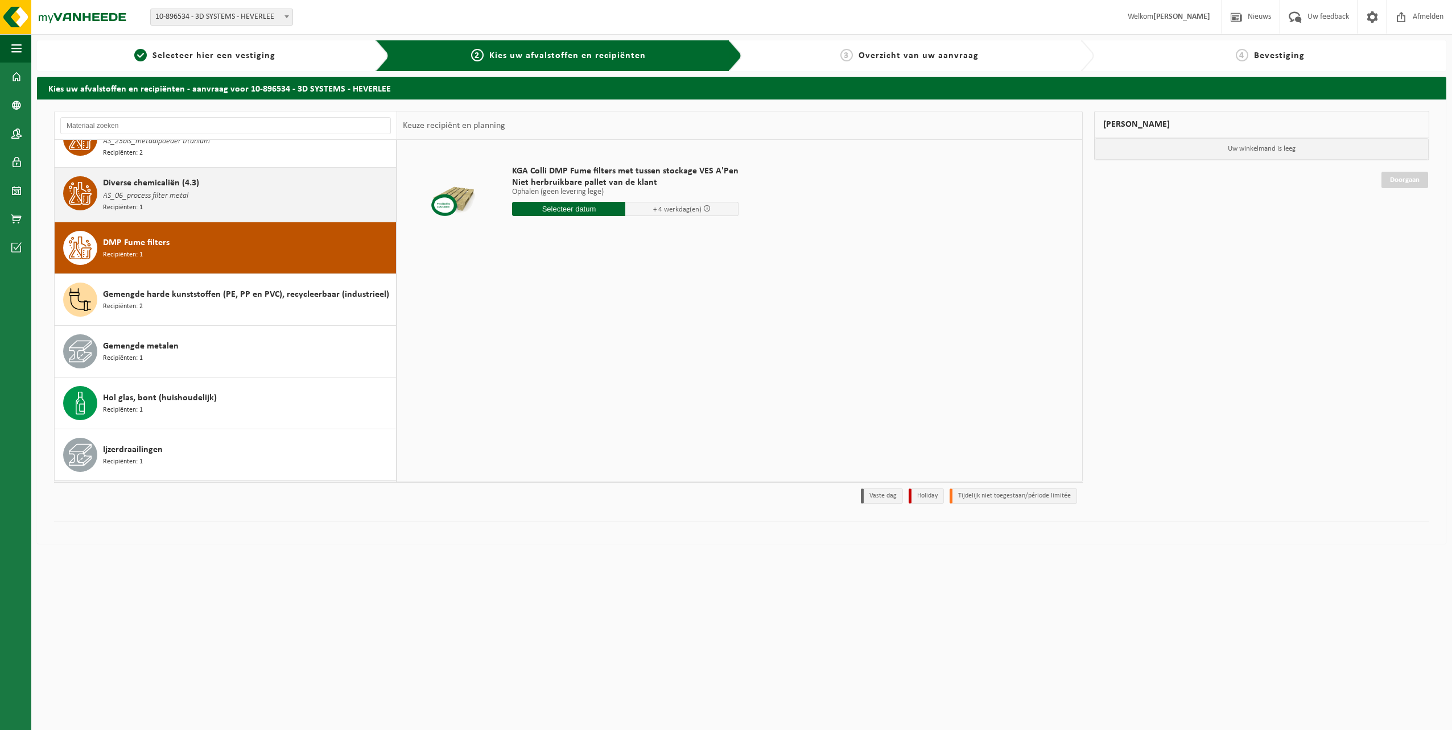
click at [175, 192] on span "AS_06_process filter metal" at bounding box center [145, 196] width 85 height 13
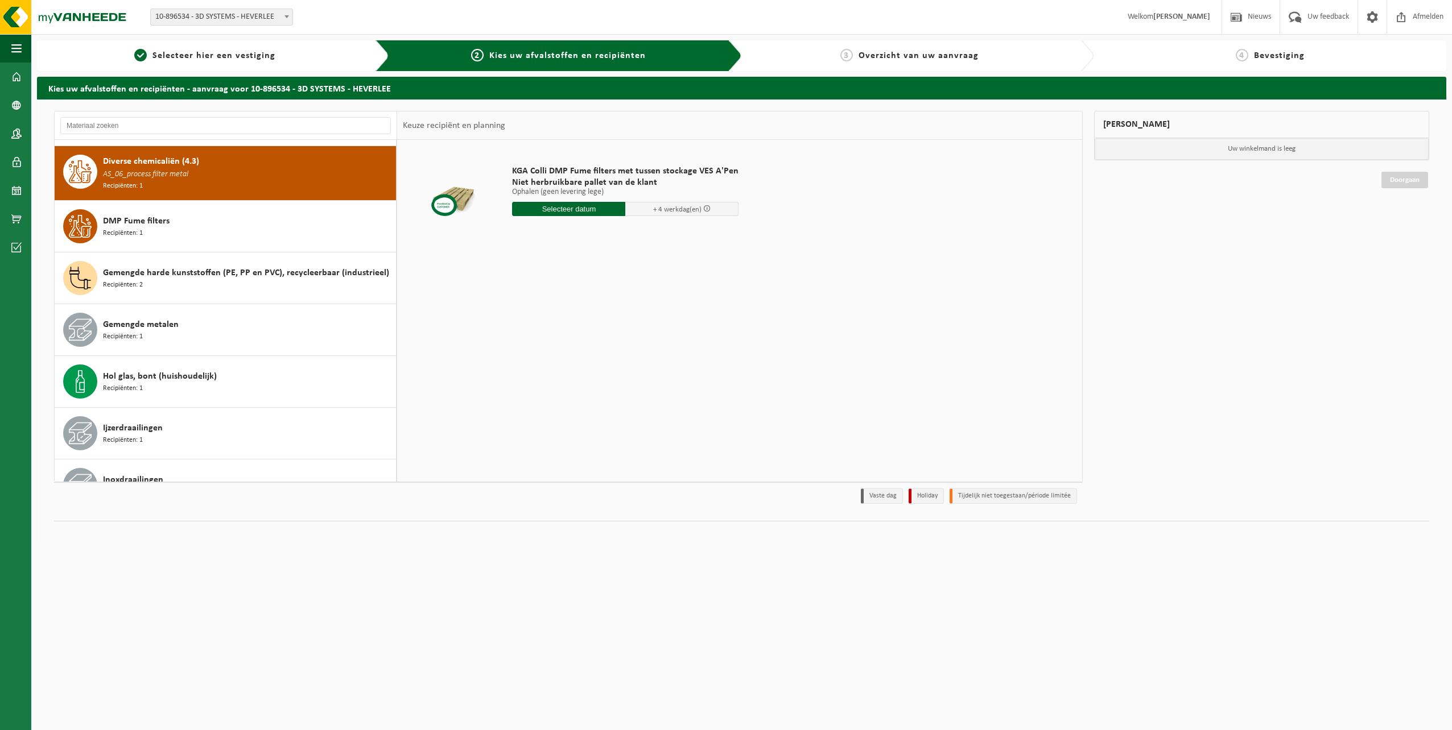
scroll to position [314, 0]
